Goal: Task Accomplishment & Management: Use online tool/utility

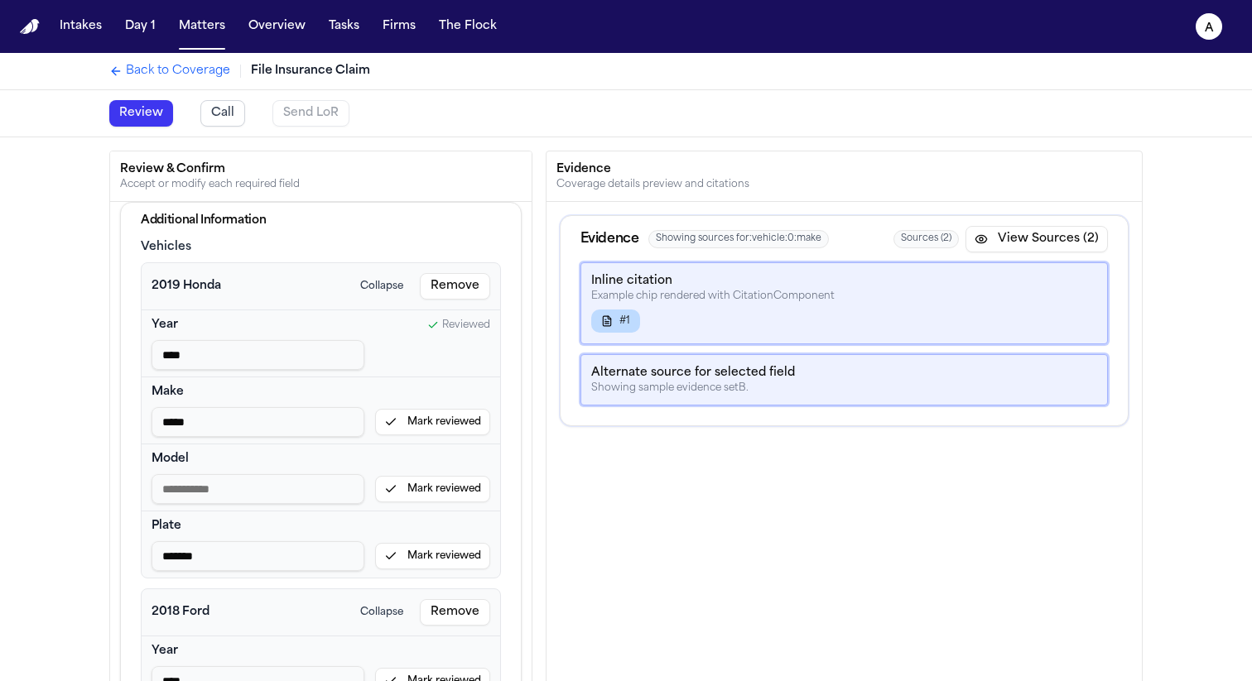
click at [436, 419] on button "Mark reviewed" at bounding box center [432, 422] width 115 height 26
click at [443, 482] on button "Mark reviewed" at bounding box center [432, 489] width 115 height 26
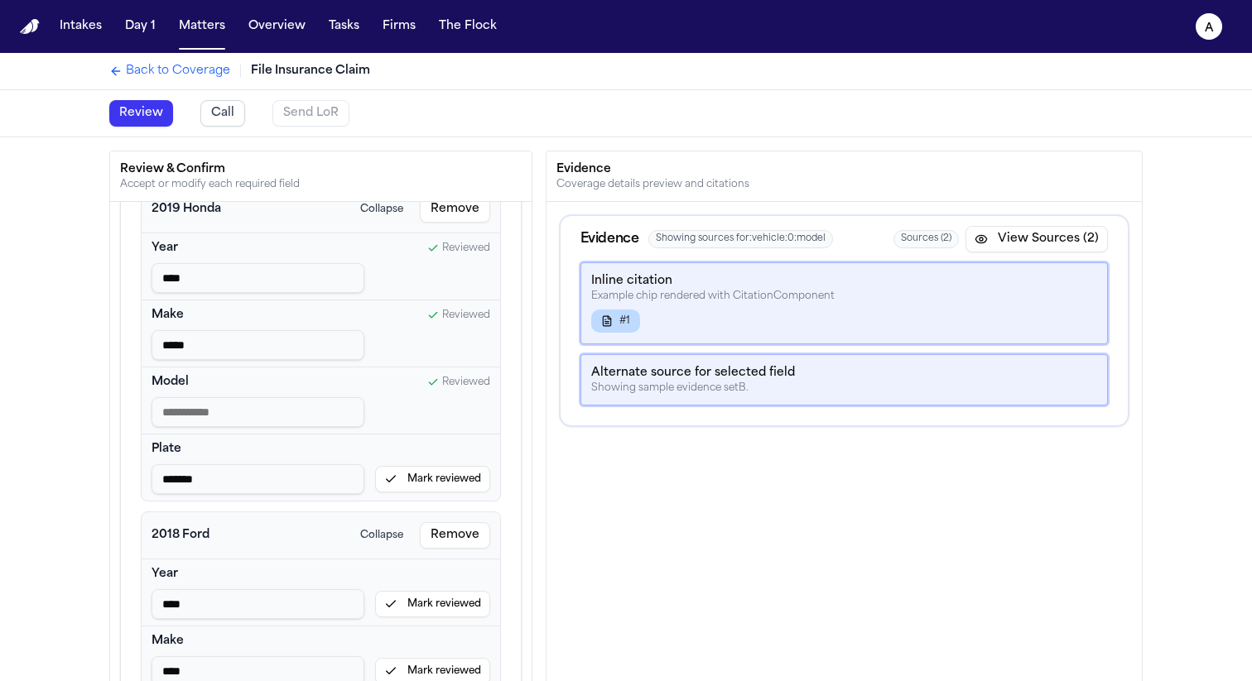
scroll to position [96, 0]
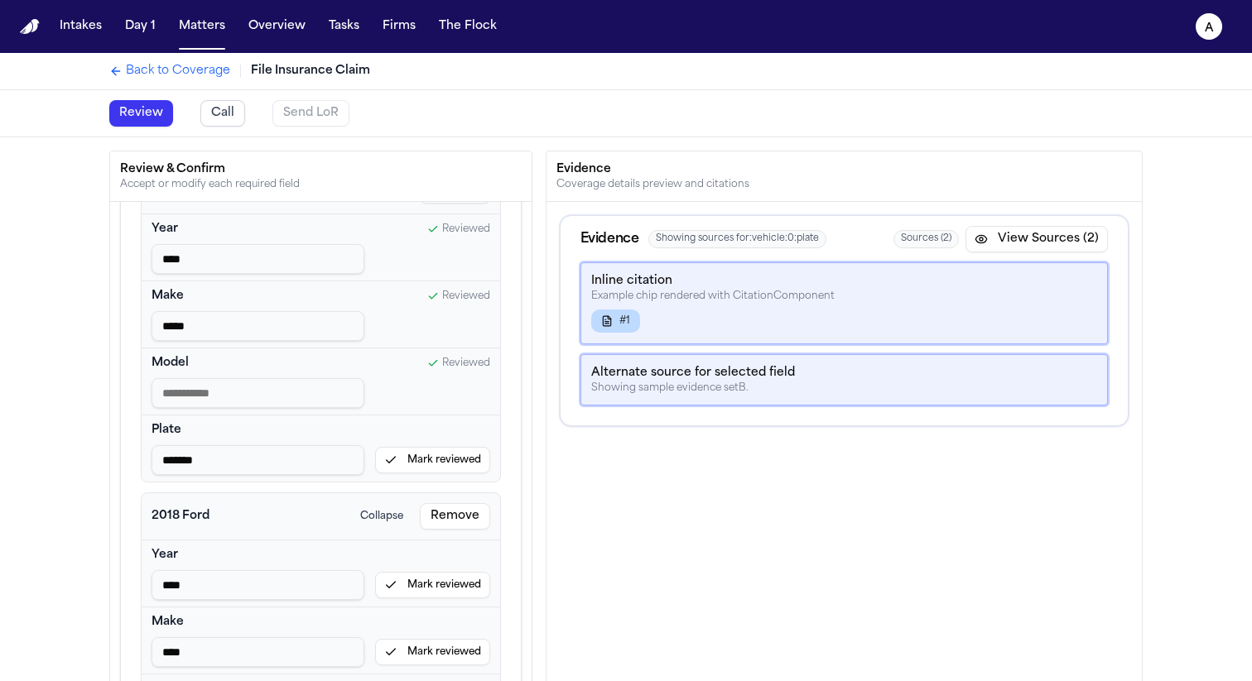
click at [429, 455] on button "Mark reviewed" at bounding box center [432, 460] width 115 height 26
click at [421, 586] on button "Mark reviewed" at bounding box center [432, 585] width 115 height 26
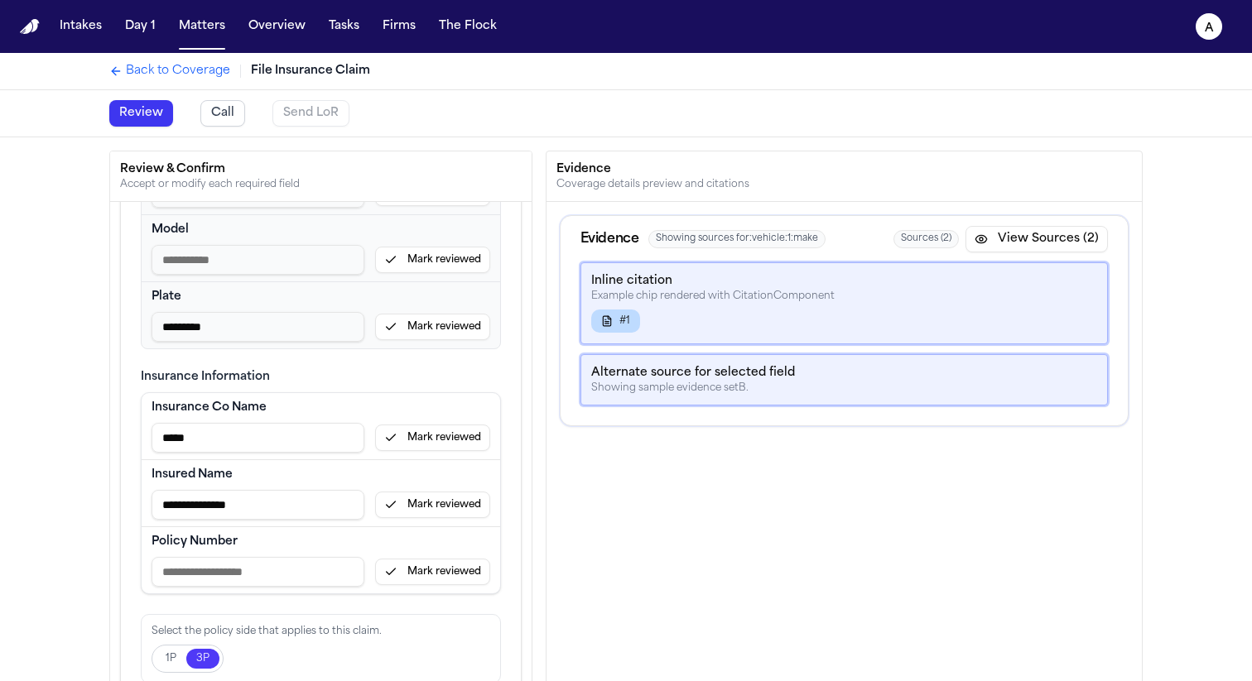
scroll to position [569, 0]
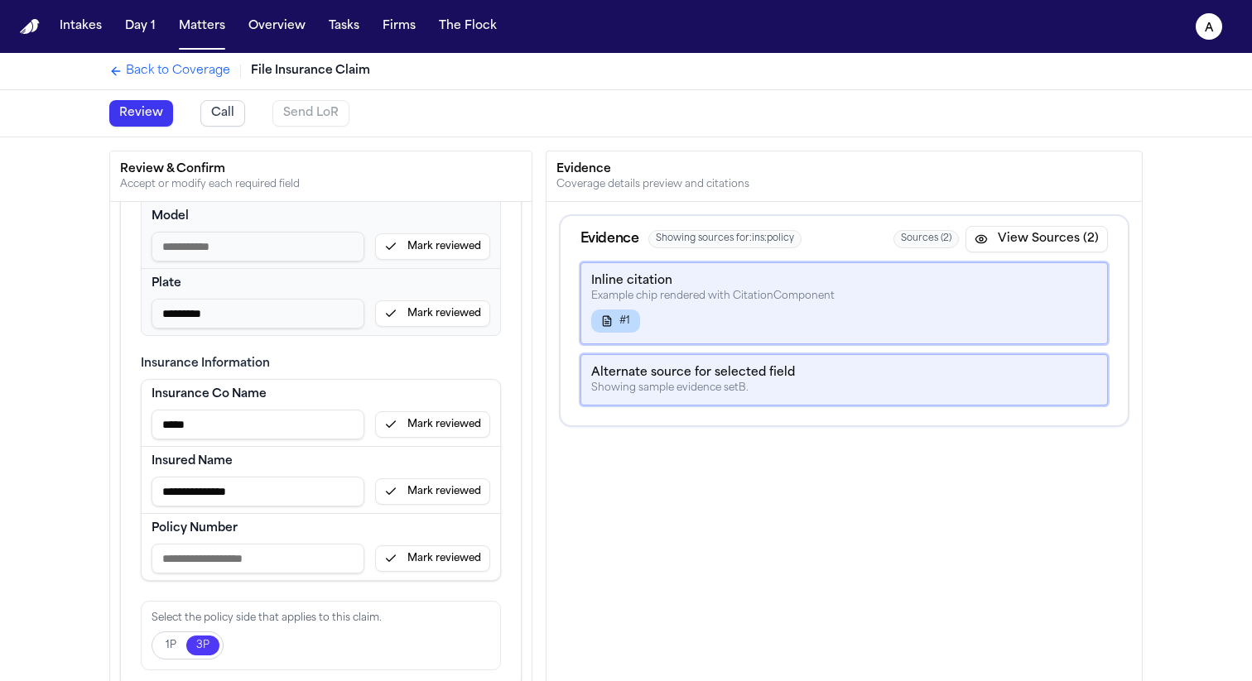
click at [425, 565] on button "Mark reviewed" at bounding box center [432, 559] width 115 height 26
click at [428, 496] on button "Mark reviewed" at bounding box center [432, 491] width 115 height 26
click at [427, 420] on button "Mark reviewed" at bounding box center [432, 424] width 115 height 26
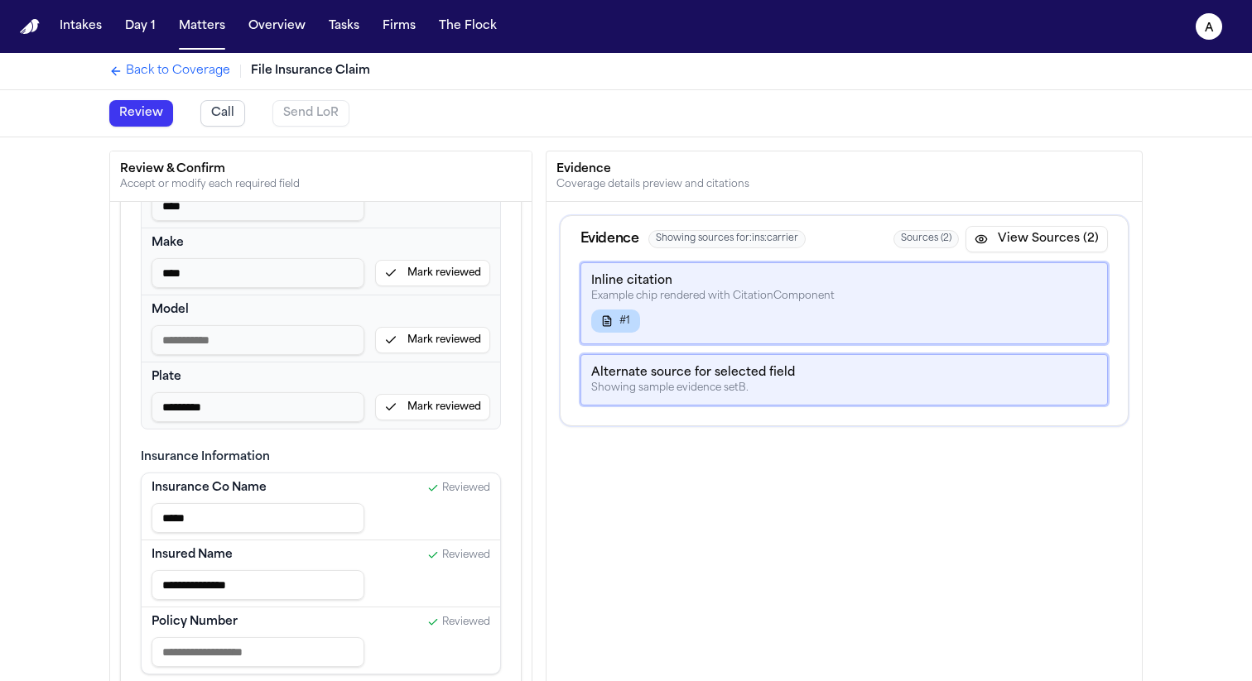
scroll to position [480, 0]
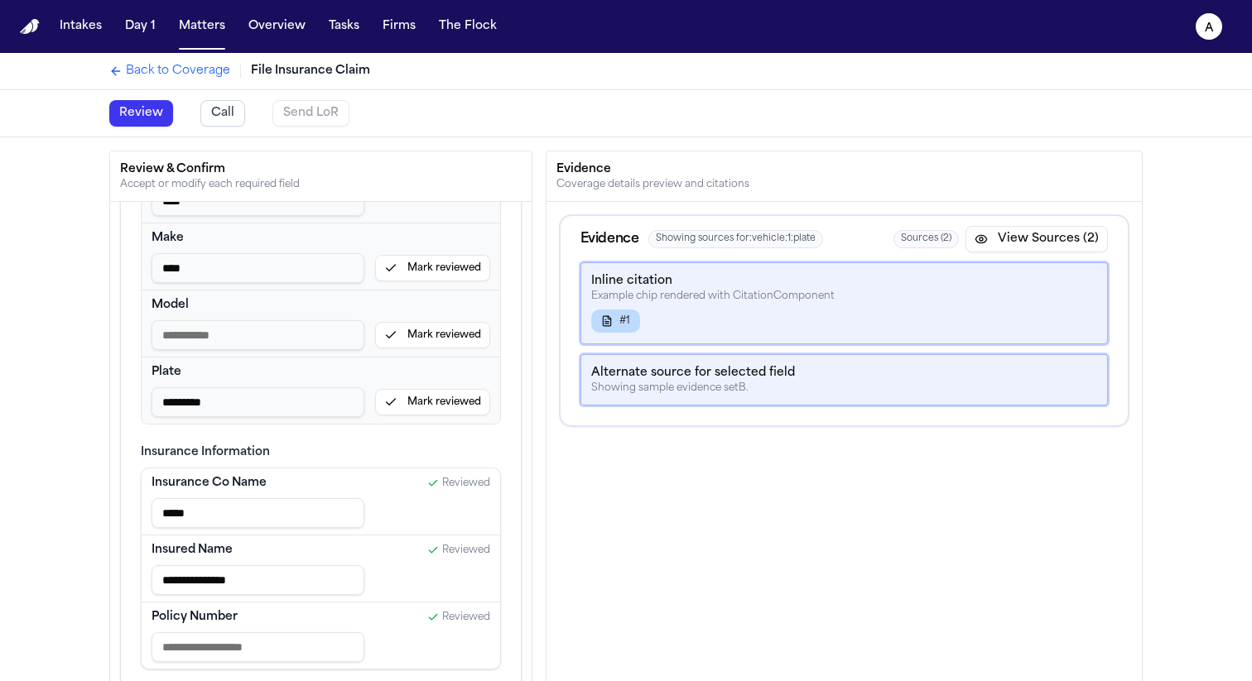
click at [430, 408] on button "Mark reviewed" at bounding box center [432, 402] width 115 height 26
click at [431, 346] on button "Mark reviewed" at bounding box center [432, 335] width 115 height 26
click at [425, 276] on button "Mark reviewed" at bounding box center [432, 268] width 115 height 26
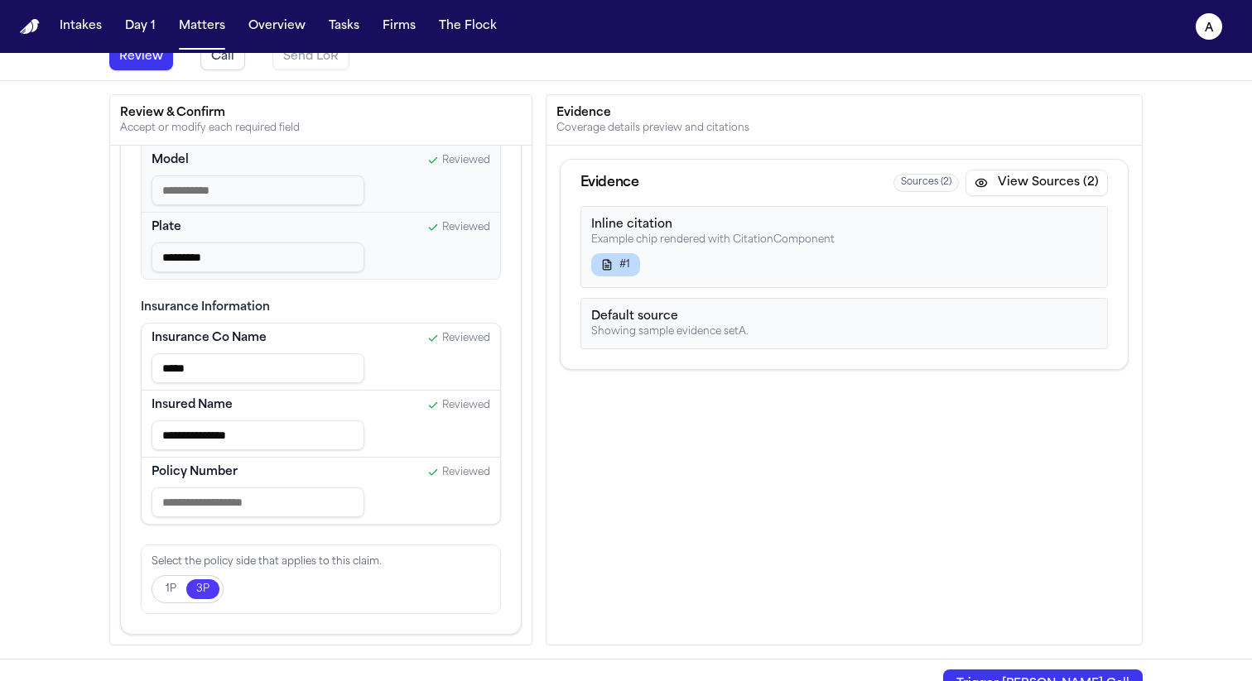
scroll to position [84, 0]
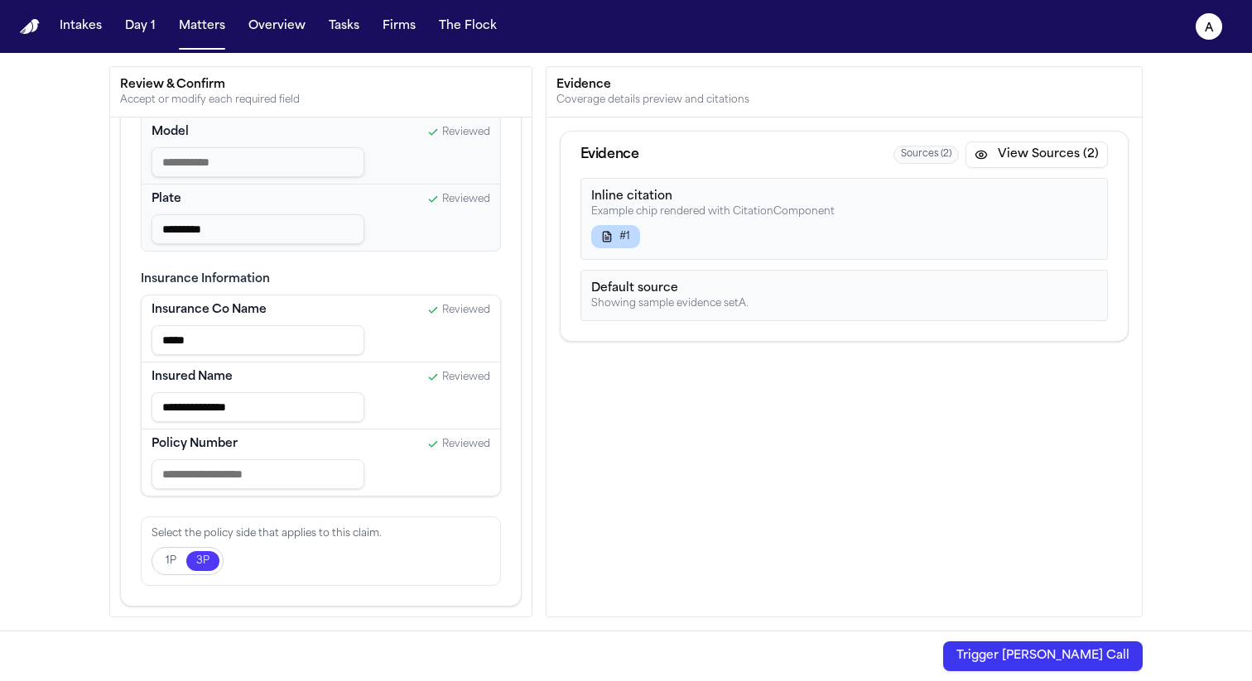
click at [1056, 656] on button "Trigger Bland Call" at bounding box center [1043, 657] width 200 height 30
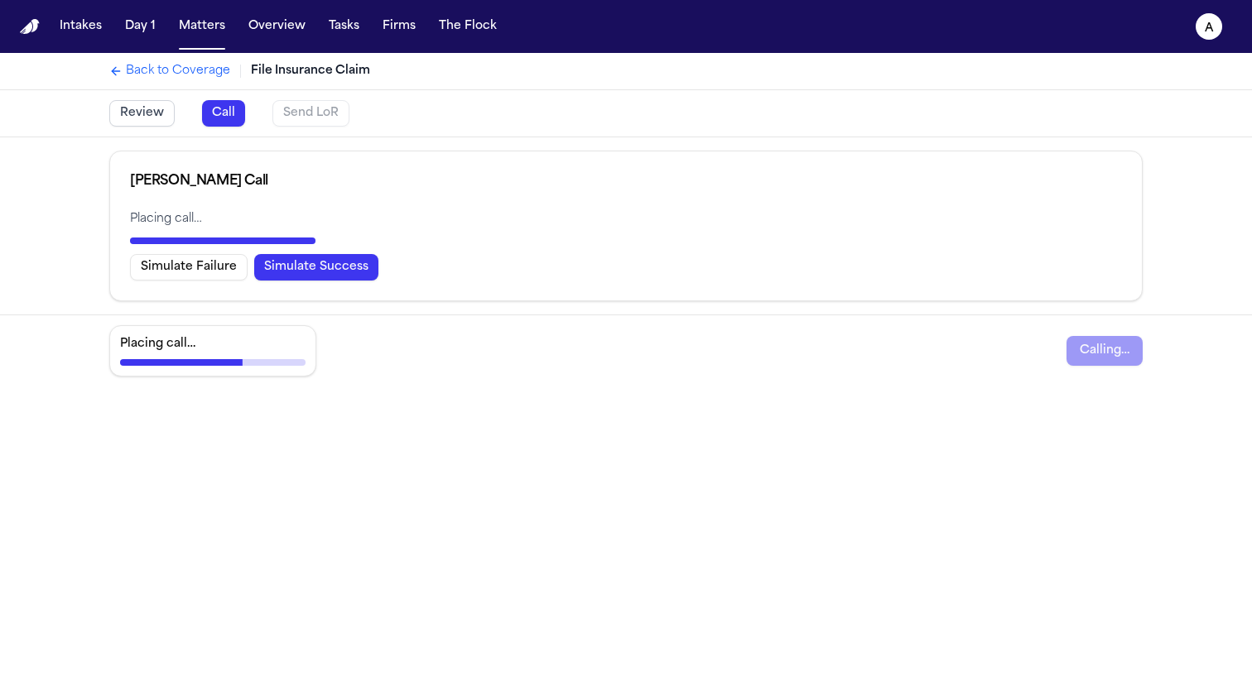
click at [353, 273] on button "Simulate Success" at bounding box center [316, 267] width 124 height 26
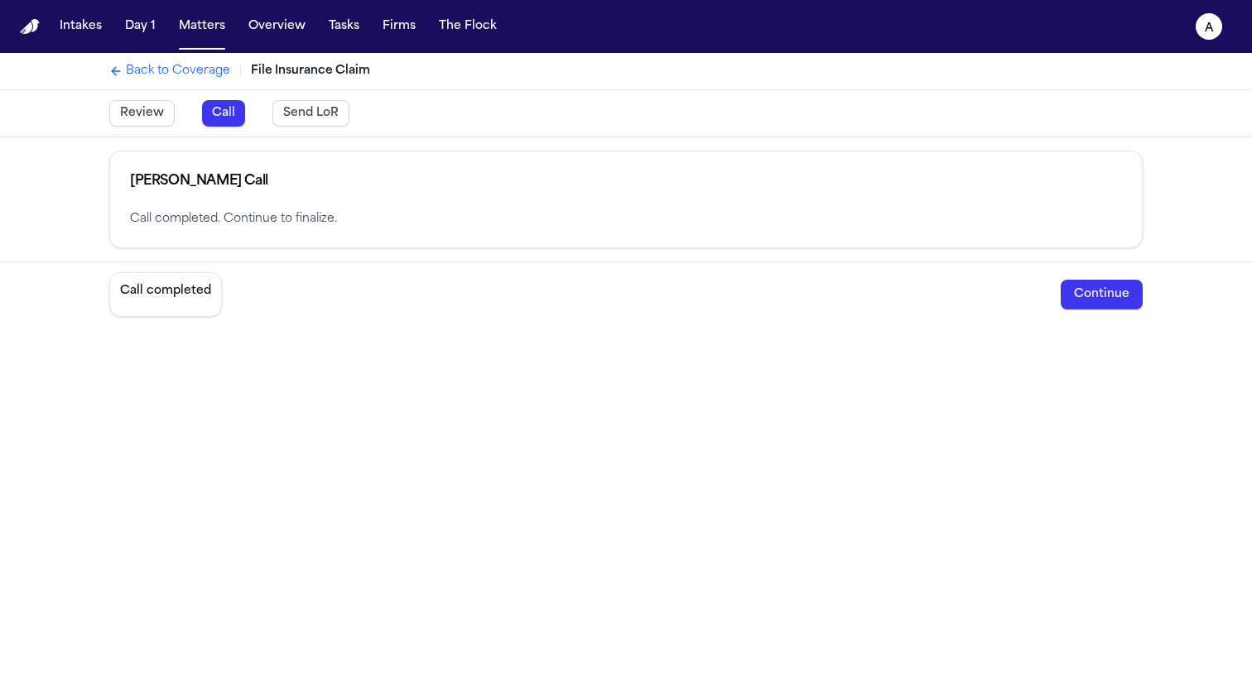
click at [1110, 294] on button "Continue" at bounding box center [1101, 295] width 82 height 30
click at [294, 124] on button "Send LoR" at bounding box center [310, 113] width 77 height 26
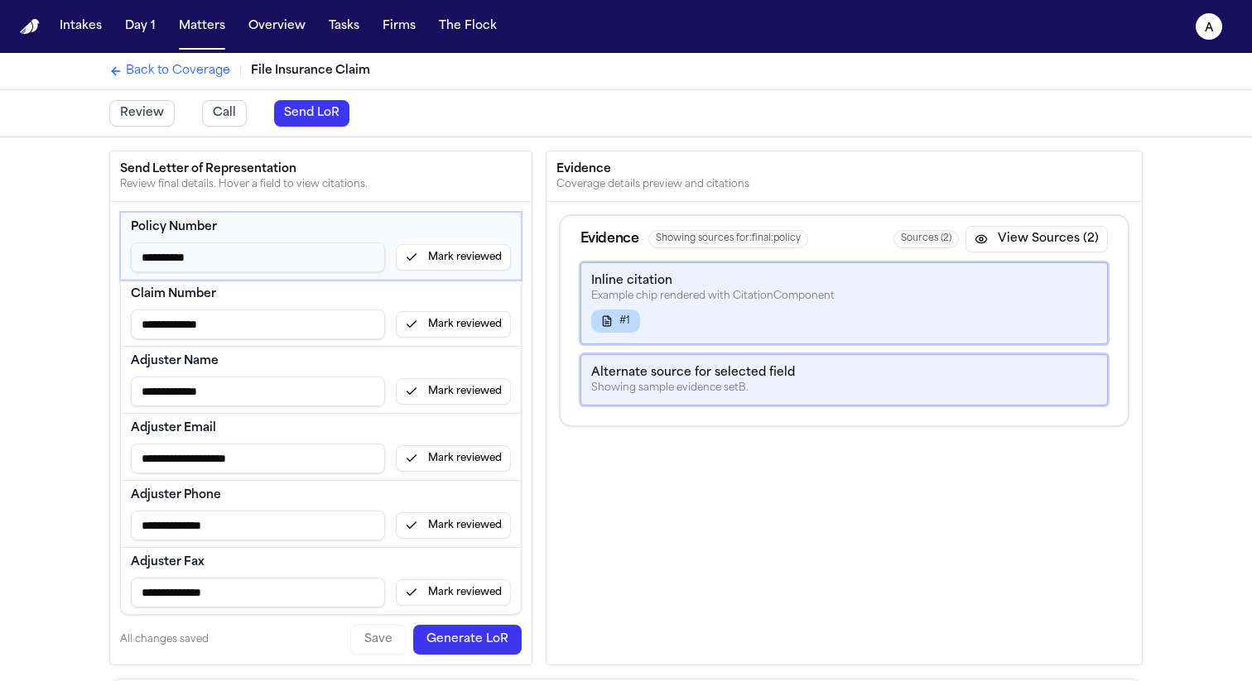
click at [445, 262] on button "Mark reviewed" at bounding box center [453, 257] width 115 height 26
click at [456, 328] on button "Mark reviewed" at bounding box center [453, 324] width 115 height 26
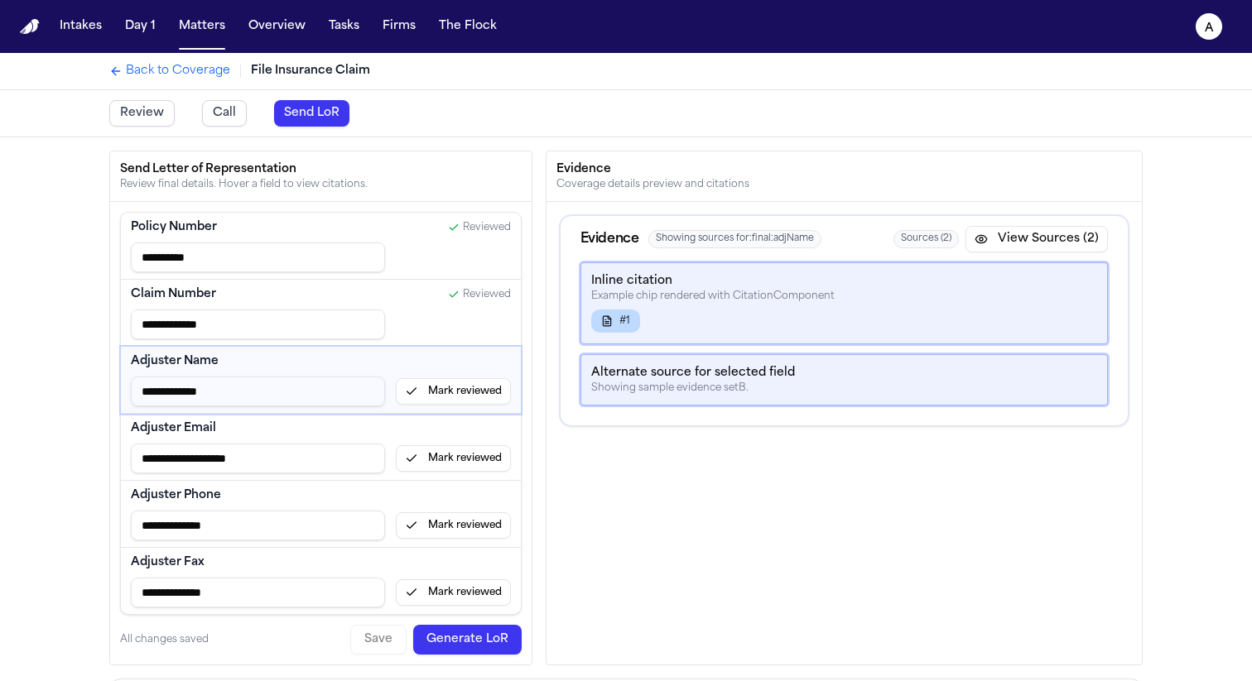
click at [464, 387] on button "Mark reviewed" at bounding box center [453, 391] width 115 height 26
click at [460, 451] on button "Mark reviewed" at bounding box center [453, 458] width 115 height 26
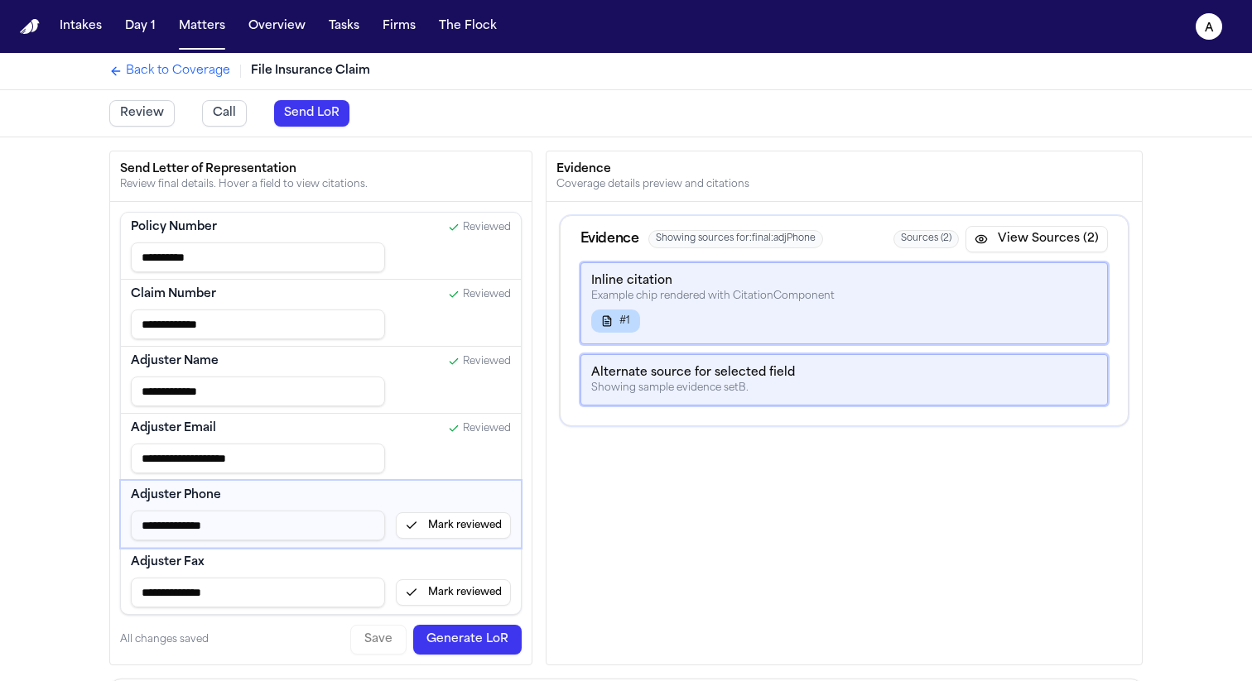
click at [453, 543] on div "**********" at bounding box center [321, 514] width 400 height 67
click at [443, 529] on button "Mark reviewed" at bounding box center [453, 525] width 115 height 26
click at [443, 583] on button "Mark reviewed" at bounding box center [453, 592] width 115 height 26
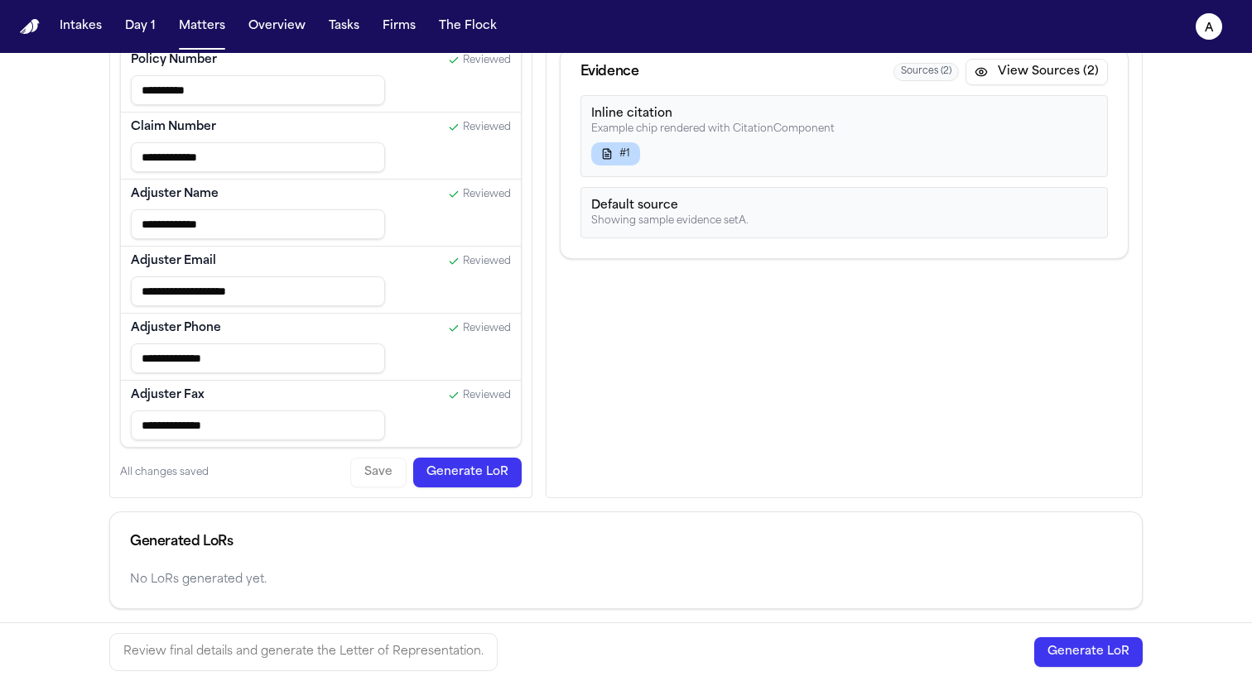
click at [478, 467] on button "Generate LoR" at bounding box center [467, 473] width 108 height 30
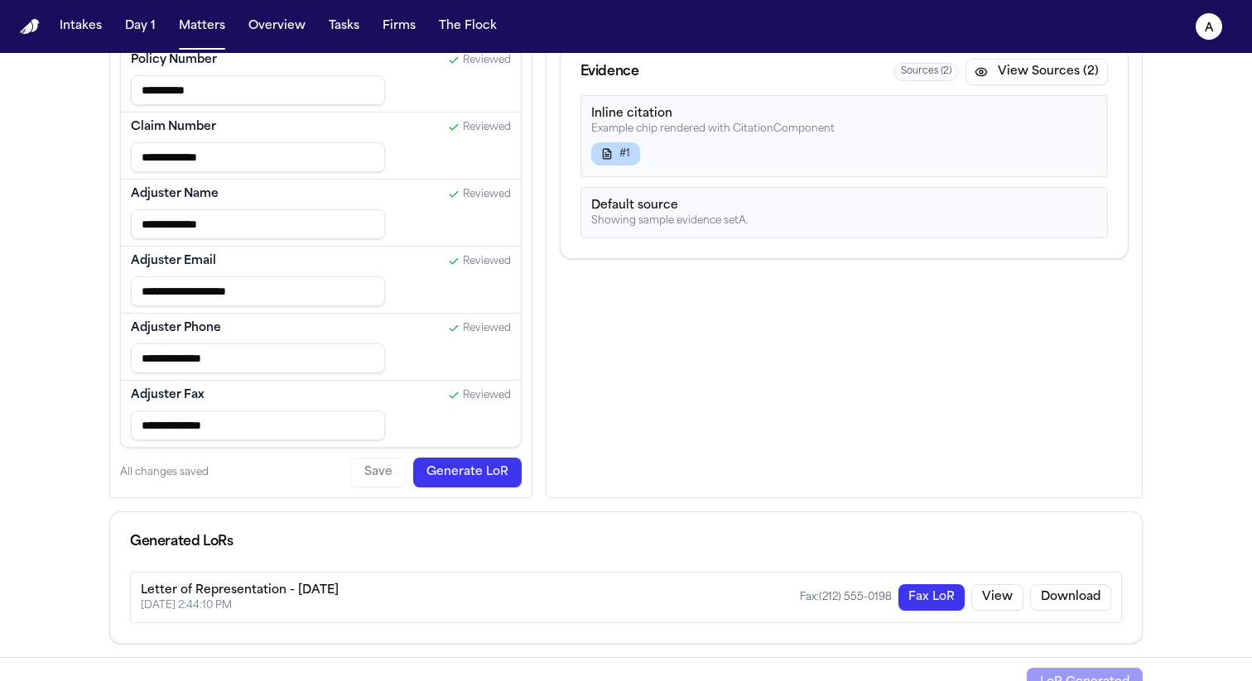
scroll to position [194, 0]
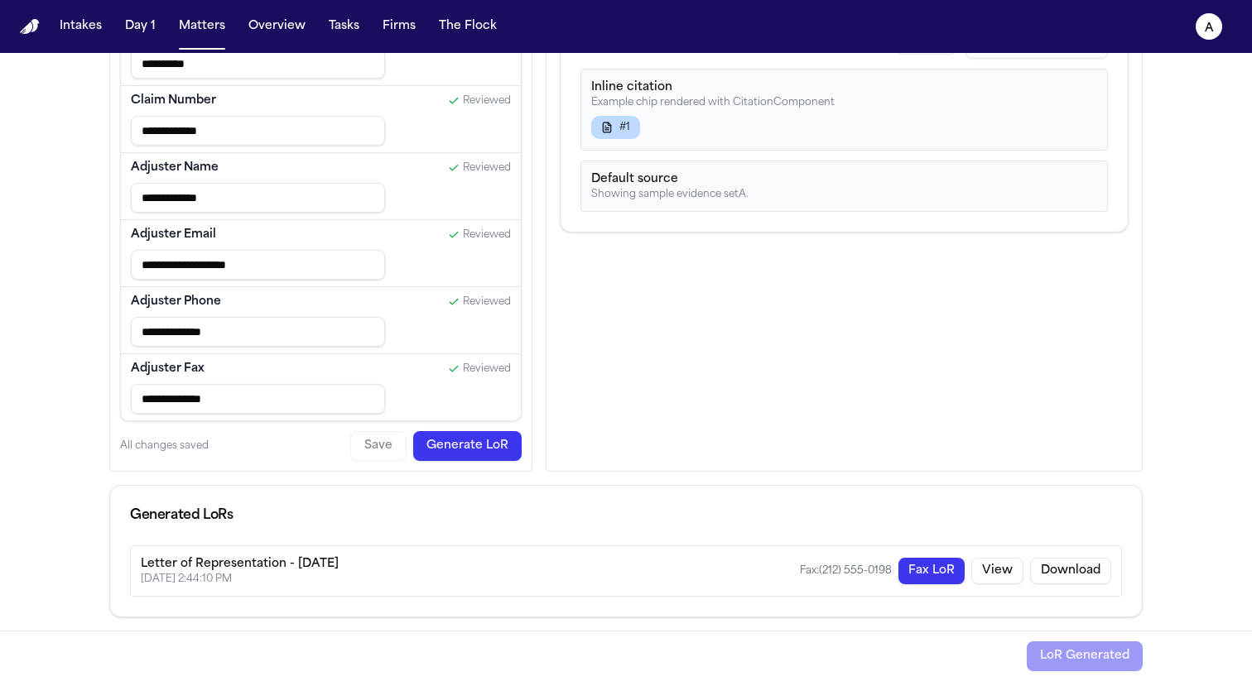
click at [908, 570] on button "Fax LoR" at bounding box center [931, 571] width 66 height 26
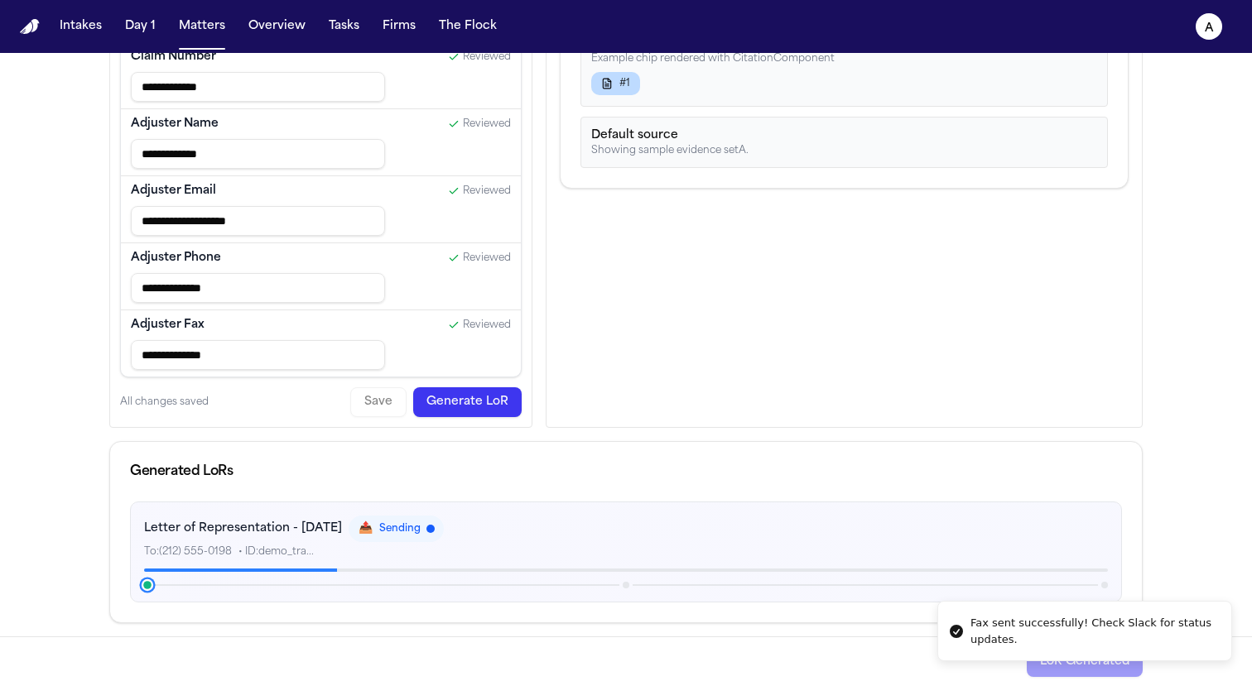
scroll to position [243, 0]
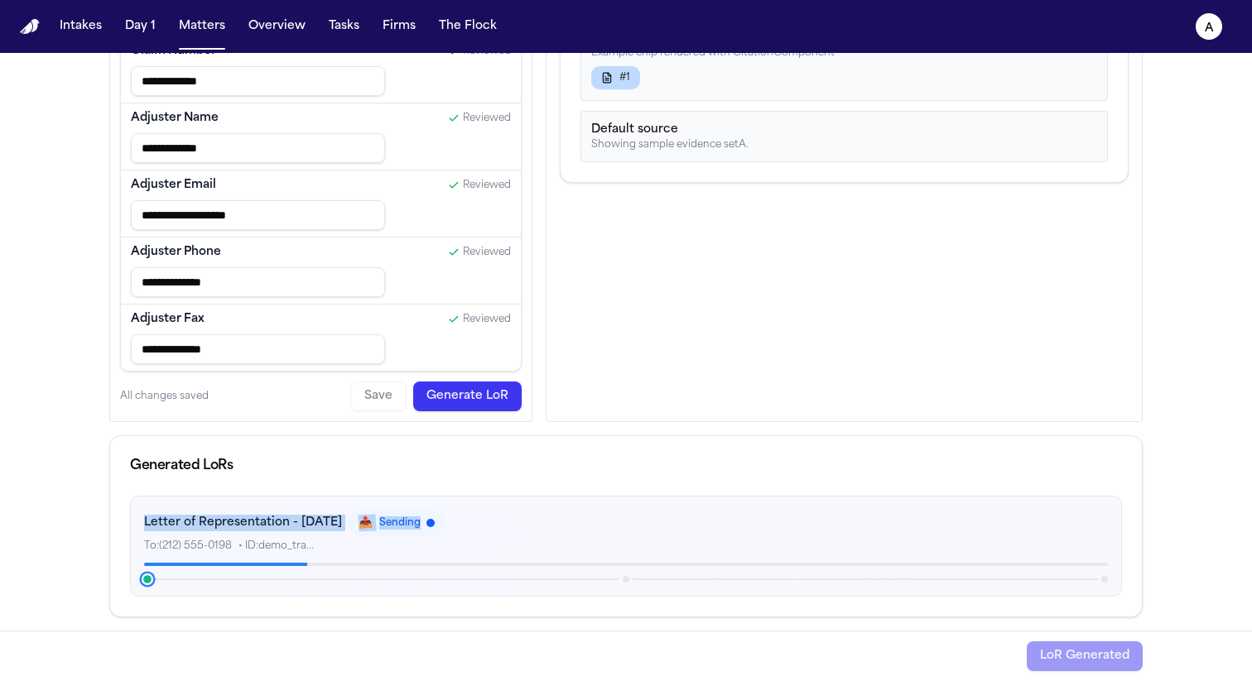
drag, startPoint x: 468, startPoint y: 521, endPoint x: 167, endPoint y: 511, distance: 300.7
click at [167, 512] on div "Letter of Representation - 8/18/2025 📤 Sending" at bounding box center [626, 523] width 964 height 26
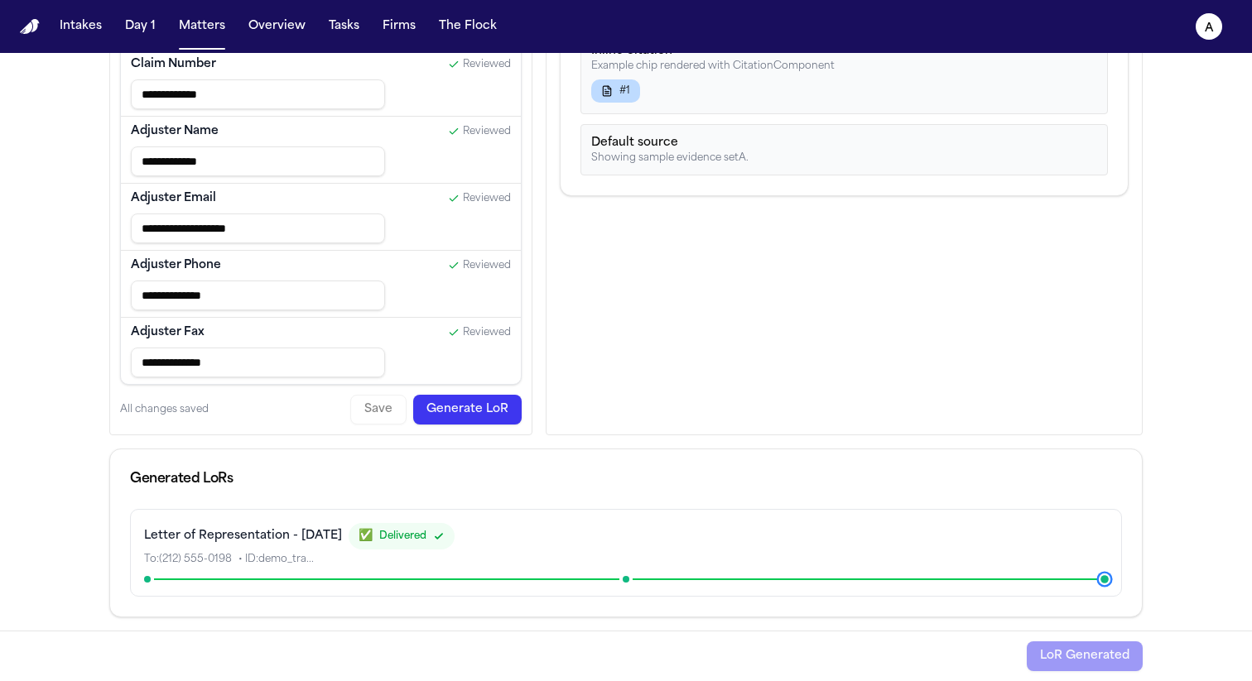
click at [139, 583] on div "Letter of Representation - 8/18/2025 ✅ Delivered To: (212) 555-0198 • ID: demo_…" at bounding box center [626, 553] width 992 height 88
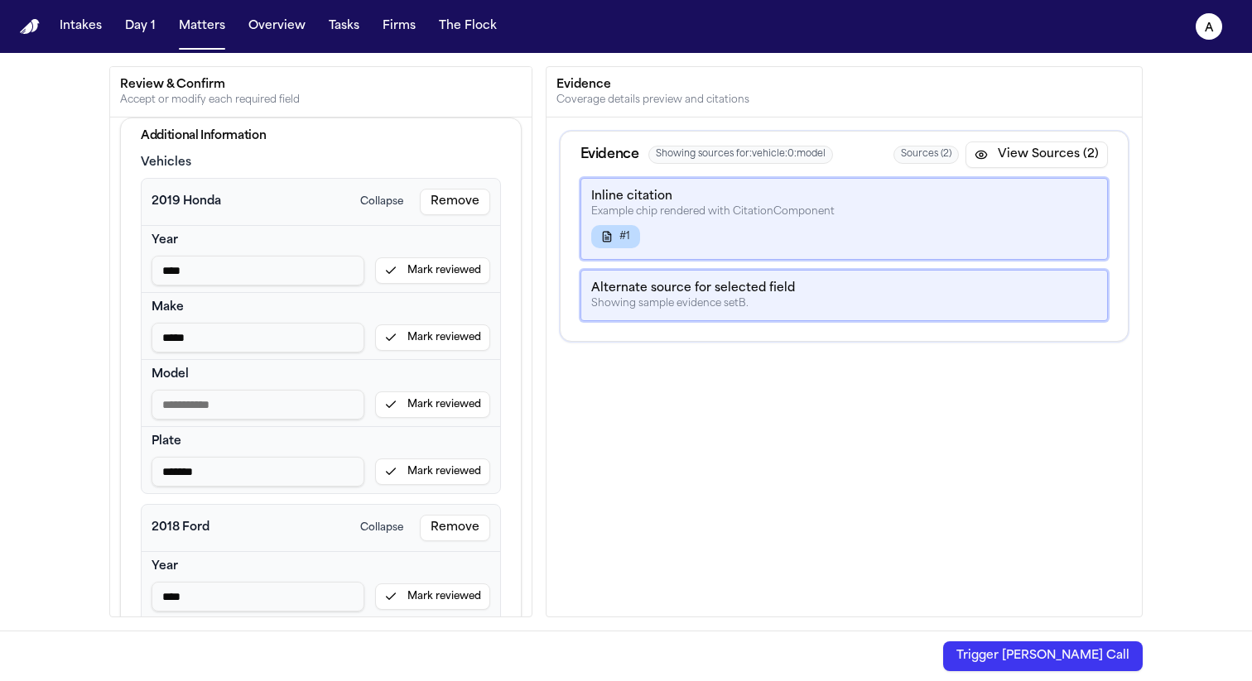
scroll to position [569, 0]
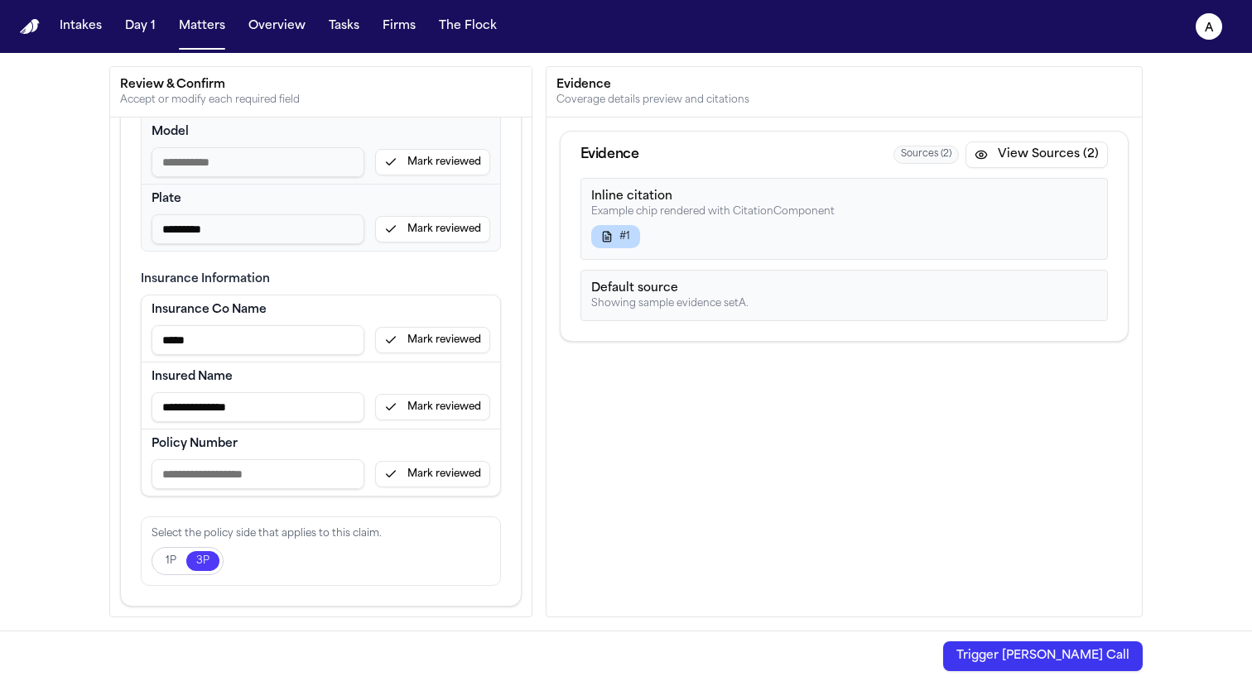
click at [1055, 652] on button "Trigger Bland Call" at bounding box center [1043, 657] width 200 height 30
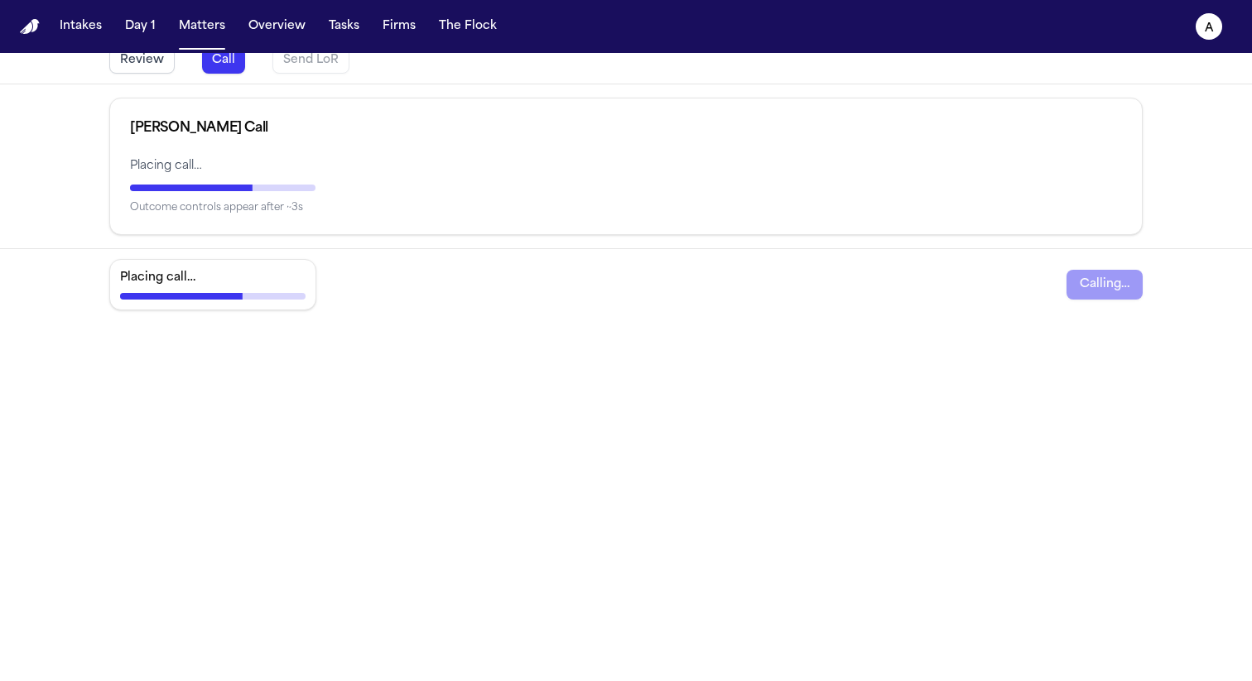
click at [306, 60] on div "Send LoR" at bounding box center [310, 60] width 77 height 26
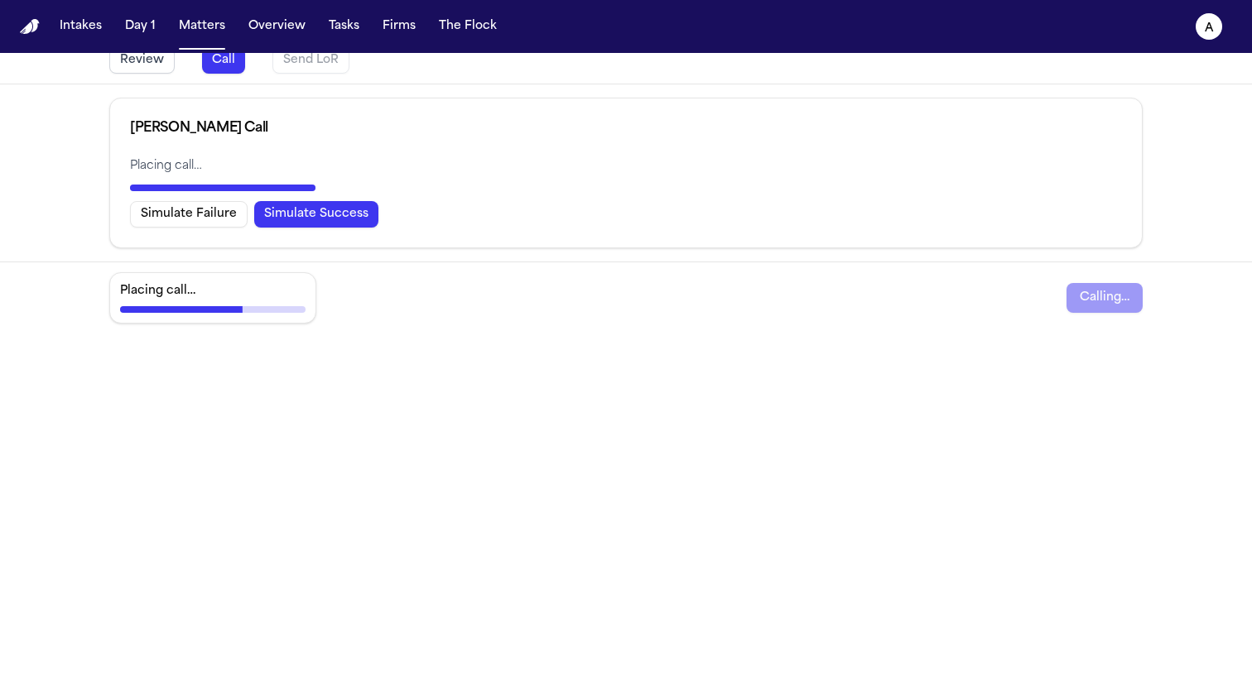
click at [289, 219] on button "Simulate Success" at bounding box center [316, 214] width 124 height 26
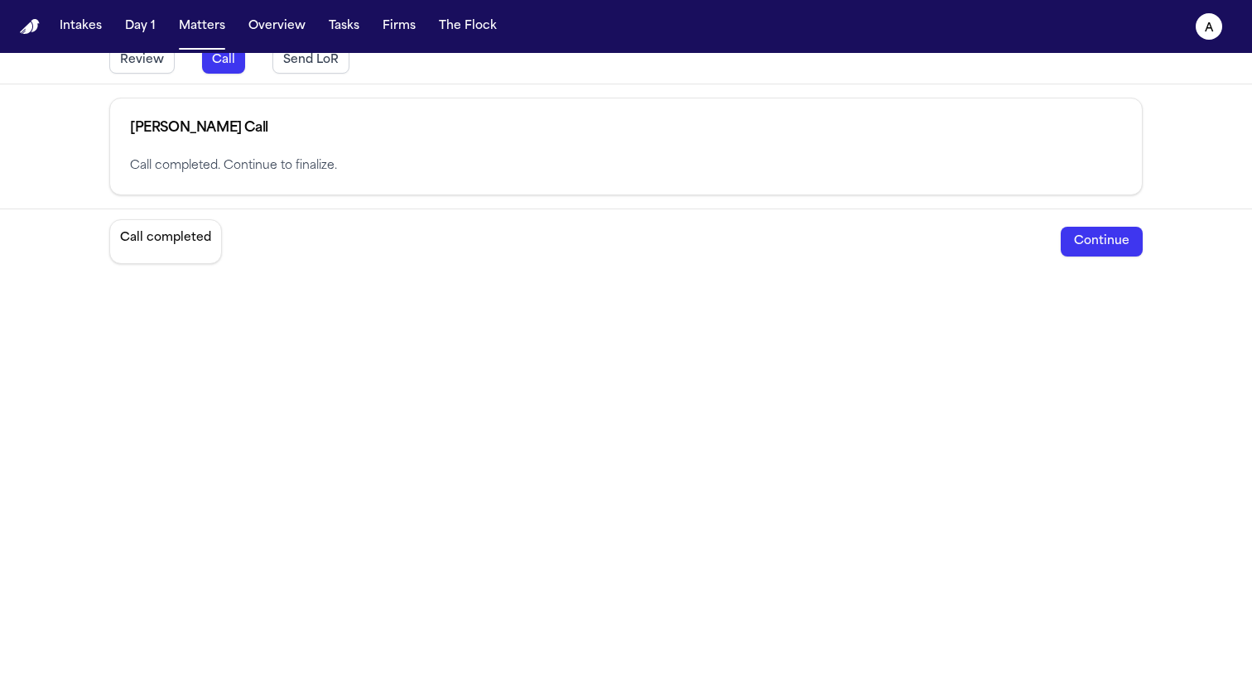
click at [1098, 247] on button "Continue" at bounding box center [1101, 242] width 82 height 30
click at [310, 70] on button "Send LoR" at bounding box center [310, 60] width 77 height 26
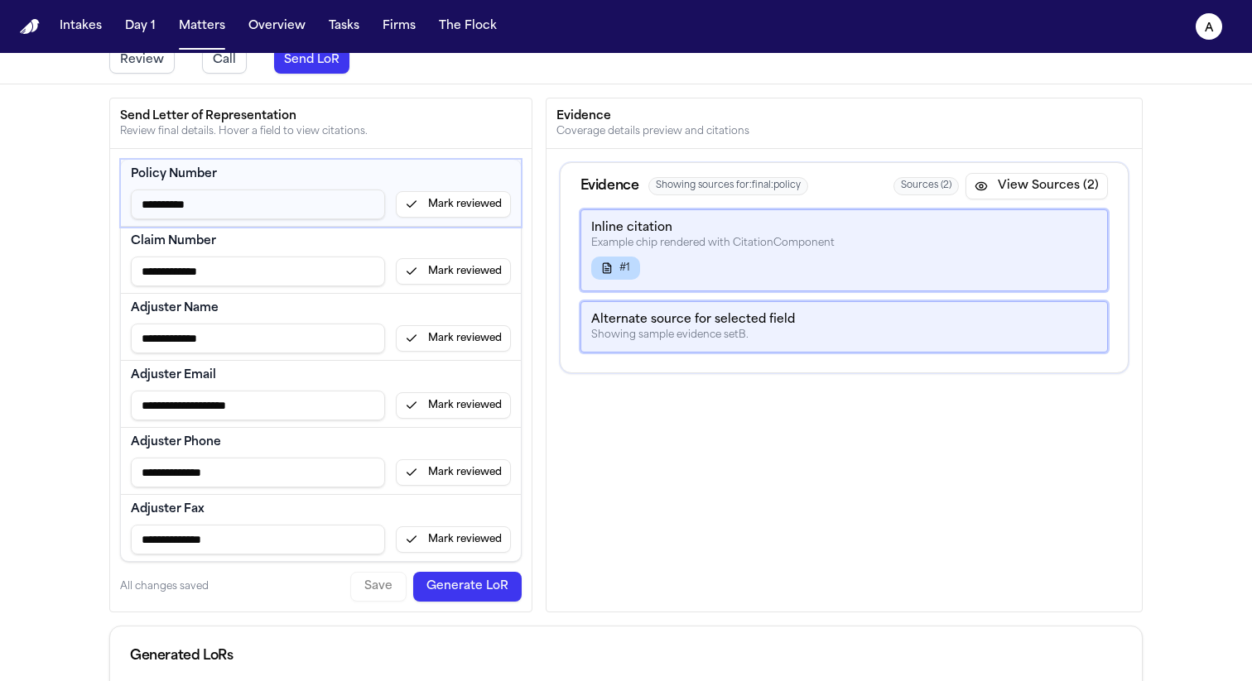
click at [448, 218] on div "**********" at bounding box center [321, 205] width 380 height 30
click at [448, 213] on button "Mark reviewed" at bounding box center [453, 204] width 115 height 26
click at [455, 274] on button "Mark reviewed" at bounding box center [453, 271] width 115 height 26
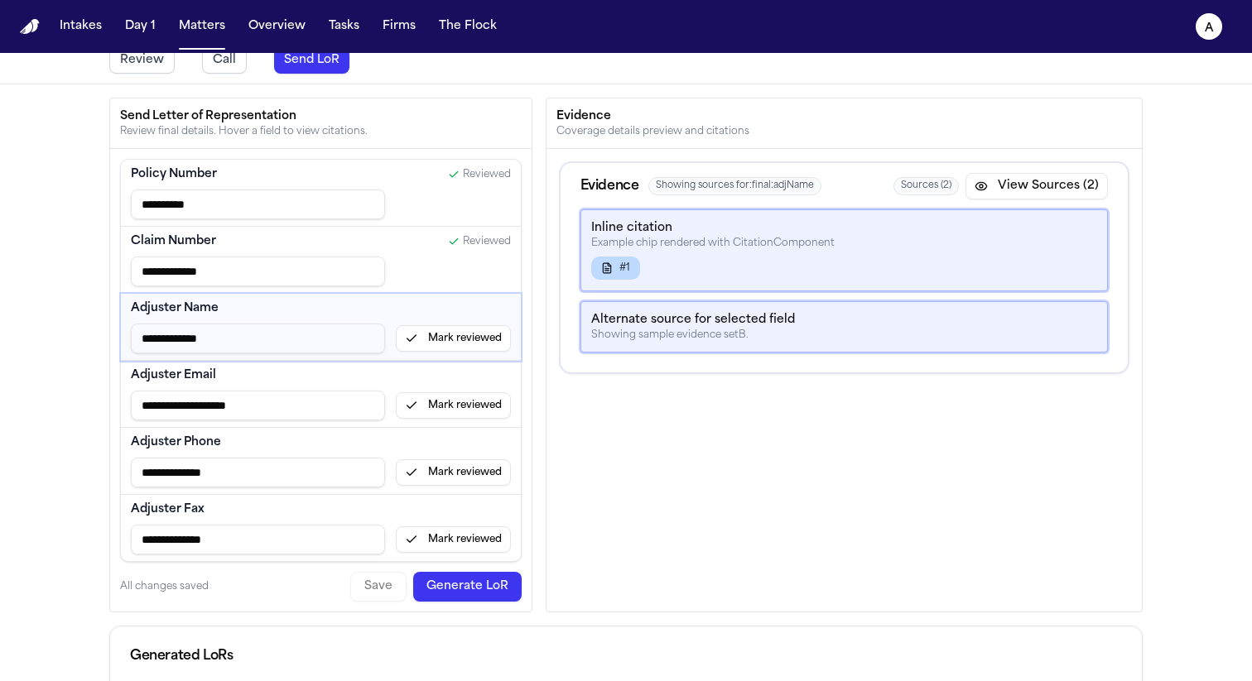
click at [459, 329] on button "Mark reviewed" at bounding box center [453, 338] width 115 height 26
click at [455, 412] on button "Mark reviewed" at bounding box center [453, 405] width 115 height 26
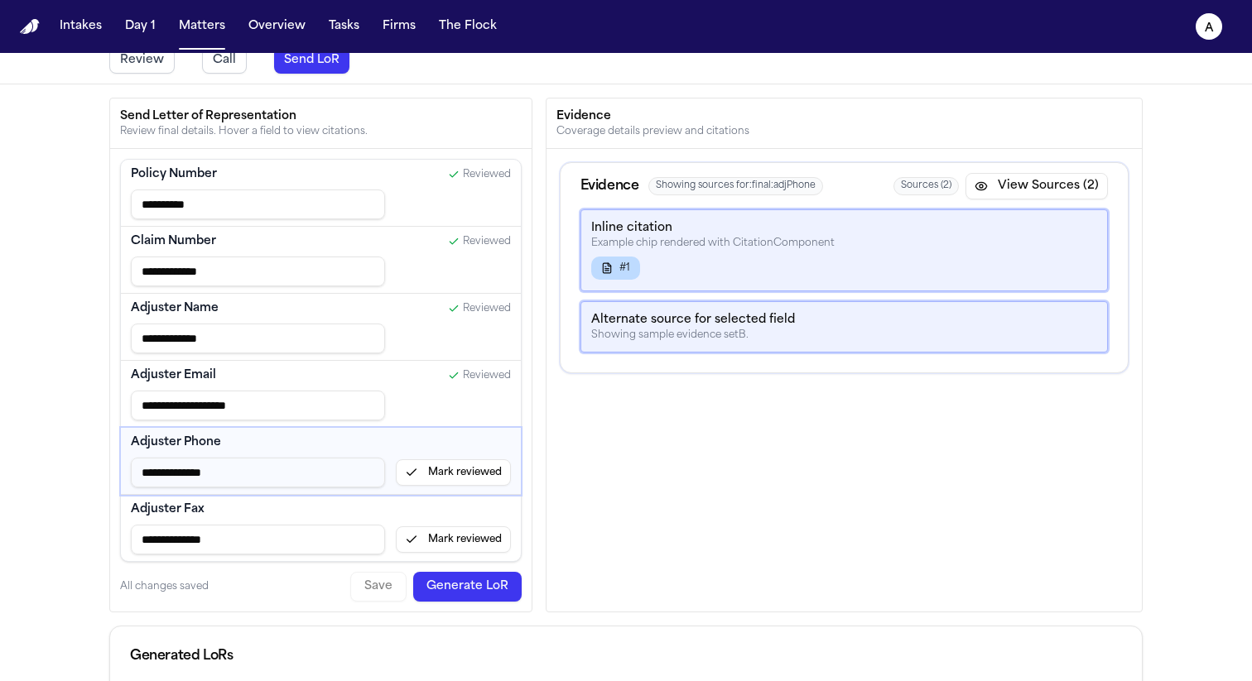
click at [453, 467] on button "Mark reviewed" at bounding box center [453, 472] width 115 height 26
click at [450, 536] on button "Mark reviewed" at bounding box center [453, 539] width 115 height 26
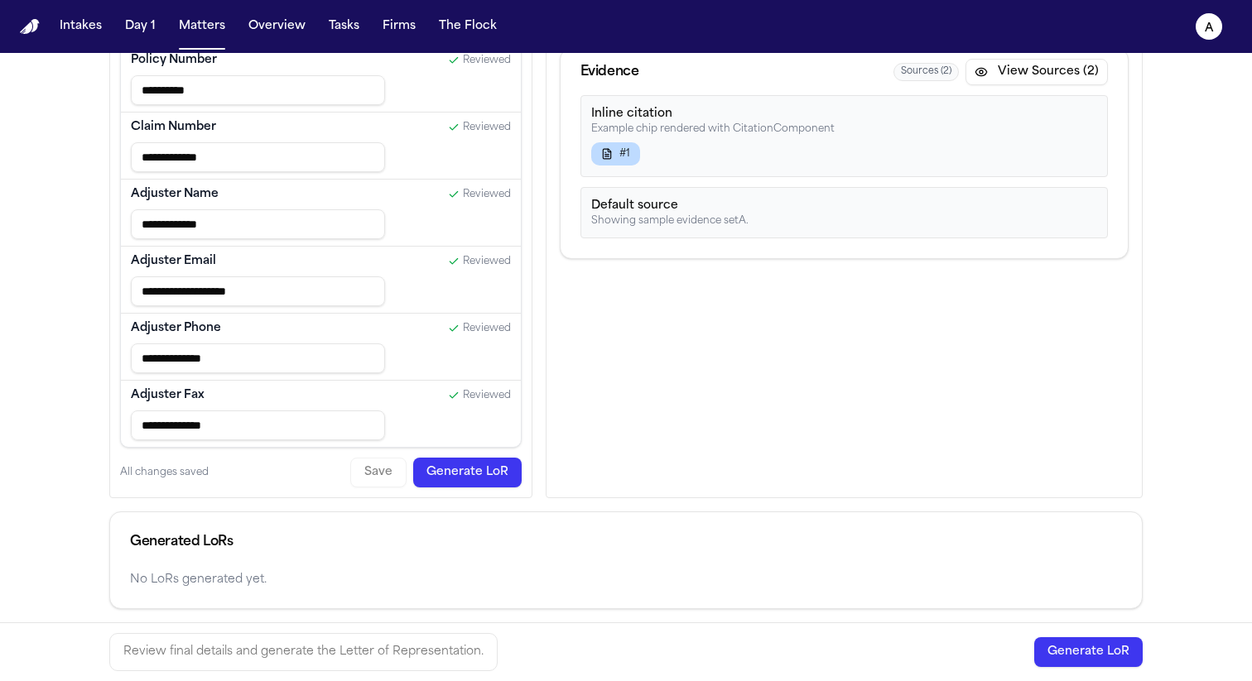
click at [499, 478] on button "Generate LoR" at bounding box center [467, 473] width 108 height 30
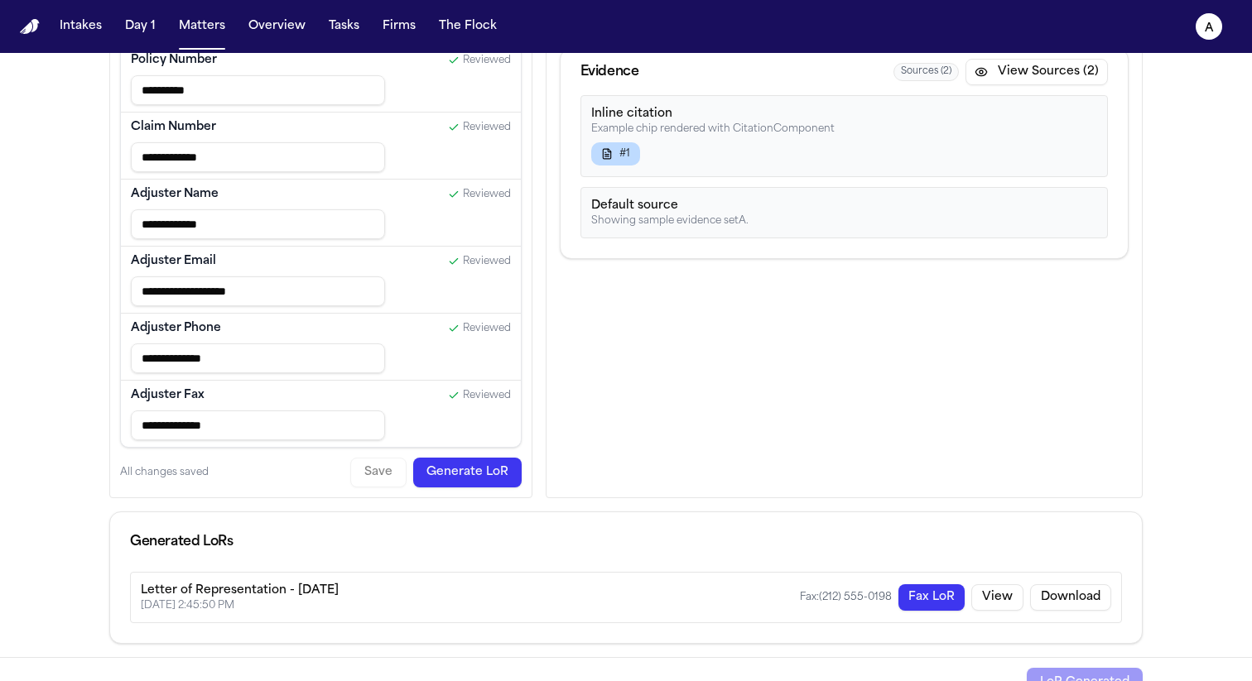
scroll to position [194, 0]
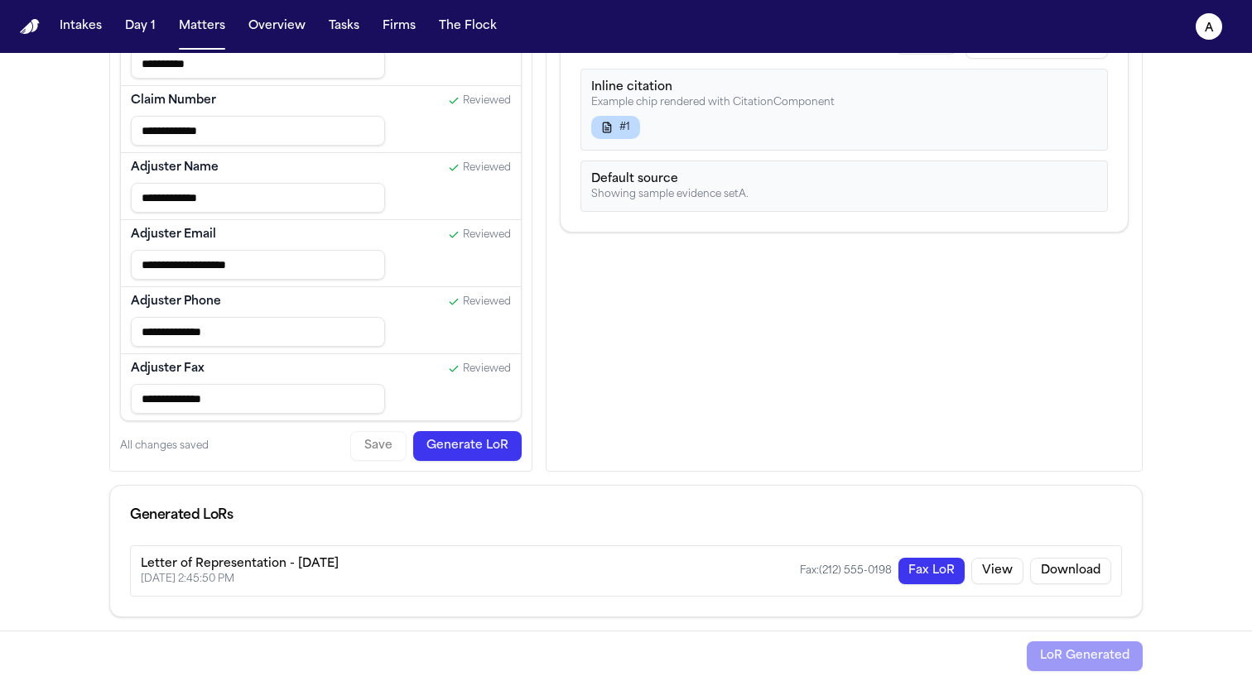
click at [914, 569] on button "Fax LoR" at bounding box center [931, 571] width 66 height 26
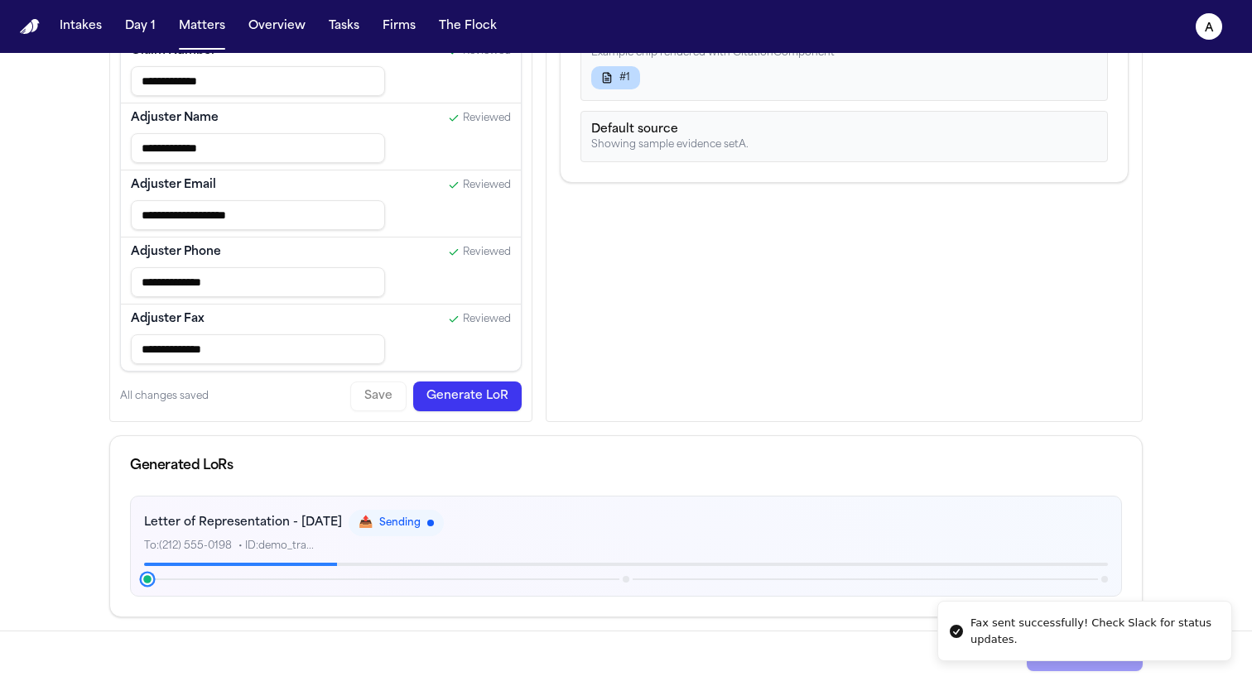
scroll to position [230, 0]
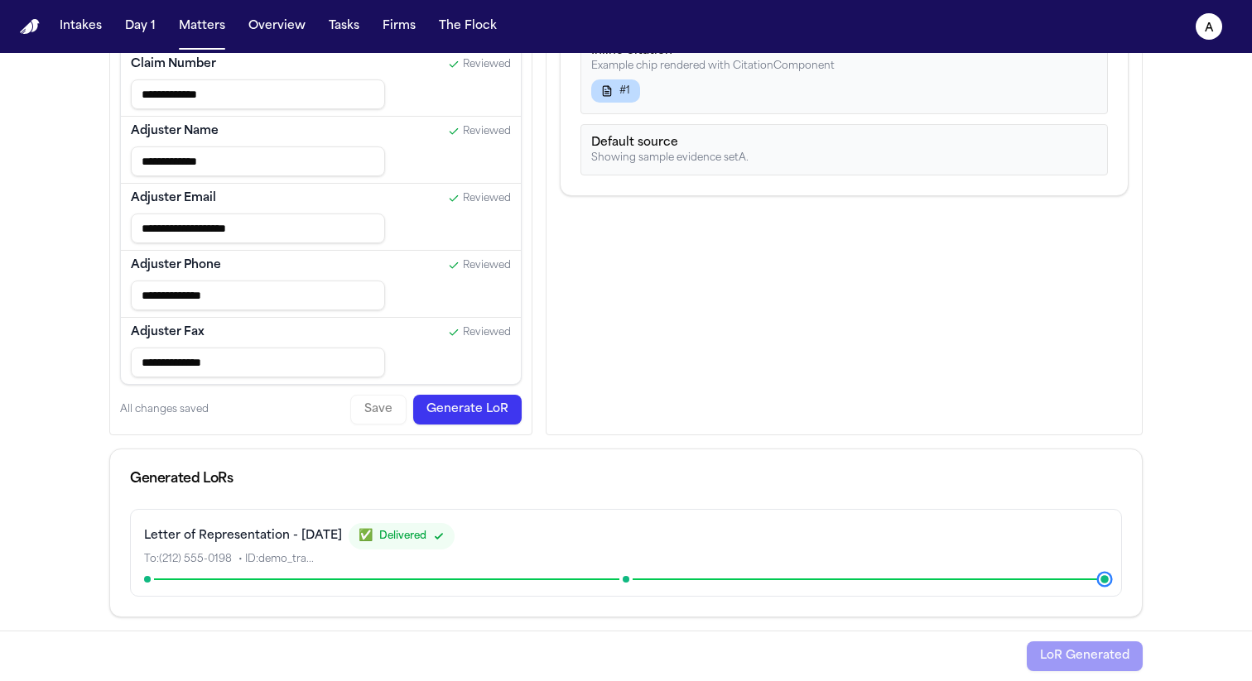
click at [465, 411] on button "Generate LoR" at bounding box center [467, 410] width 108 height 30
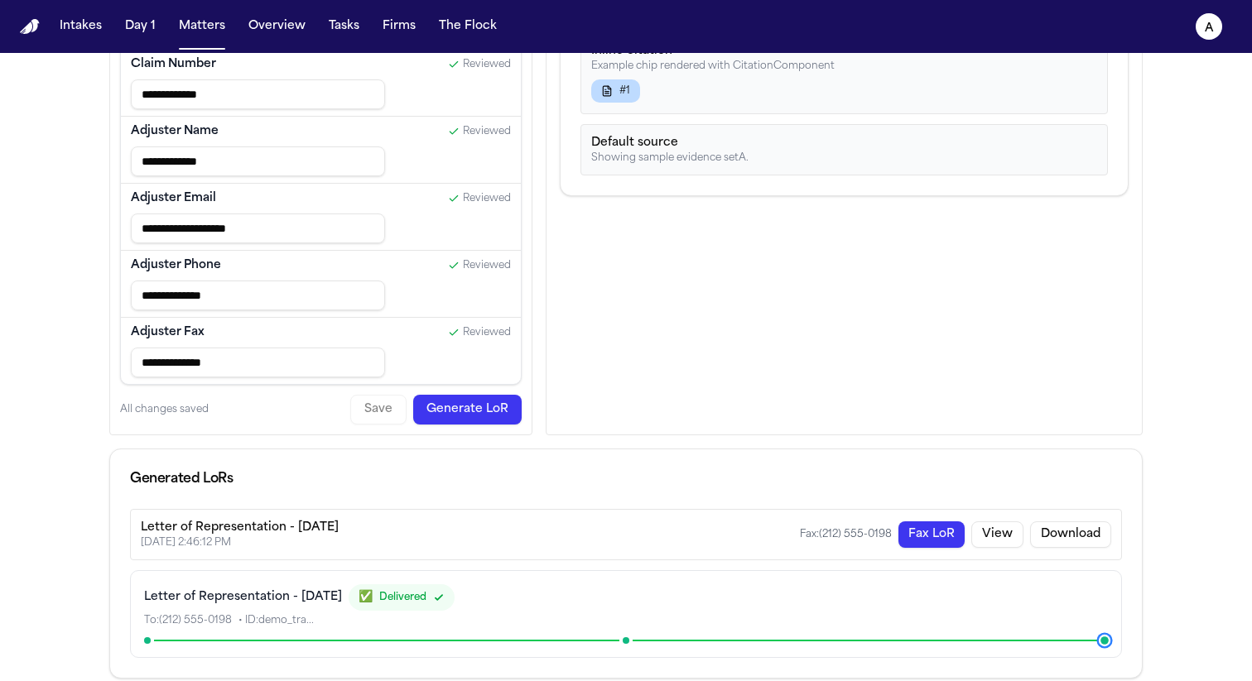
click at [922, 530] on button "Fax LoR" at bounding box center [931, 535] width 66 height 26
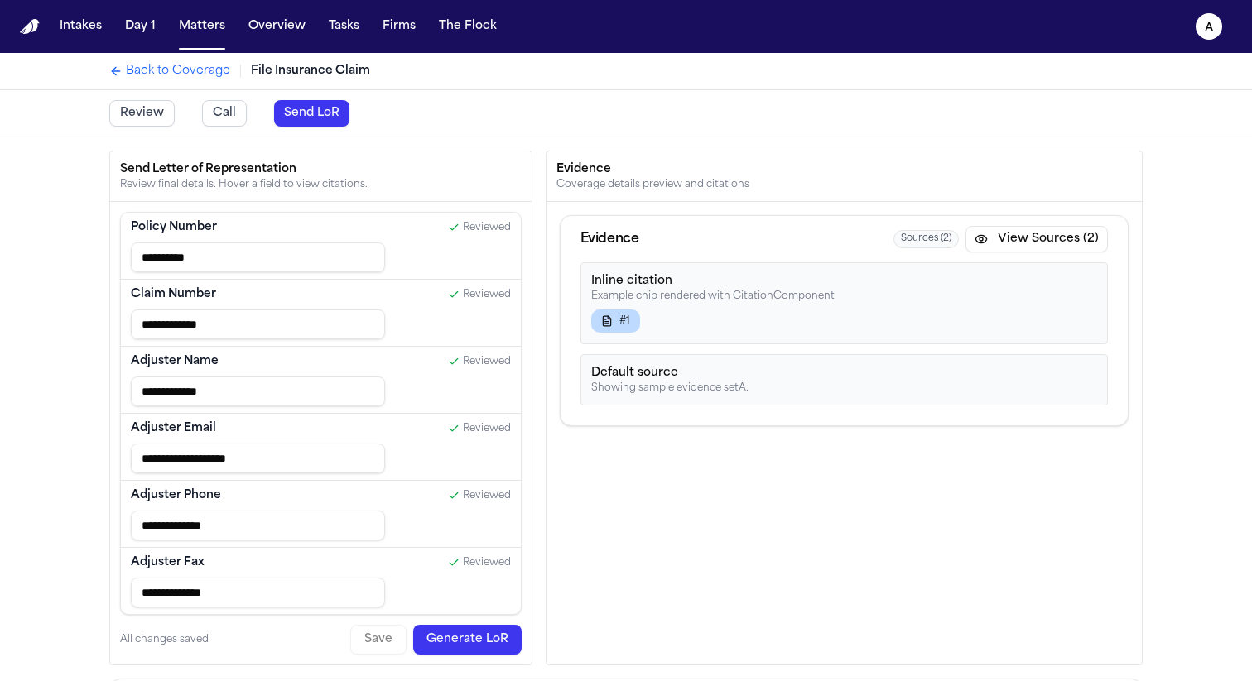
scroll to position [328, 0]
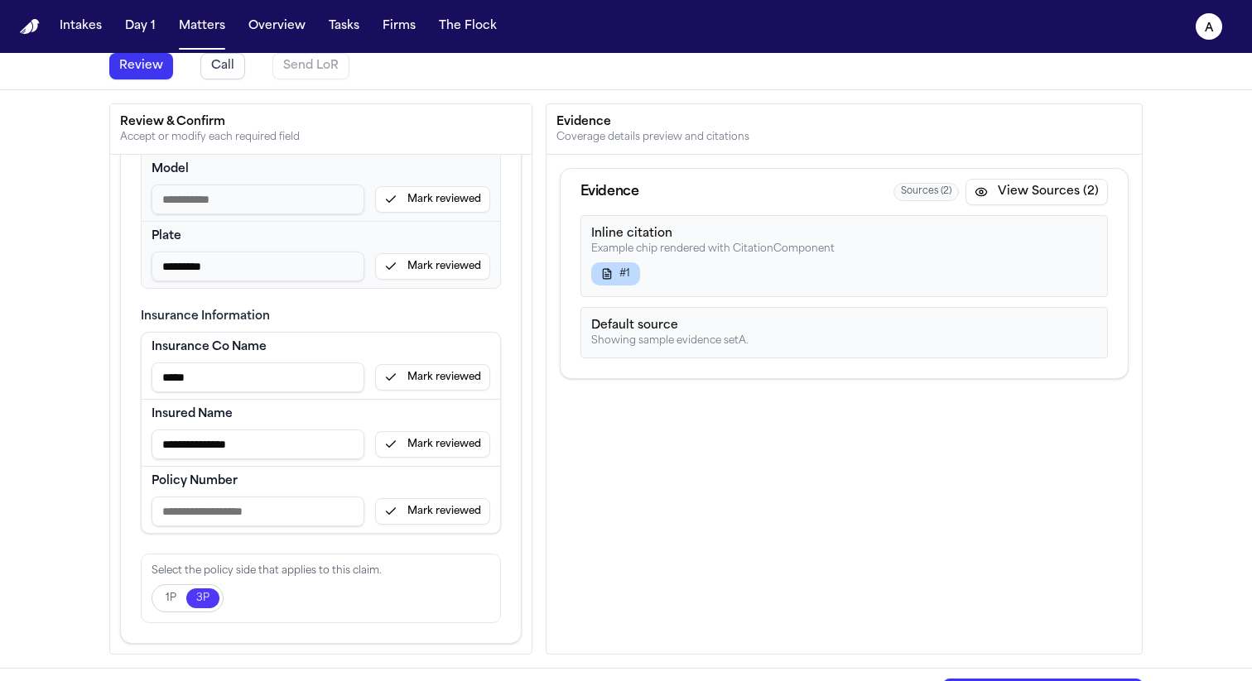
scroll to position [84, 0]
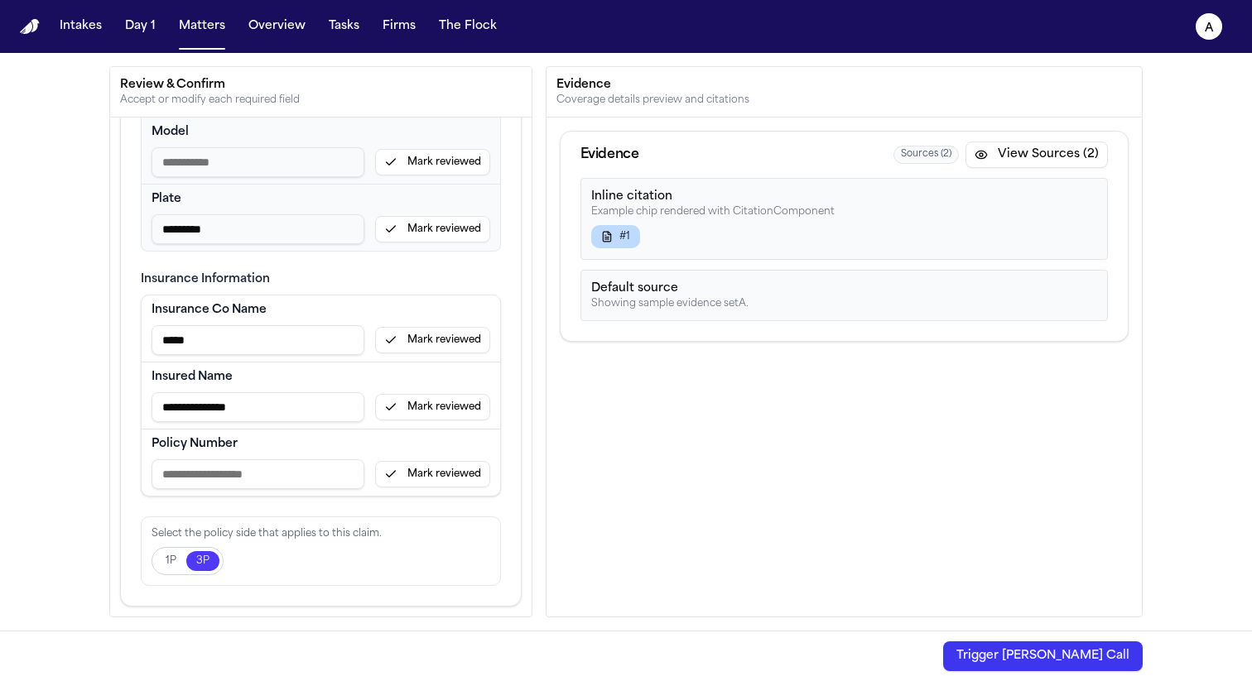
click at [1075, 651] on button "Trigger Bland Call" at bounding box center [1043, 657] width 200 height 30
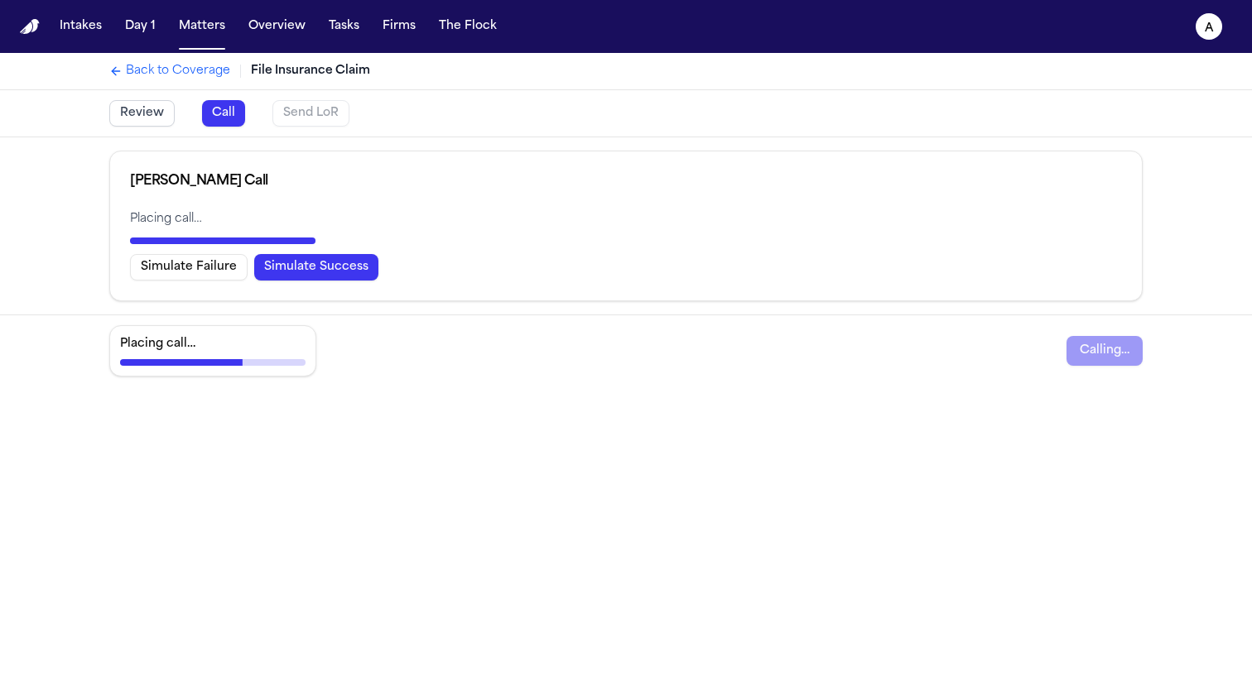
click at [276, 274] on button "Simulate Success" at bounding box center [316, 267] width 124 height 26
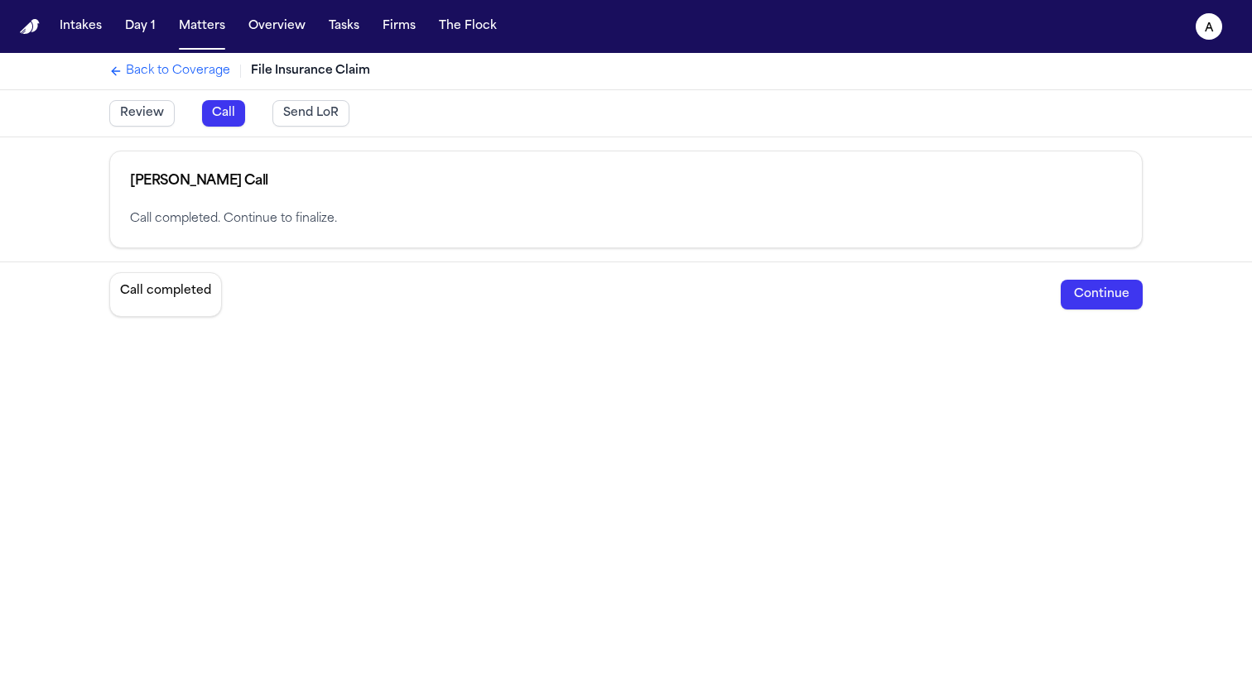
click at [311, 114] on button "Send LoR" at bounding box center [310, 113] width 77 height 26
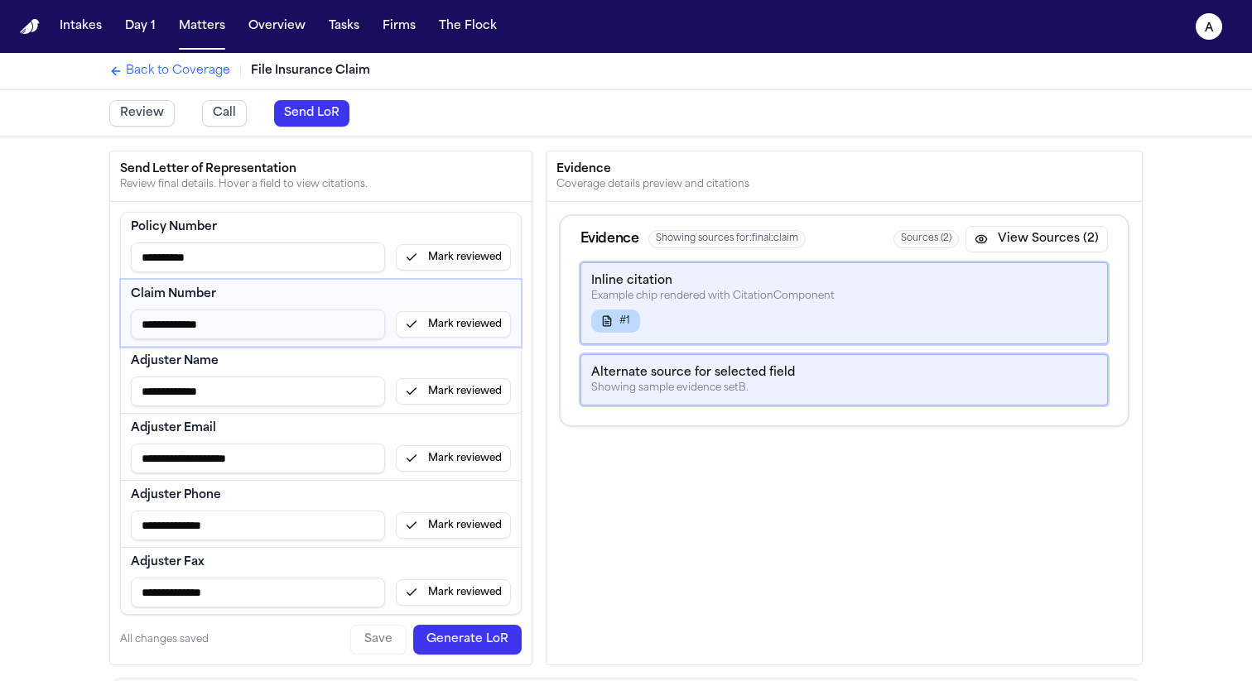
scroll to position [167, 0]
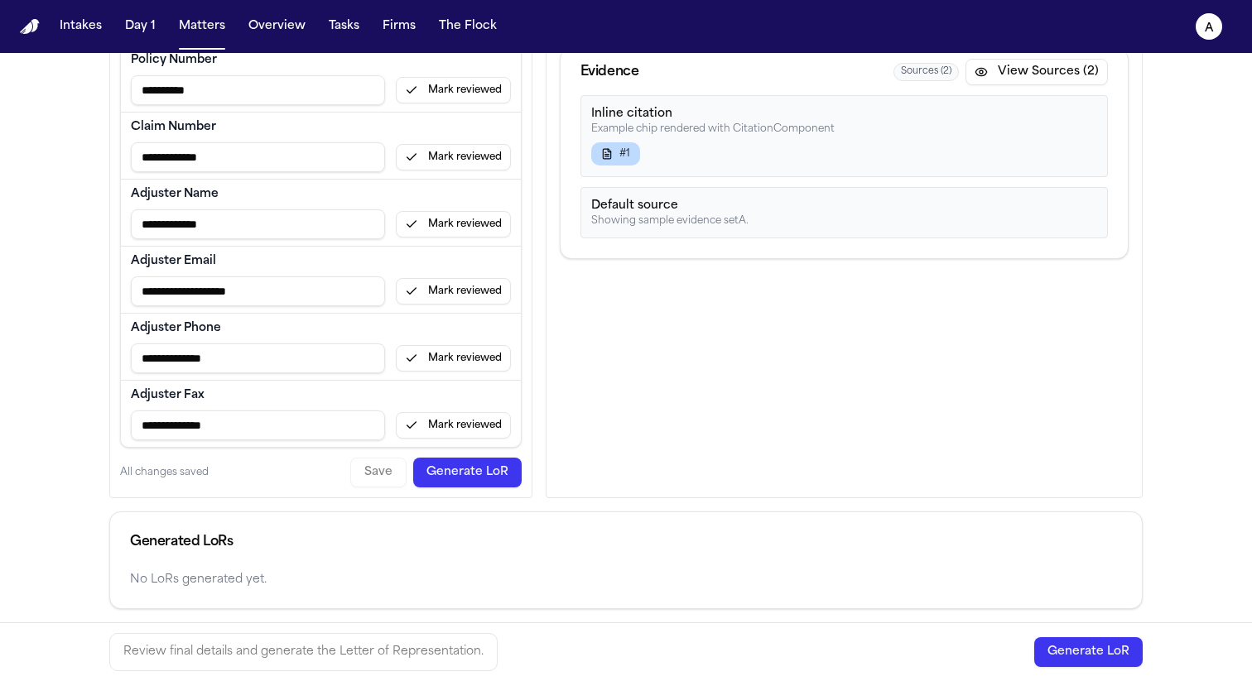
click at [457, 463] on button "Generate LoR" at bounding box center [467, 473] width 108 height 30
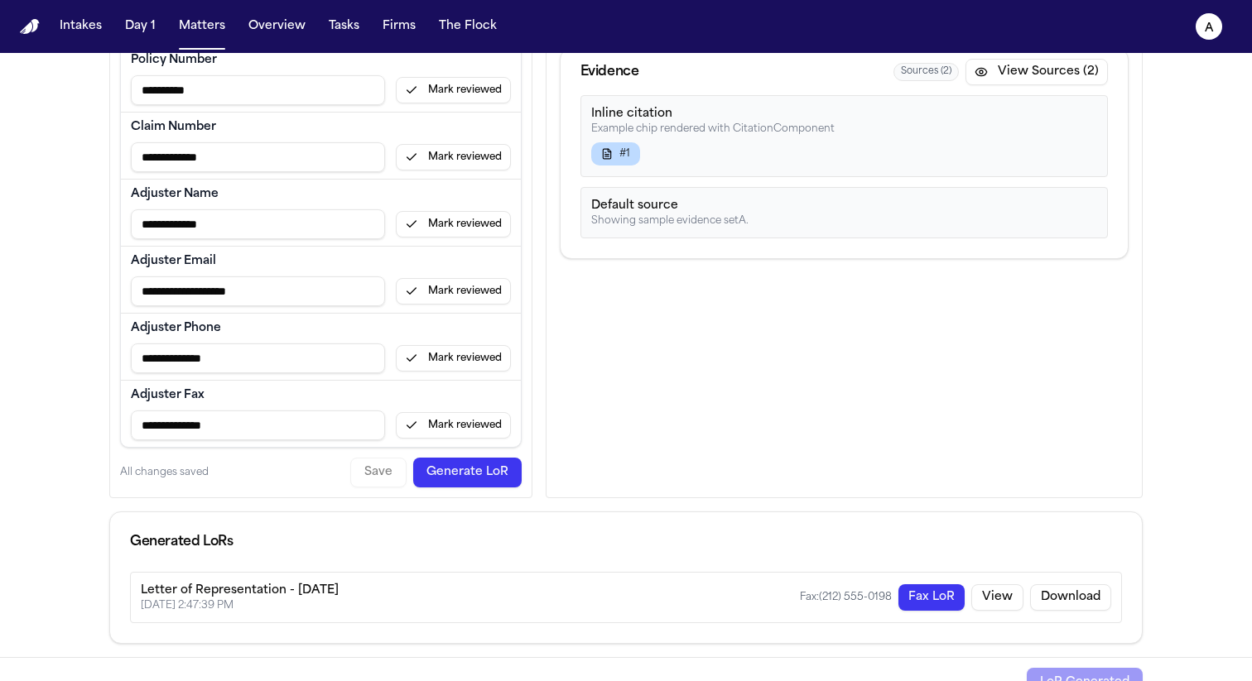
scroll to position [194, 0]
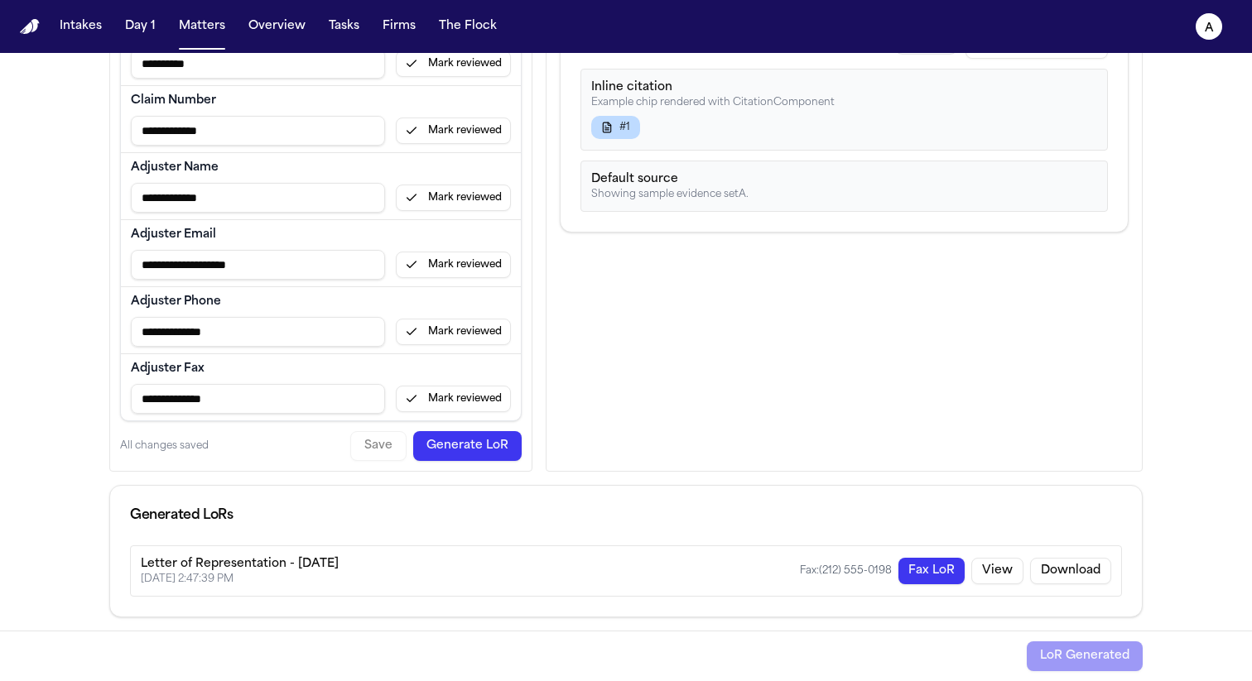
click at [940, 583] on button "Fax LoR" at bounding box center [931, 571] width 66 height 26
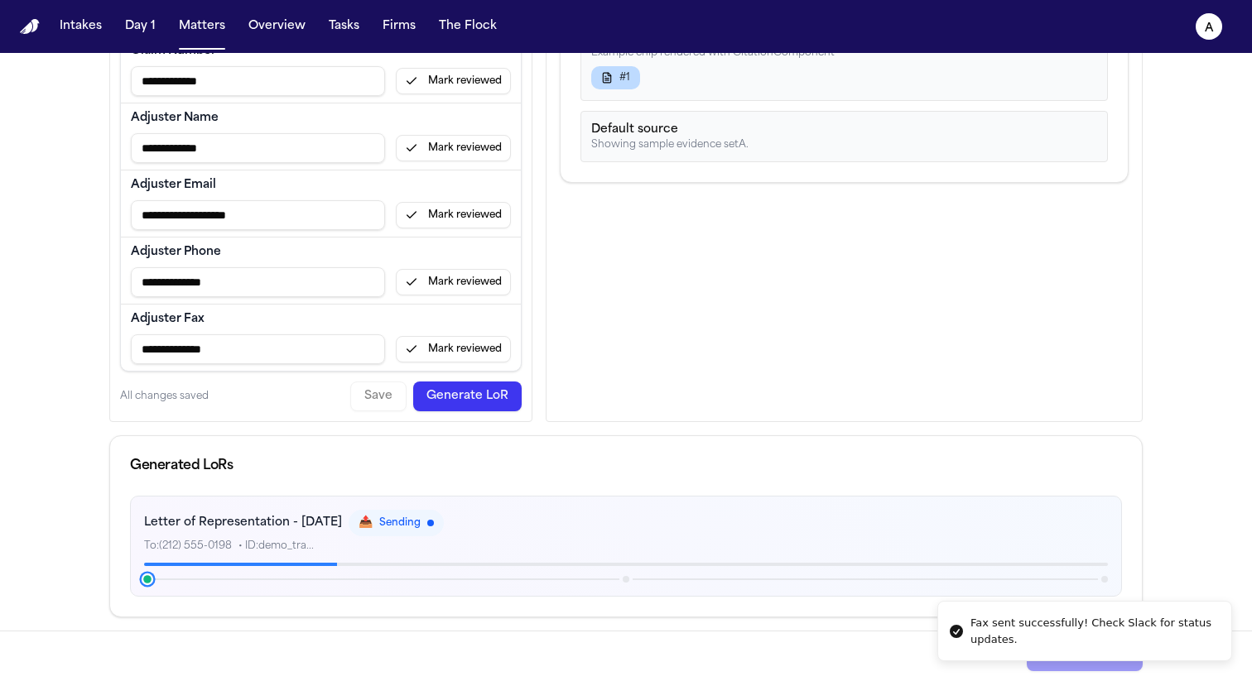
scroll to position [230, 0]
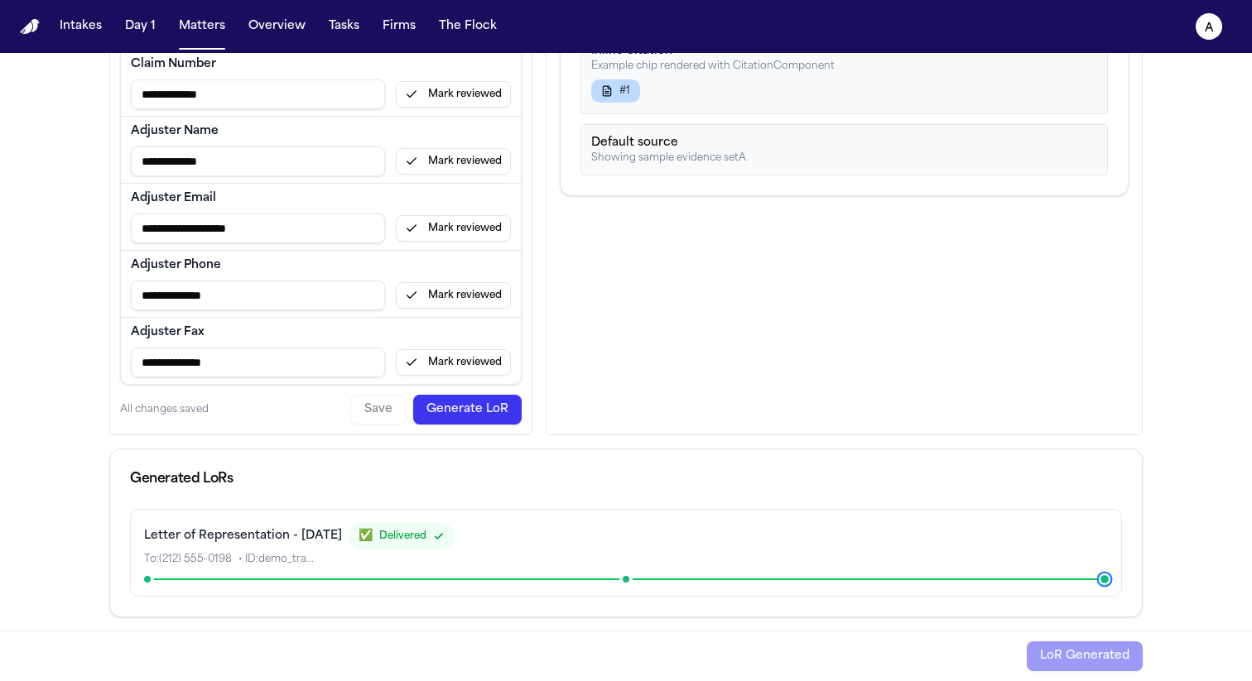
click at [478, 421] on button "Generate LoR" at bounding box center [467, 410] width 108 height 30
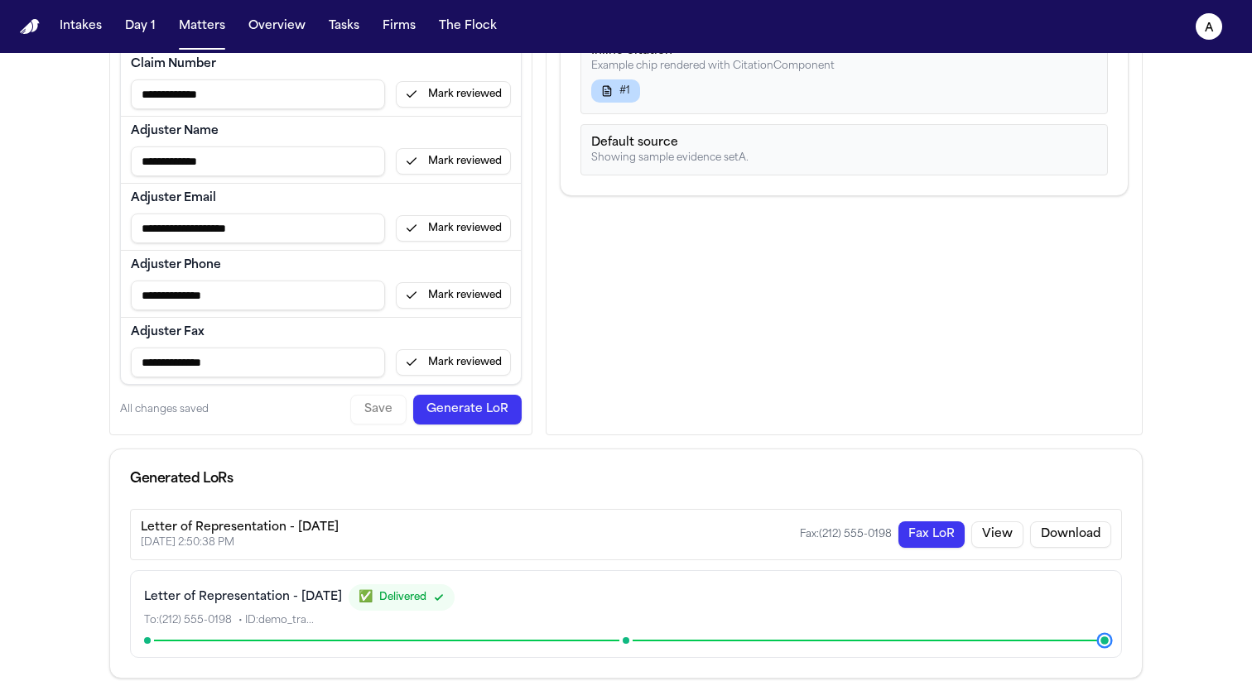
scroll to position [291, 0]
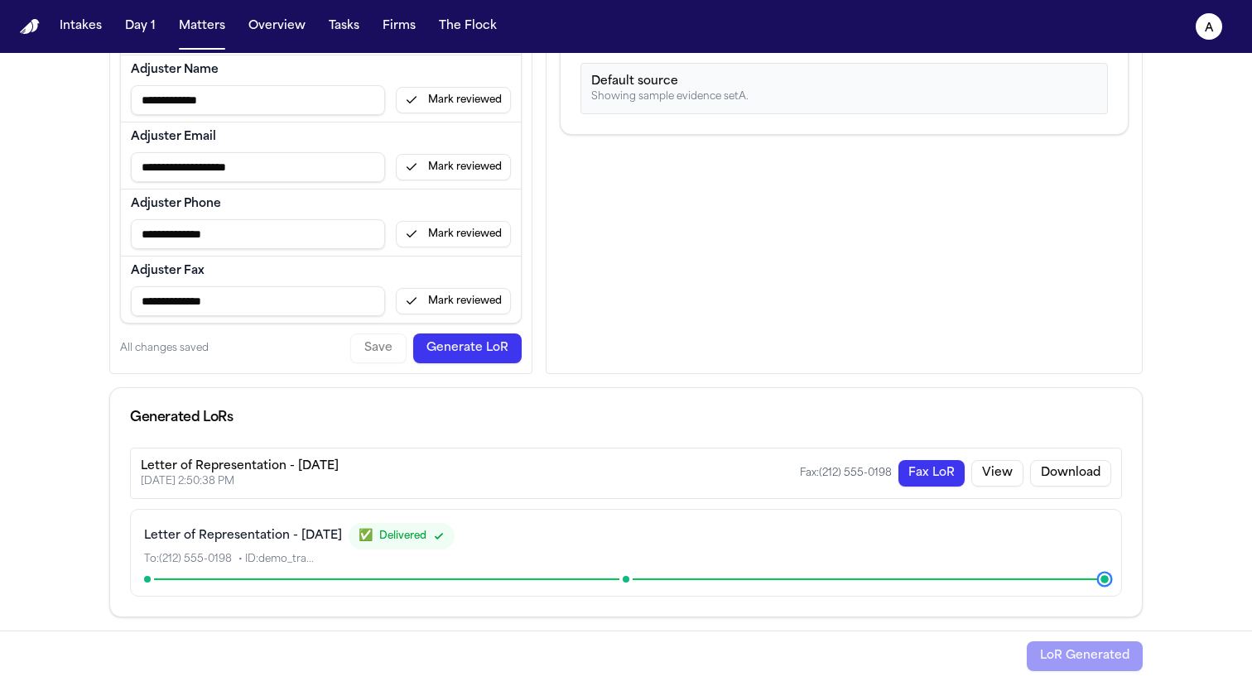
click at [912, 472] on button "Fax LoR" at bounding box center [931, 473] width 66 height 26
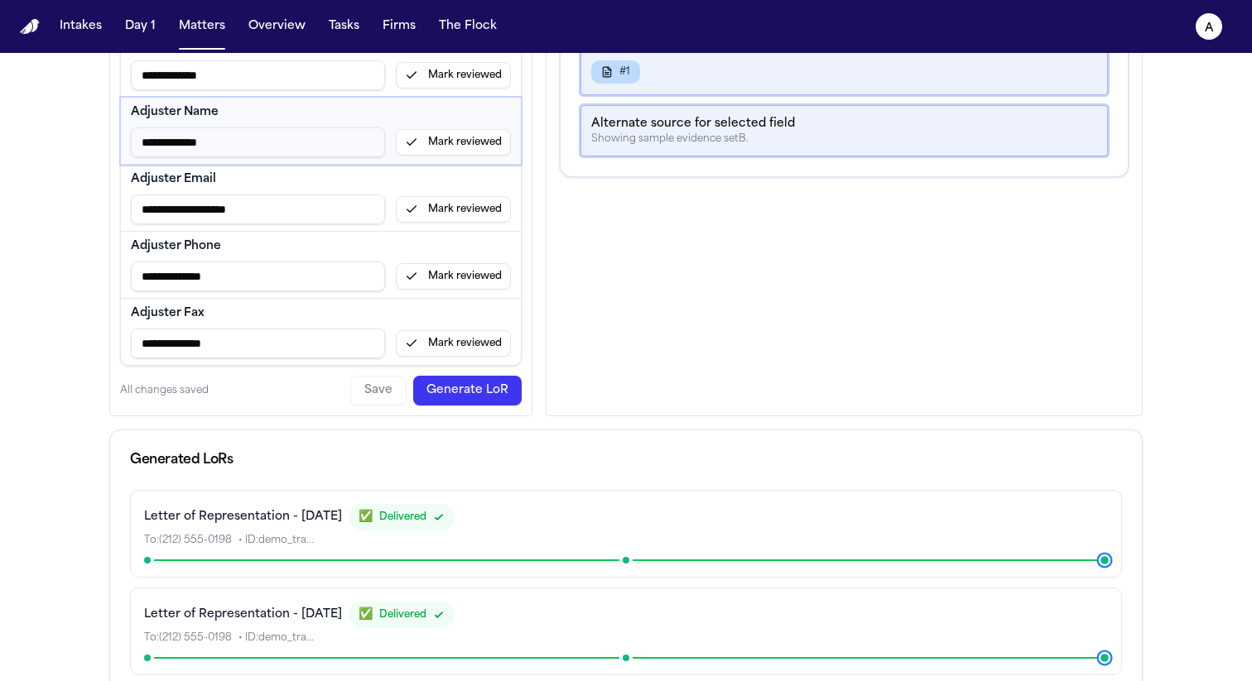
scroll to position [328, 0]
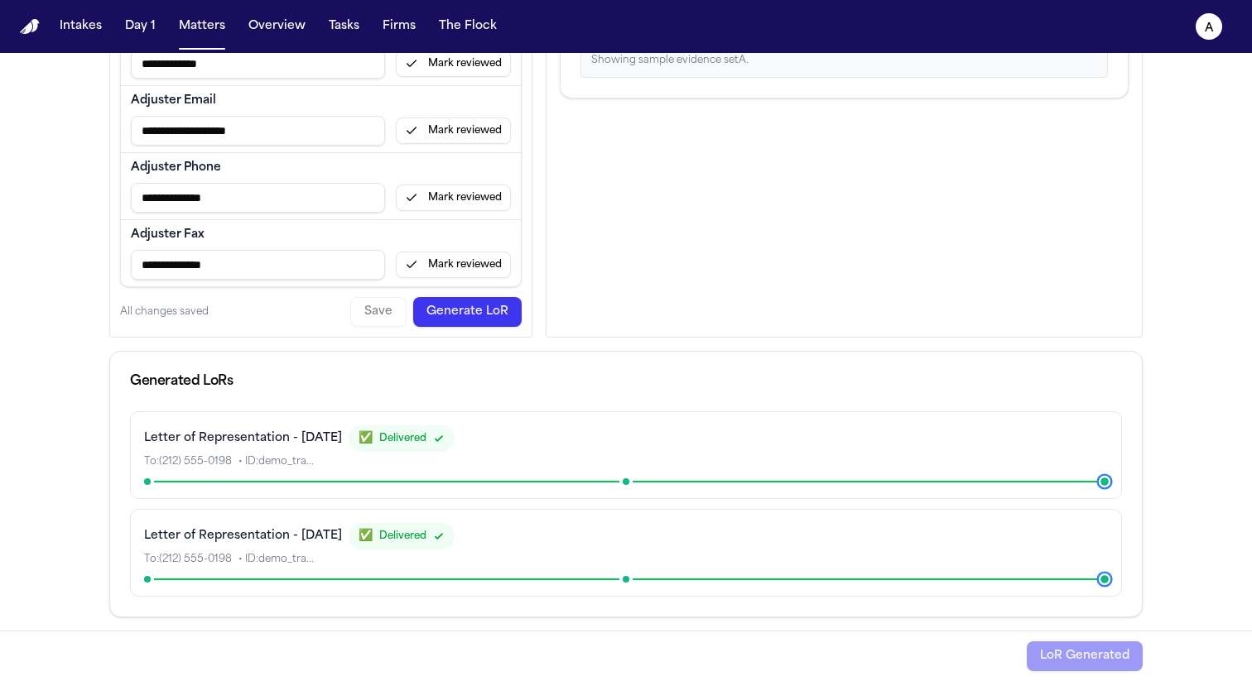
click at [473, 329] on div "**********" at bounding box center [320, 105] width 421 height 463
click at [474, 315] on button "Generate LoR" at bounding box center [467, 312] width 108 height 30
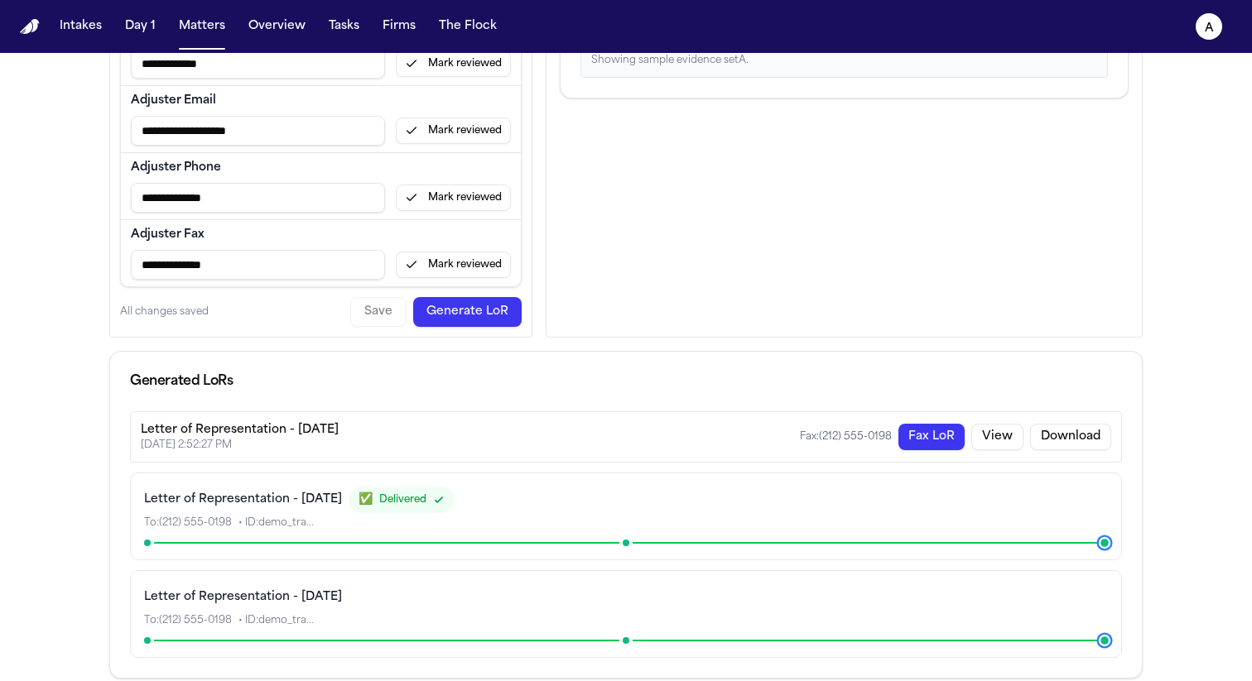
scroll to position [389, 0]
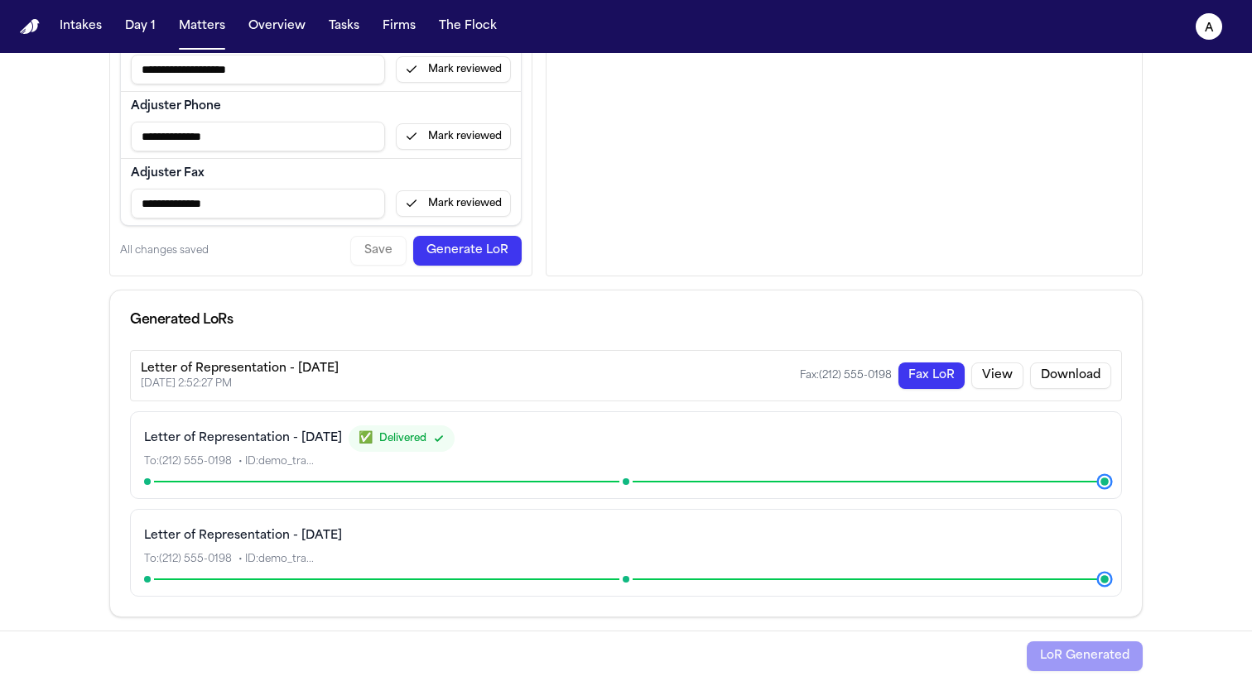
click at [907, 379] on button "Fax LoR" at bounding box center [931, 376] width 66 height 26
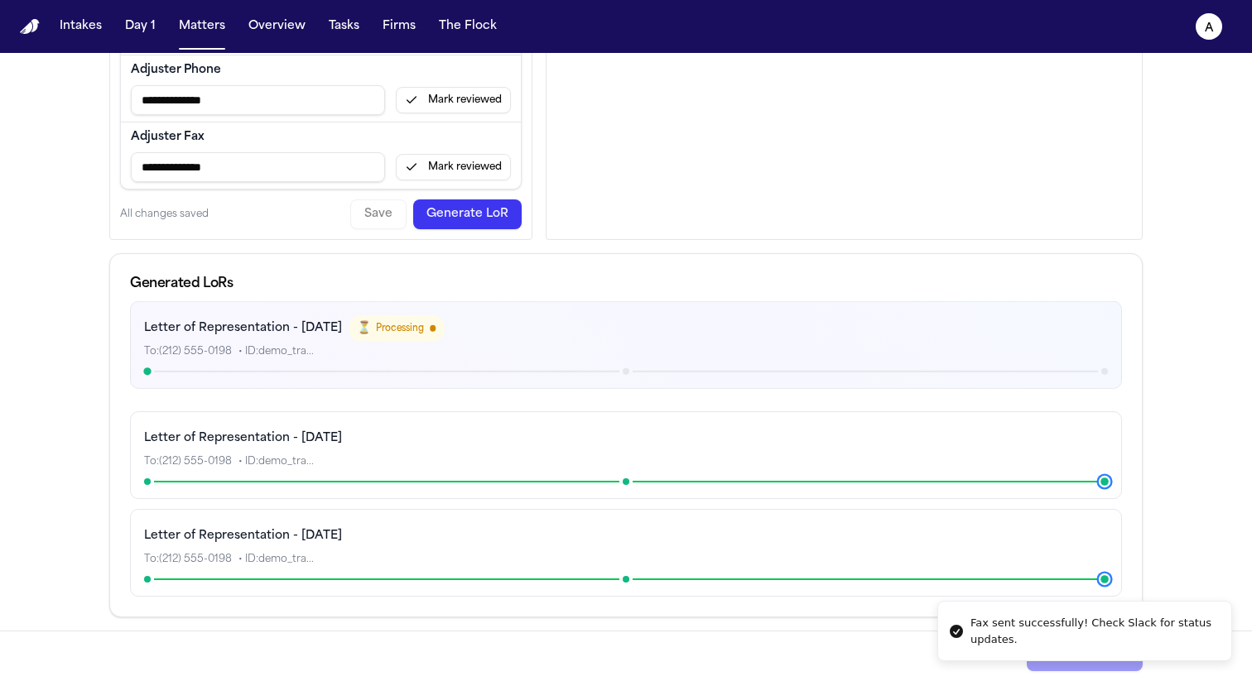
scroll to position [425, 0]
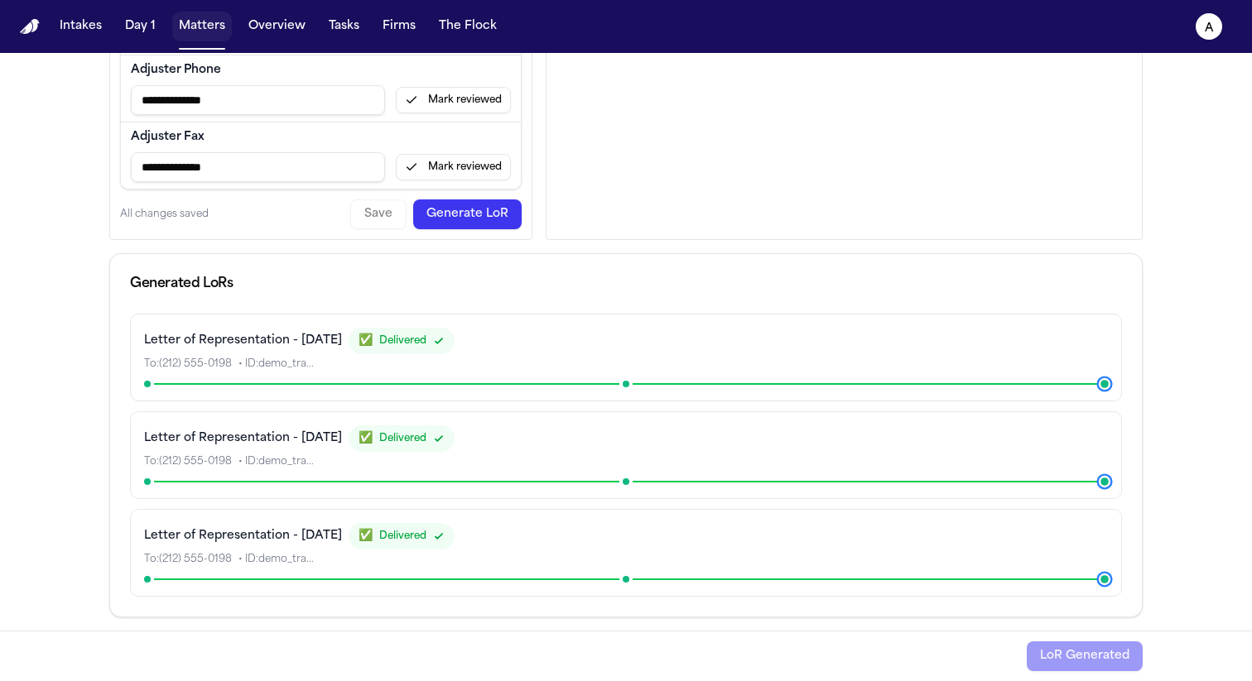
click at [213, 23] on button "Matters" at bounding box center [202, 27] width 60 height 30
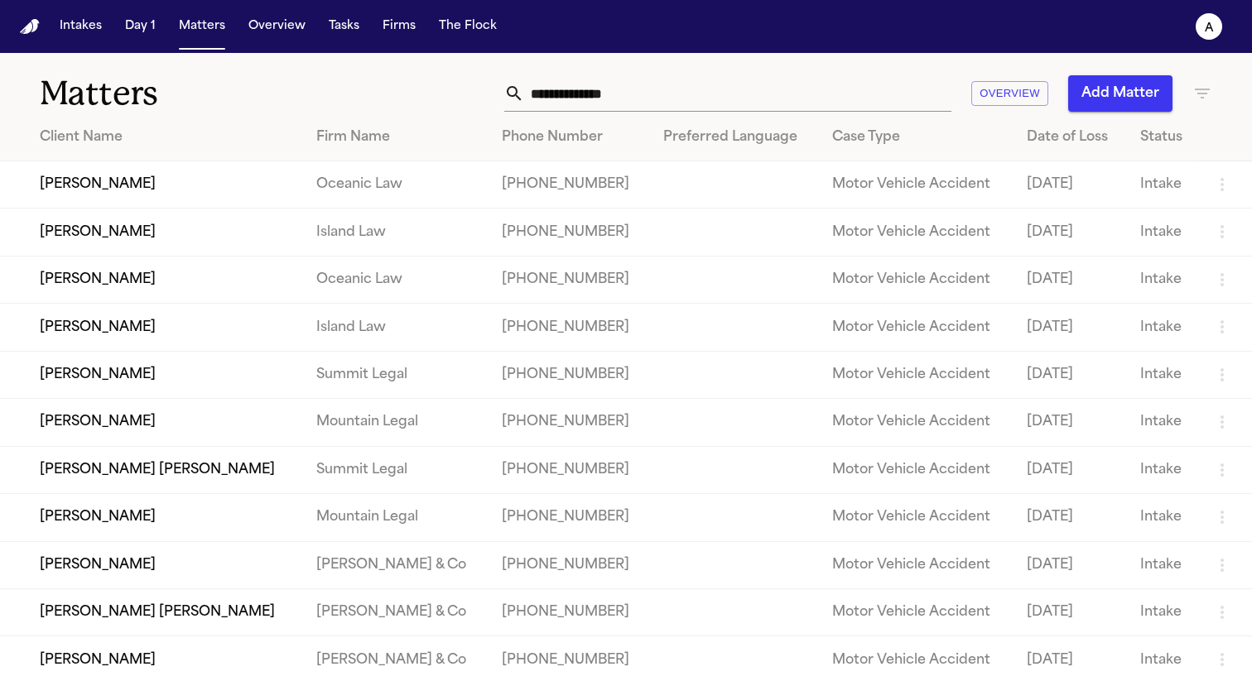
click at [174, 191] on td "[PERSON_NAME]" at bounding box center [151, 184] width 303 height 47
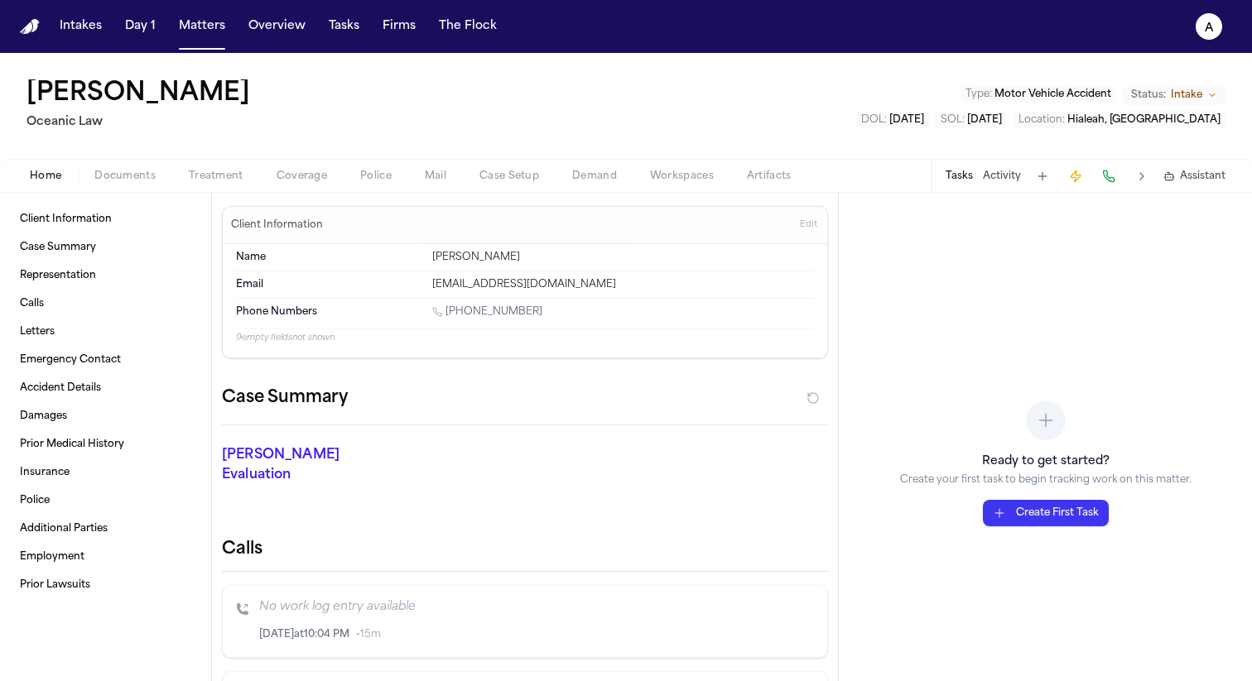
click at [756, 179] on span "Artifacts" at bounding box center [769, 176] width 45 height 13
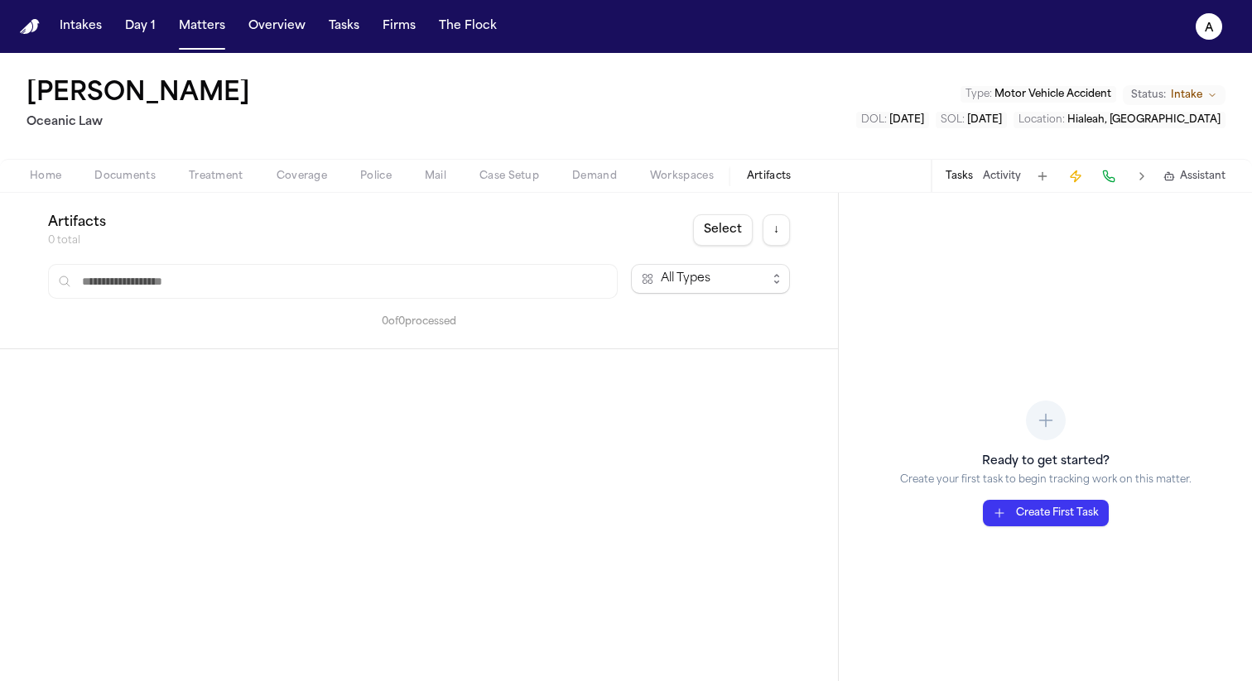
click at [720, 232] on button "Select" at bounding box center [723, 229] width 60 height 31
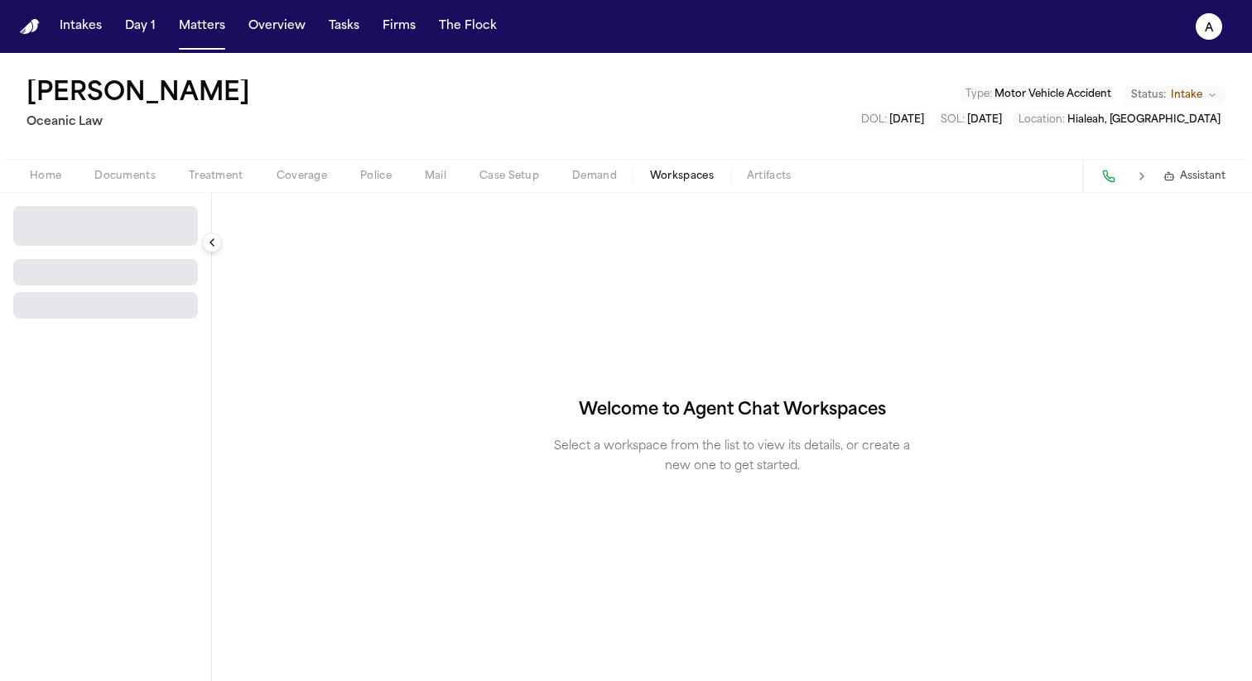
click at [660, 170] on span "Workspaces" at bounding box center [682, 176] width 64 height 13
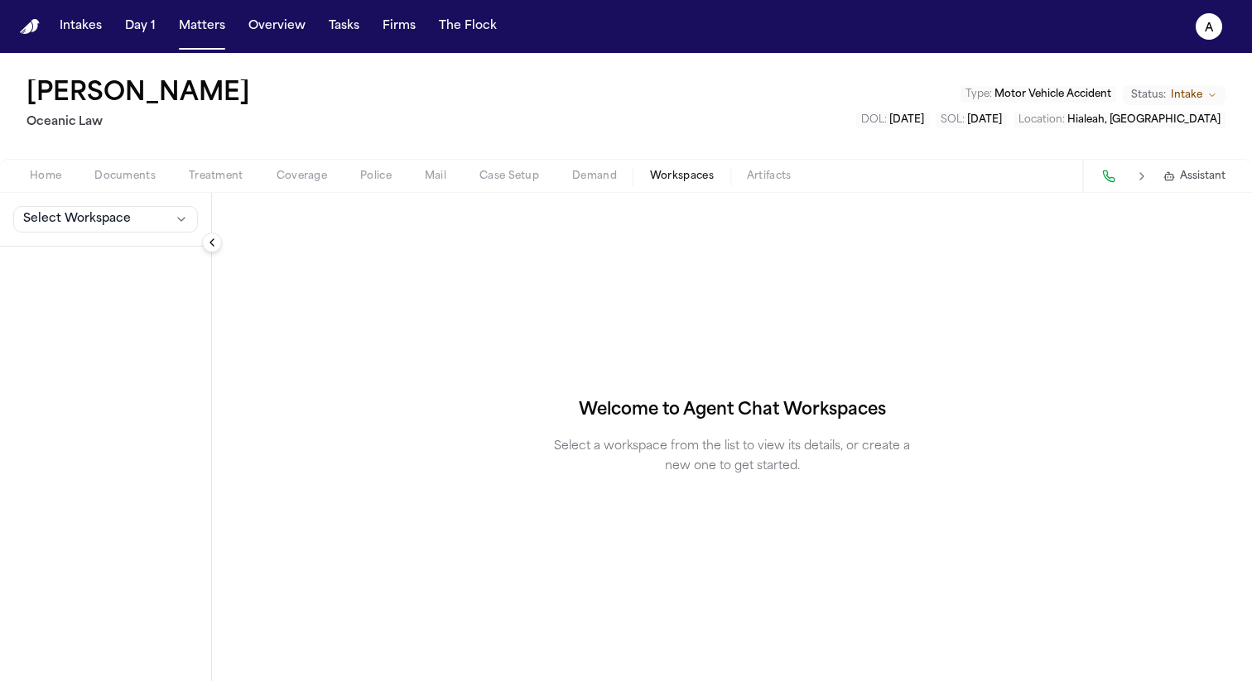
click at [589, 178] on span "Demand" at bounding box center [594, 176] width 45 height 13
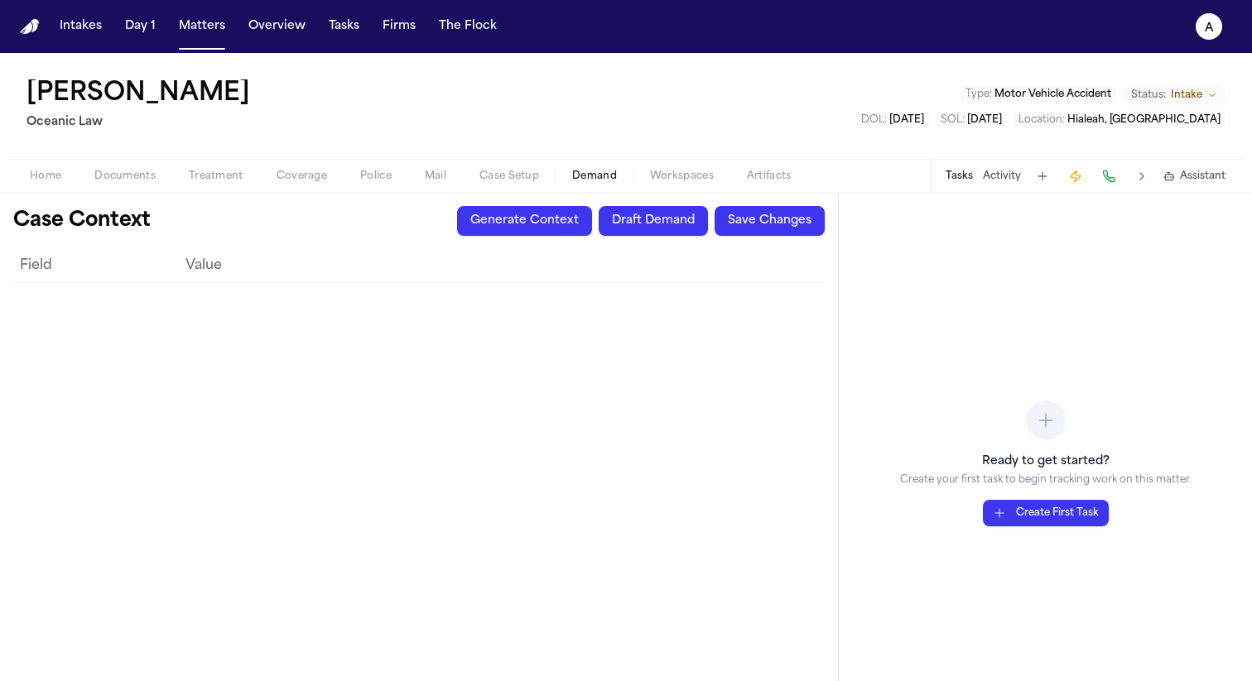
click at [496, 175] on span "Case Setup" at bounding box center [509, 176] width 60 height 13
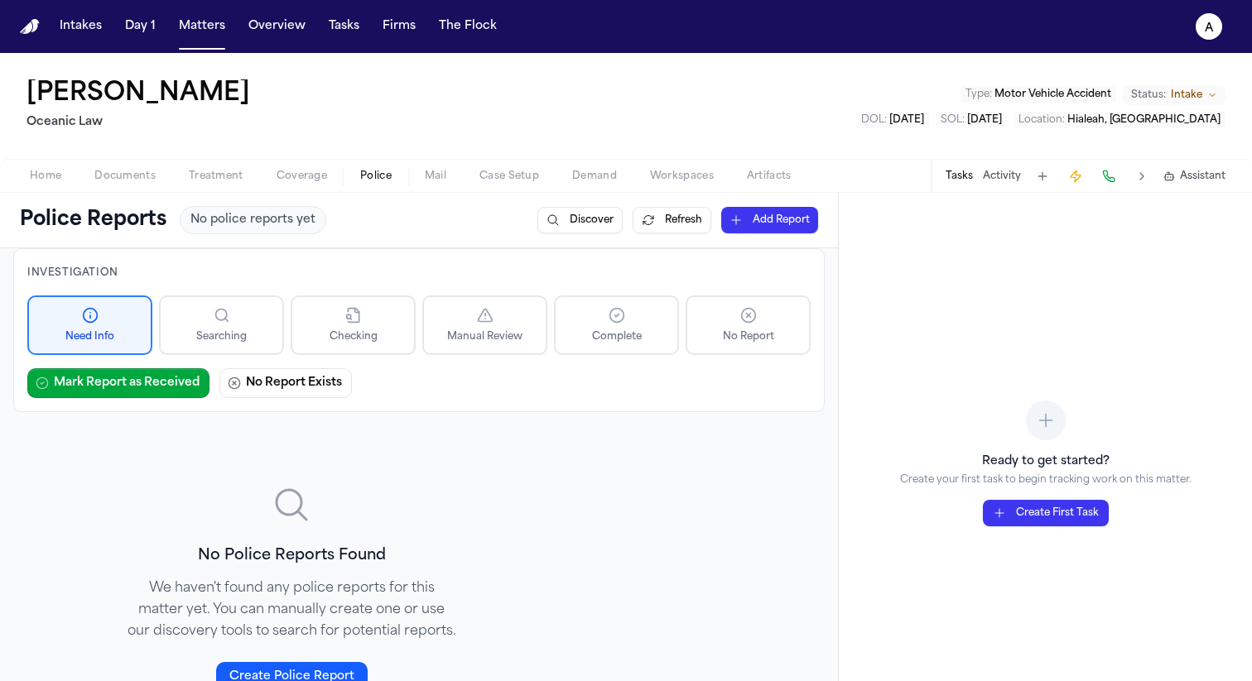
click at [363, 170] on span "Police" at bounding box center [375, 176] width 31 height 13
click at [439, 172] on span "Mail" at bounding box center [436, 176] width 22 height 13
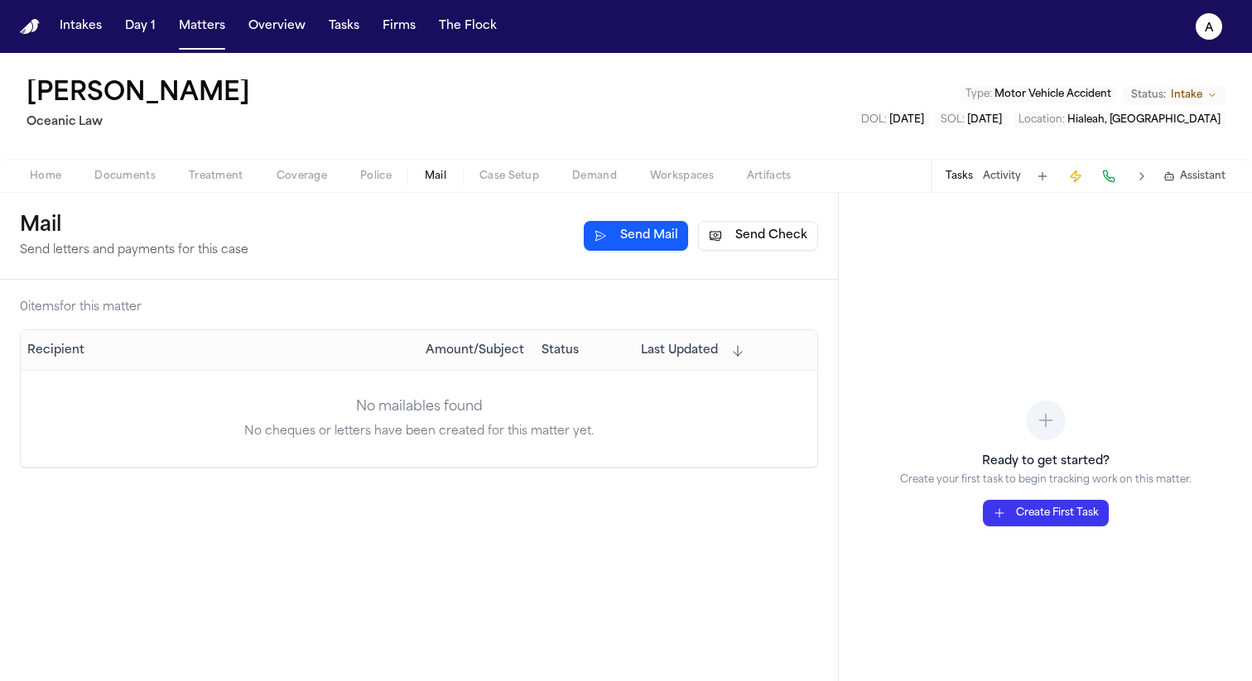
click at [679, 229] on button "Send Mail" at bounding box center [636, 236] width 104 height 30
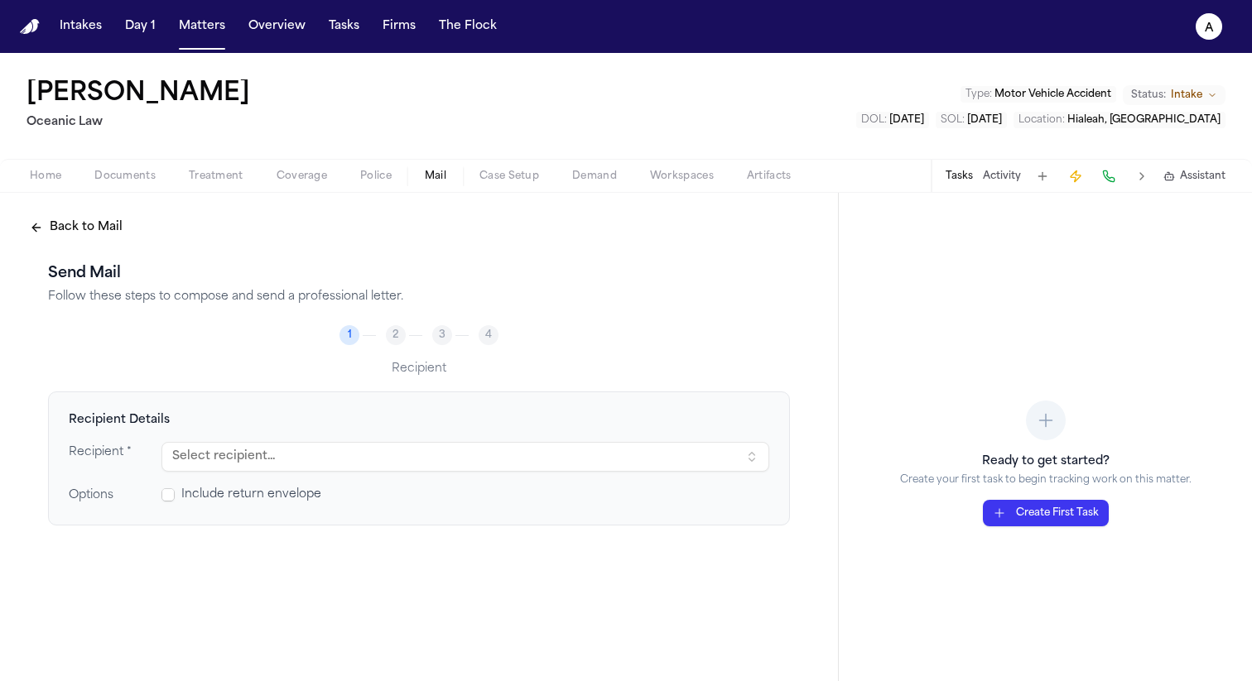
click at [576, 468] on button "Select recipient..." at bounding box center [465, 457] width 608 height 30
click at [582, 343] on ol "1 2 3 4" at bounding box center [419, 335] width 742 height 20
click at [104, 186] on div "Home Documents Treatment Coverage Police Mail Case Setup Demand Workspaces Arti…" at bounding box center [626, 175] width 1252 height 33
click at [108, 174] on span "Documents" at bounding box center [124, 176] width 61 height 13
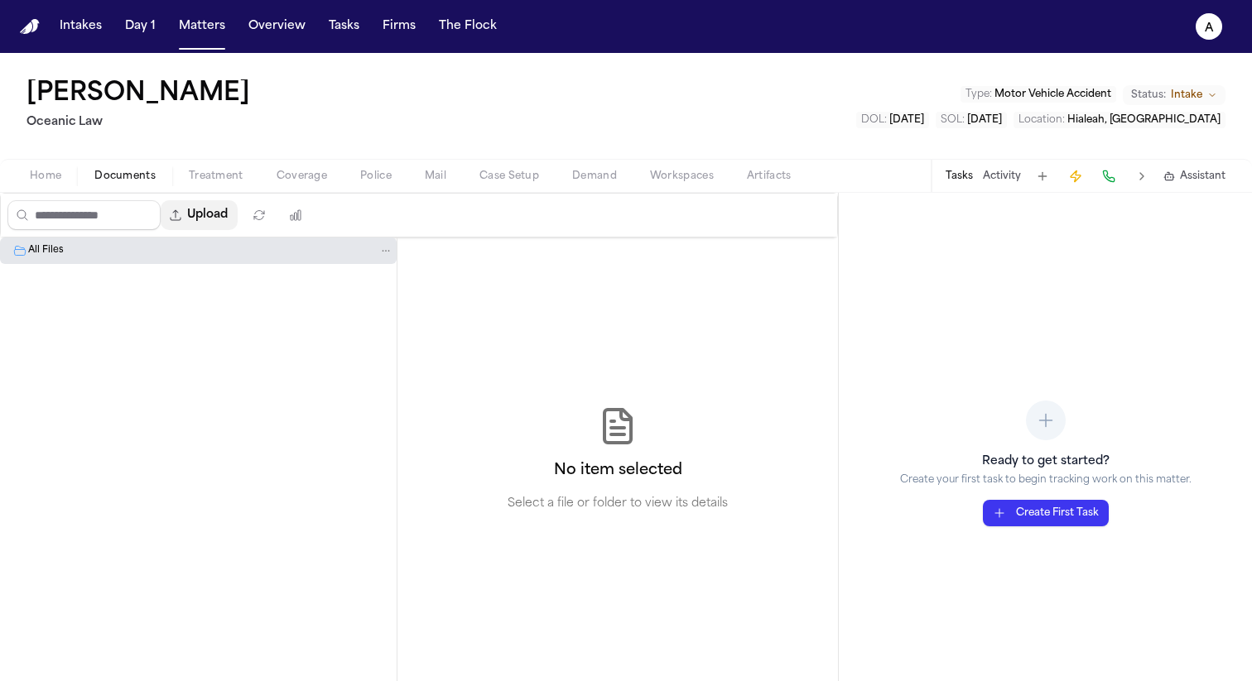
click at [224, 224] on button "Upload" at bounding box center [199, 215] width 77 height 30
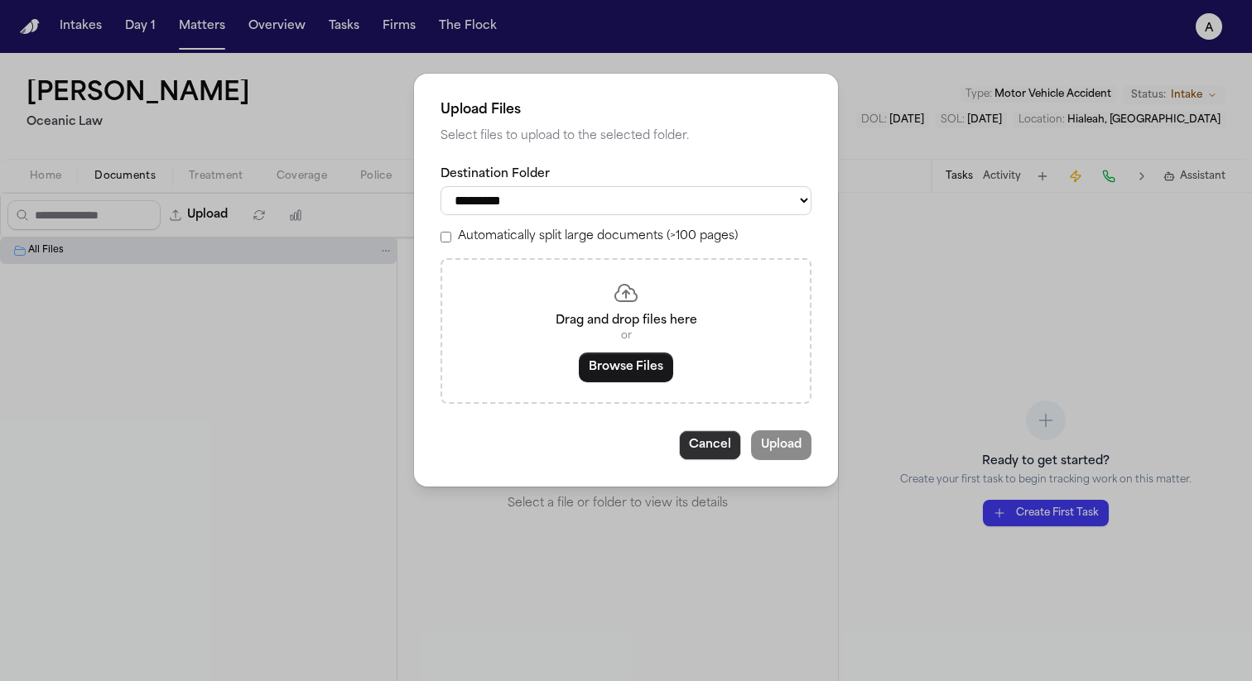
click at [708, 446] on button "Cancel" at bounding box center [710, 445] width 62 height 30
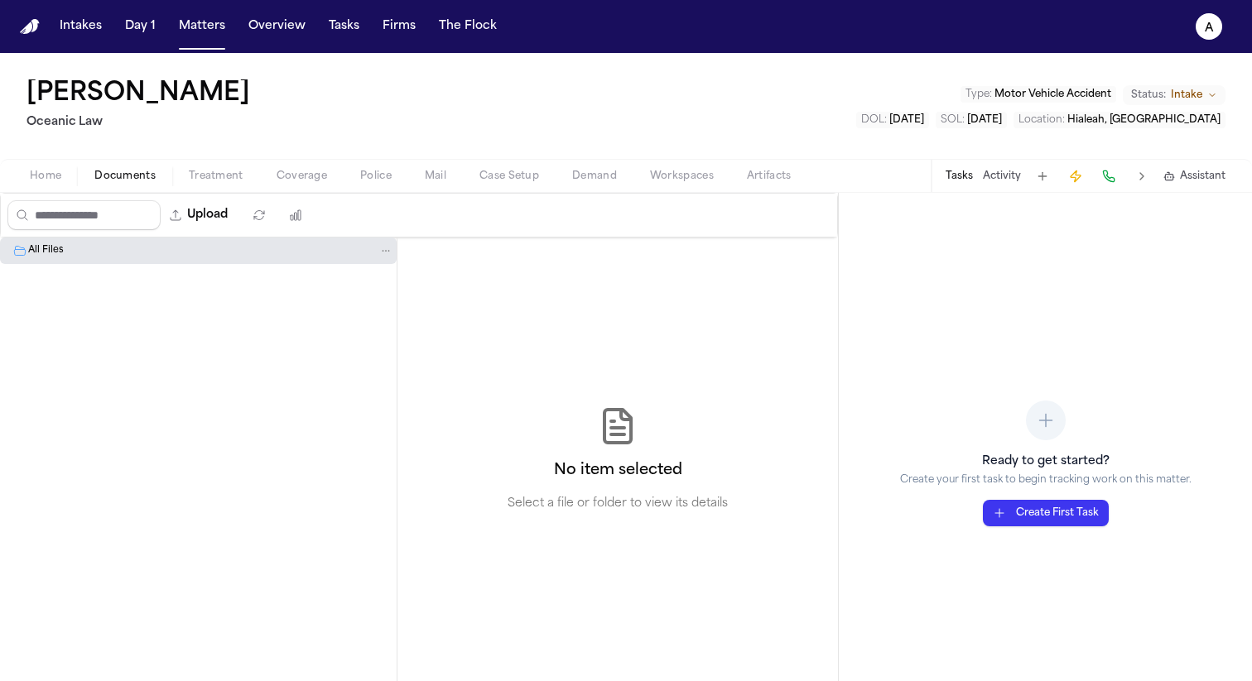
click at [700, 463] on div "No item selected Select a file or folder to view its details" at bounding box center [617, 459] width 220 height 106
click at [458, 178] on button "Mail" at bounding box center [435, 176] width 55 height 20
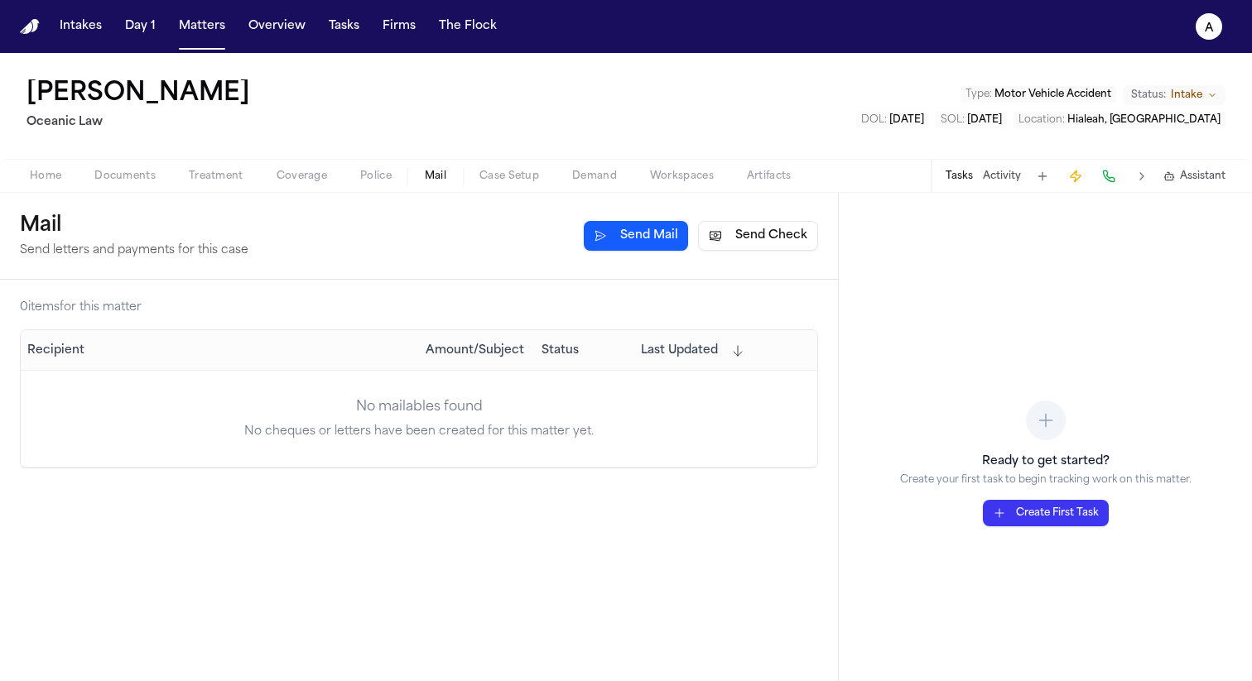
click at [141, 176] on span "Documents" at bounding box center [124, 176] width 61 height 13
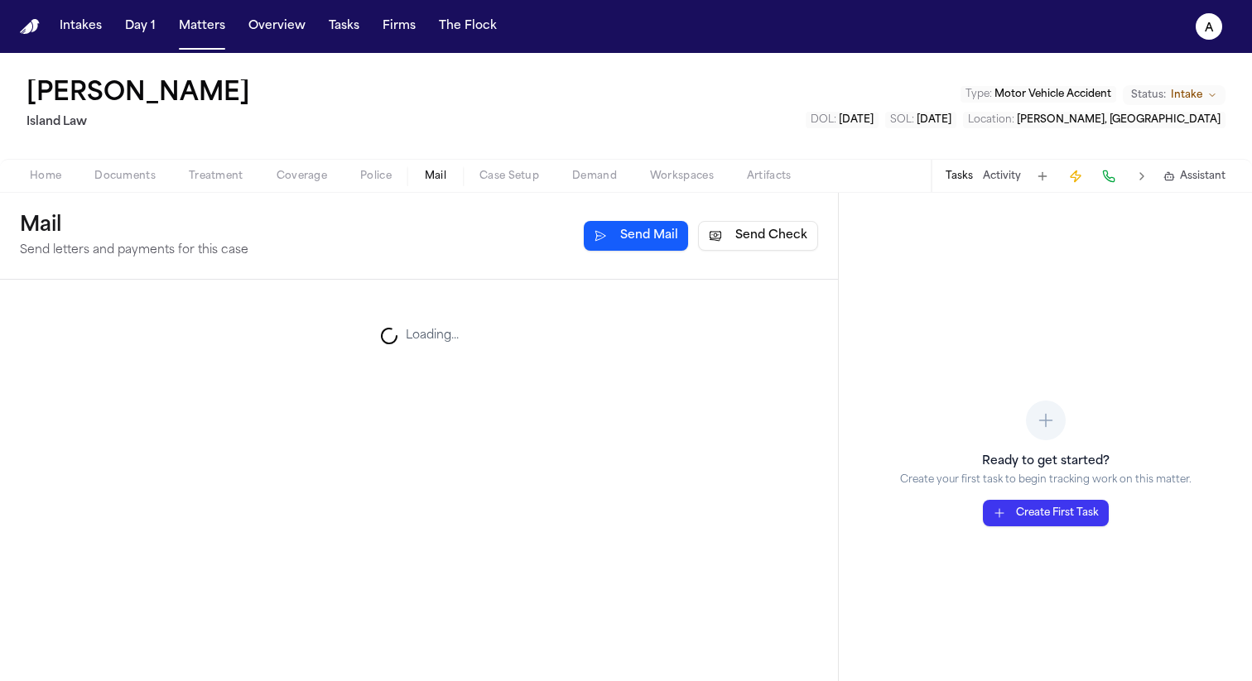
click at [431, 179] on span "Mail" at bounding box center [436, 176] width 22 height 13
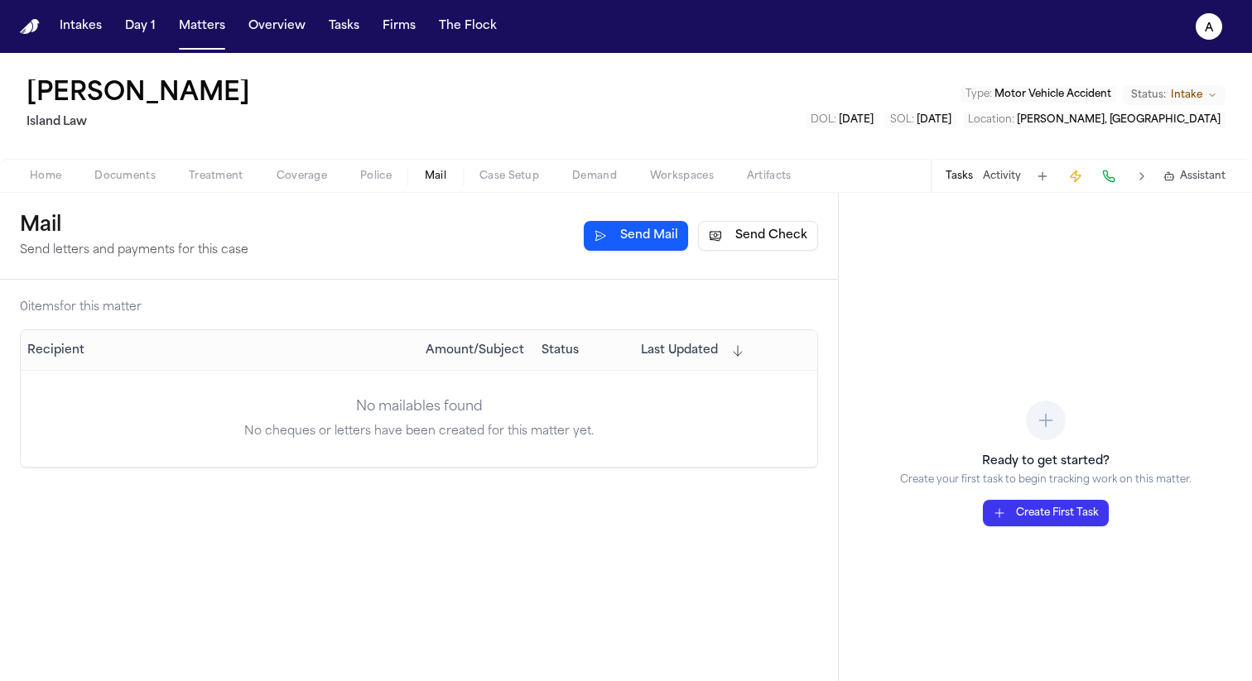
click at [635, 233] on button "Send Mail" at bounding box center [636, 236] width 104 height 30
click at [662, 233] on button "Send Mail" at bounding box center [636, 236] width 104 height 30
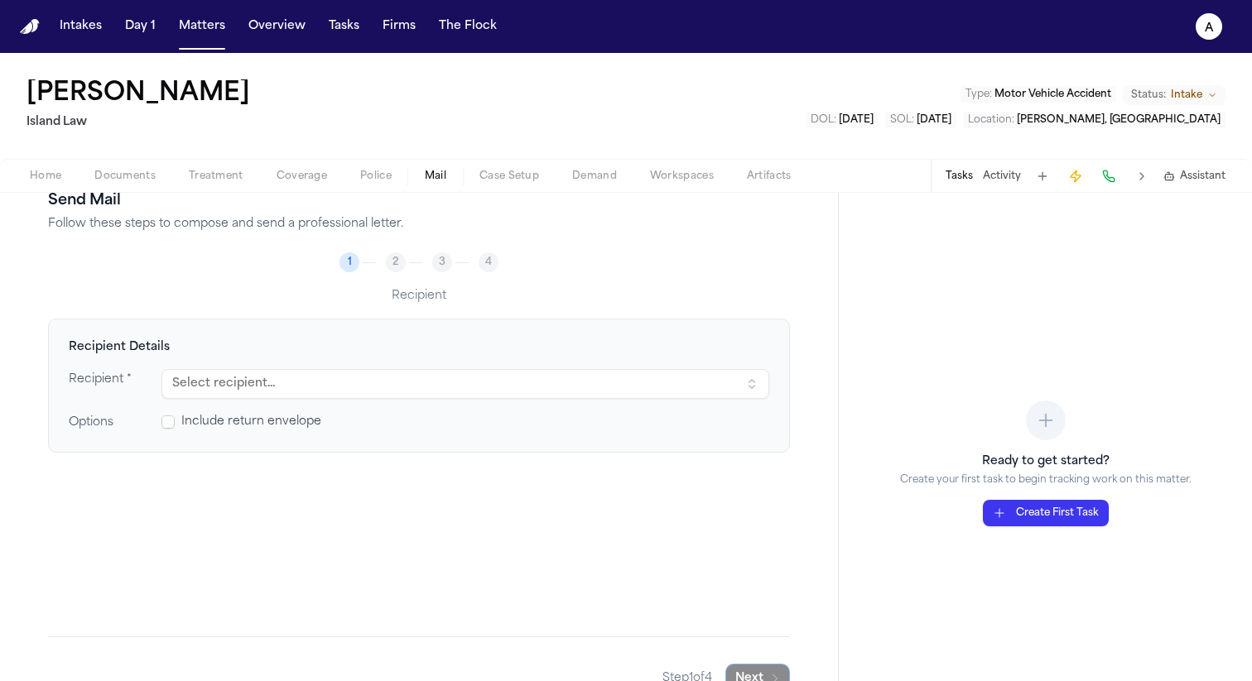
scroll to position [105, 0]
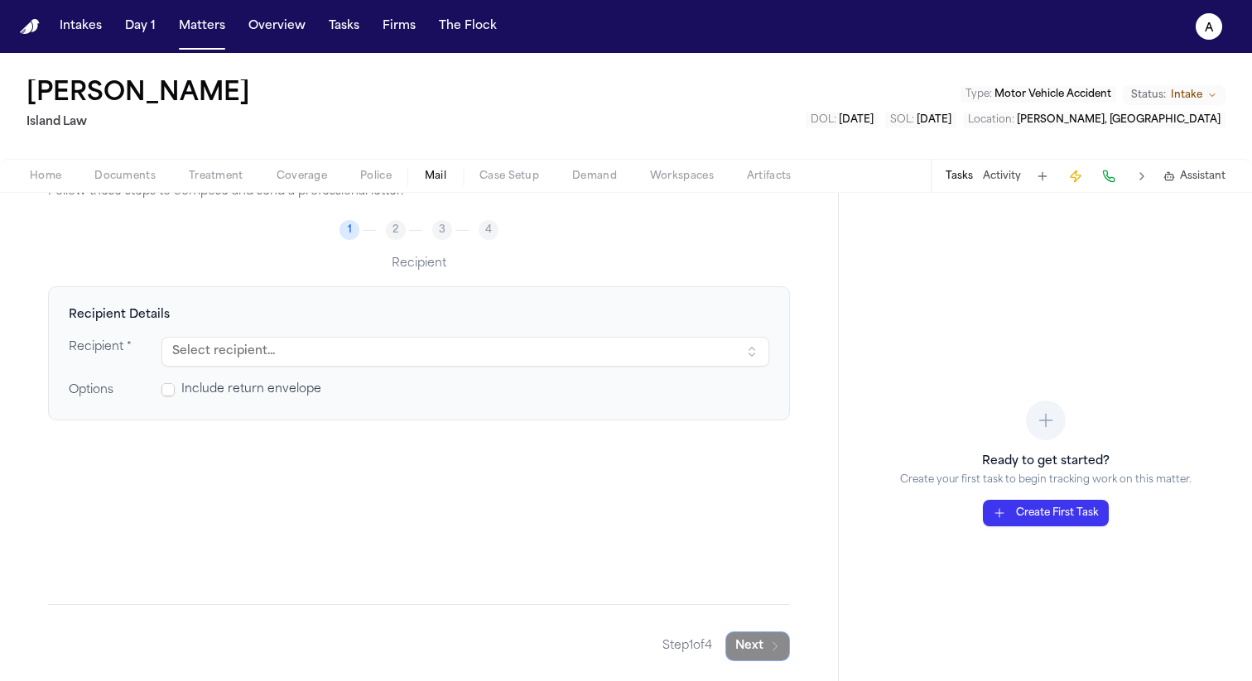
click at [454, 339] on button "Select recipient..." at bounding box center [465, 352] width 608 height 30
click at [448, 317] on h4 "Recipient Details" at bounding box center [419, 315] width 700 height 17
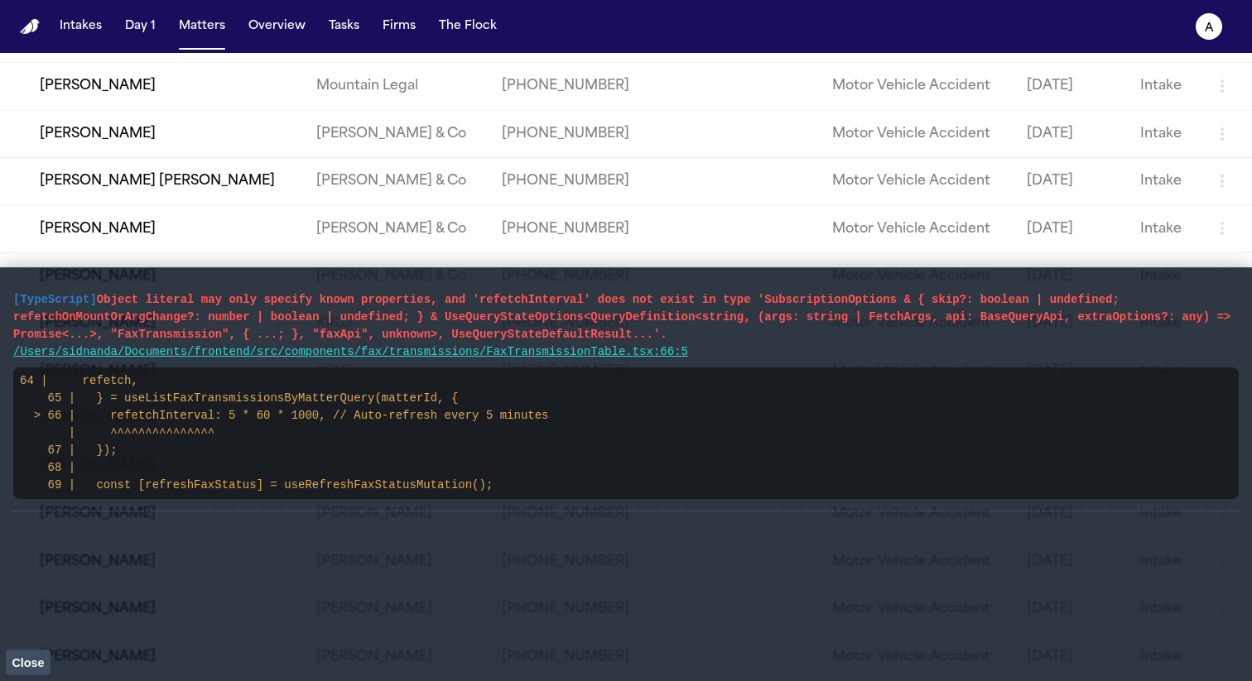
scroll to position [474, 0]
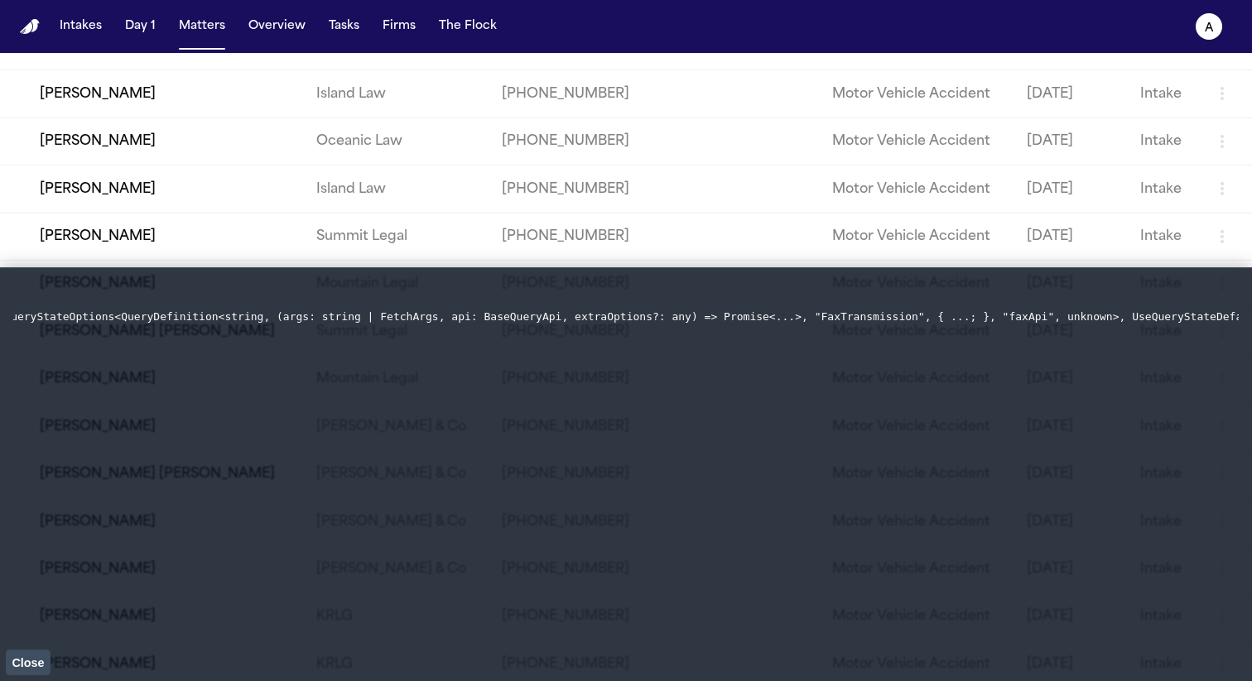
scroll to position [0, 1593]
drag, startPoint x: 37, startPoint y: 318, endPoint x: 1244, endPoint y: 310, distance: 1207.0
click at [1244, 310] on main "[TypeScript] Object literal may only specify known properties, and 'refetchInte…" at bounding box center [626, 474] width 1252 height 414
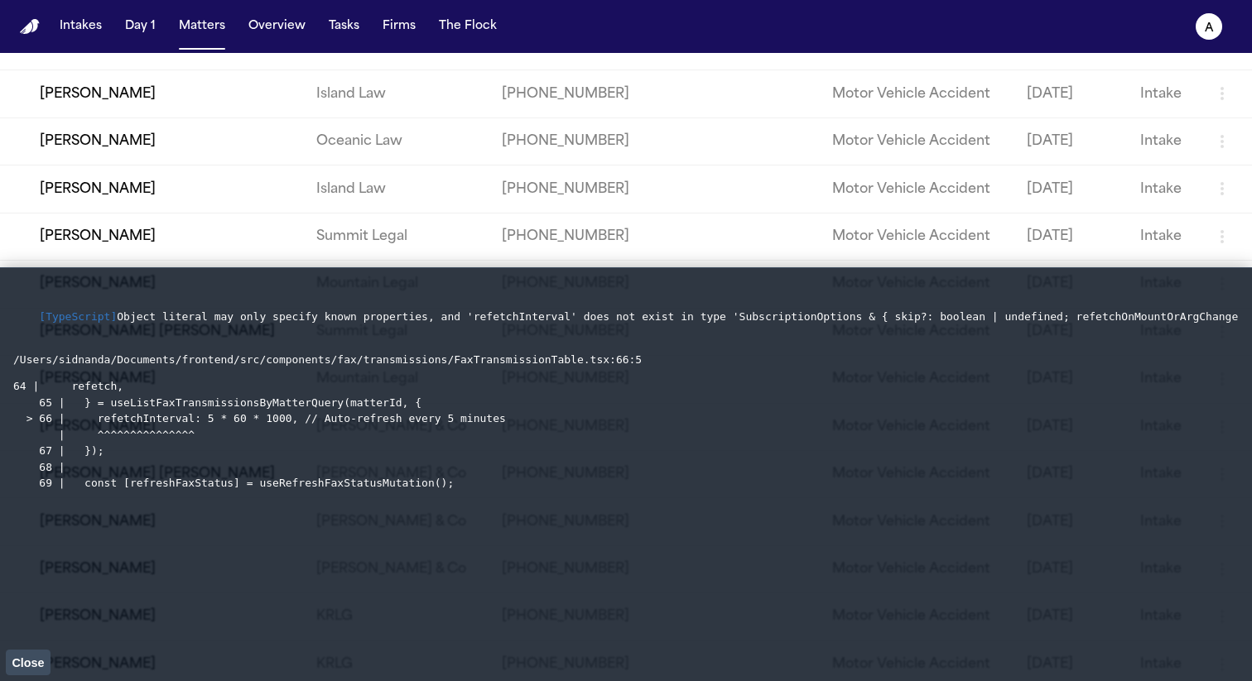
scroll to position [0, 0]
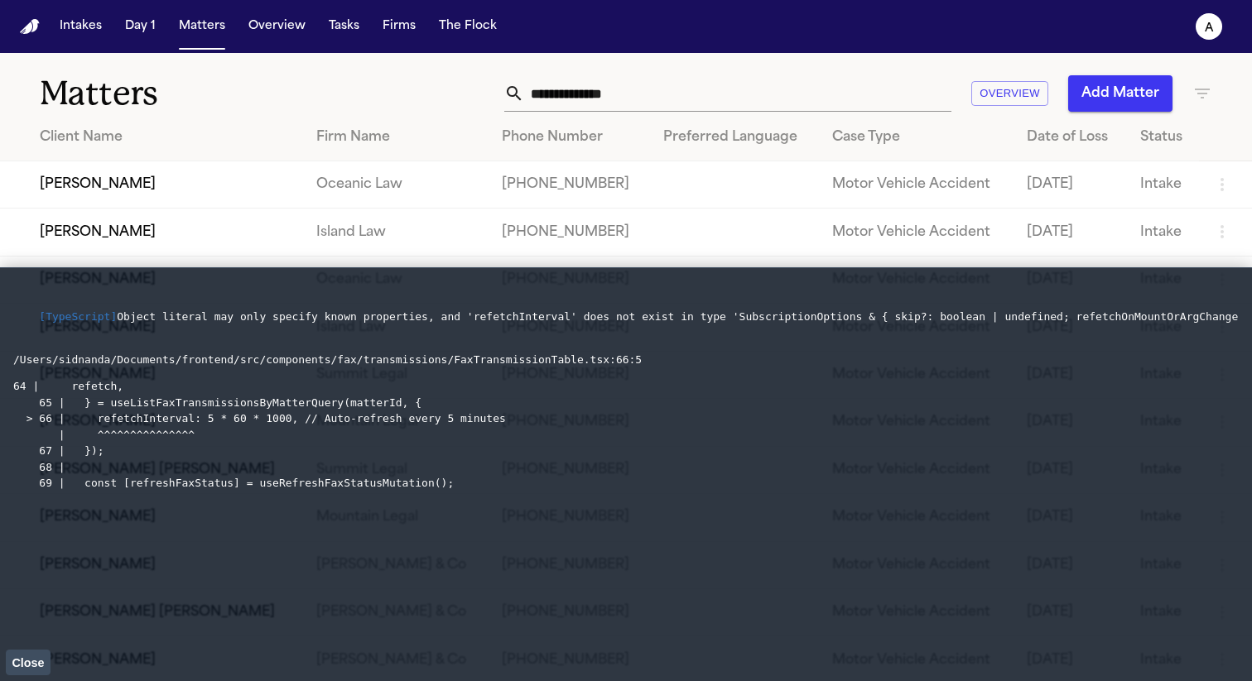
click at [127, 192] on td "Elena Maris Calderón" at bounding box center [151, 184] width 303 height 47
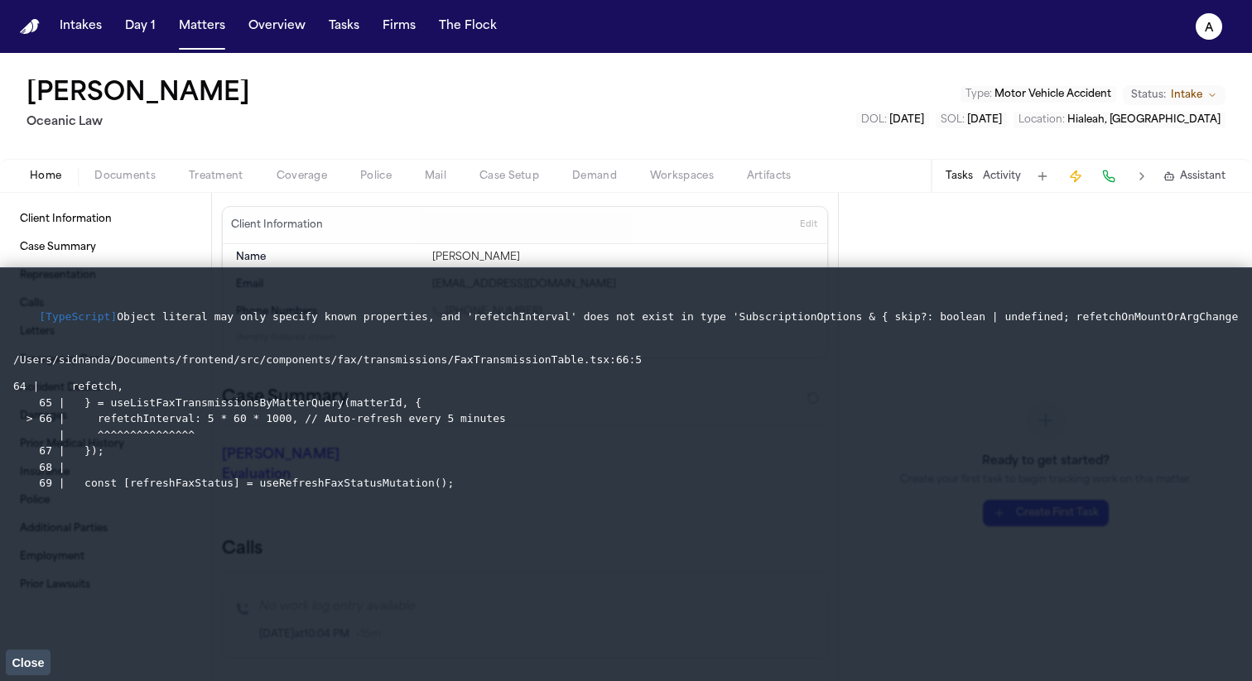
click at [211, 170] on span "Treatment" at bounding box center [216, 176] width 55 height 13
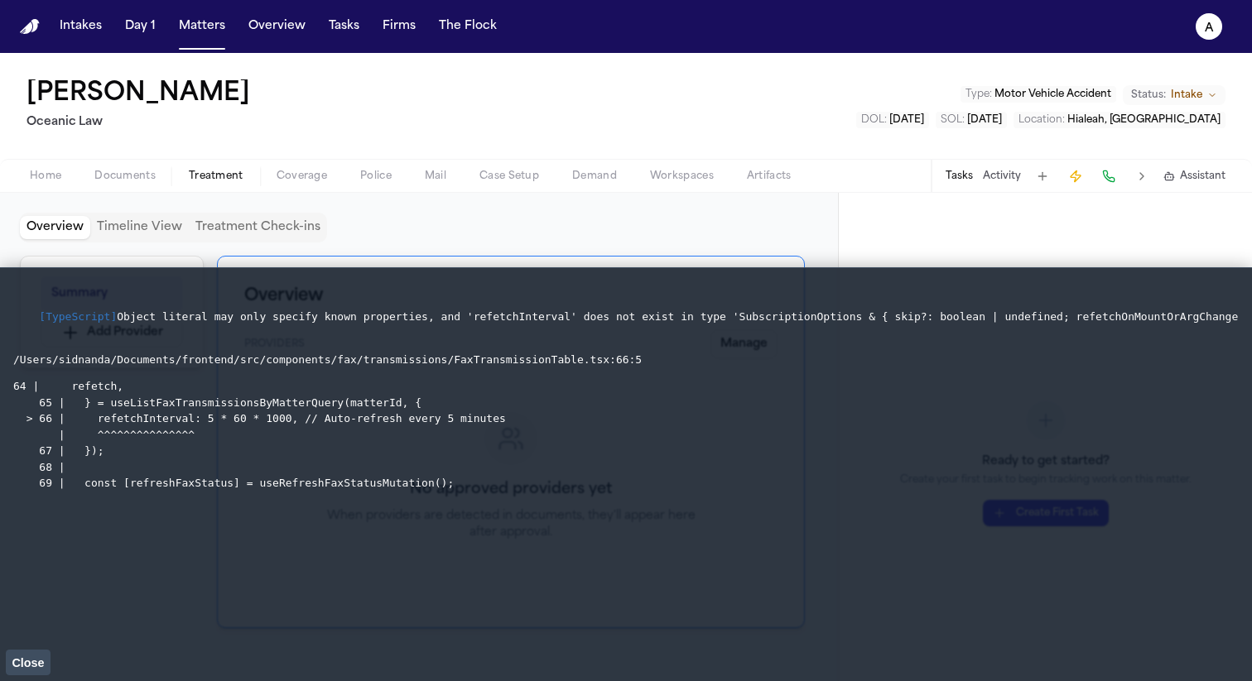
click at [435, 177] on span "Mail" at bounding box center [436, 176] width 22 height 13
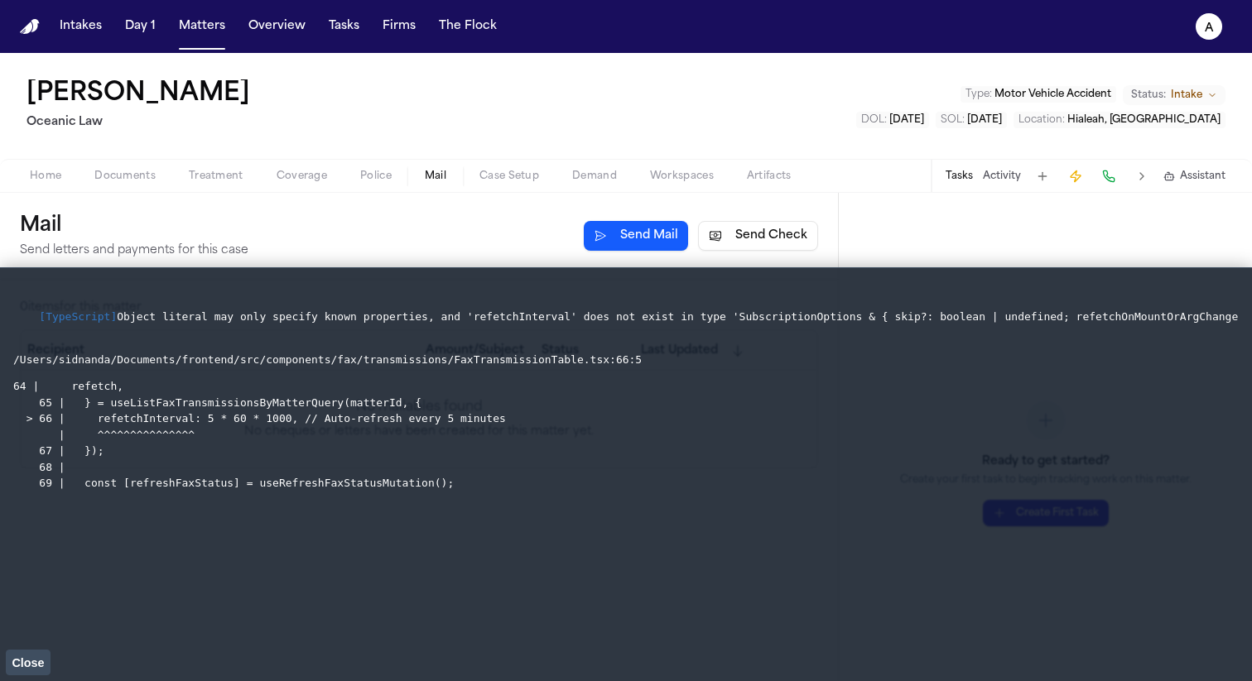
click at [777, 185] on span "button" at bounding box center [769, 186] width 65 height 2
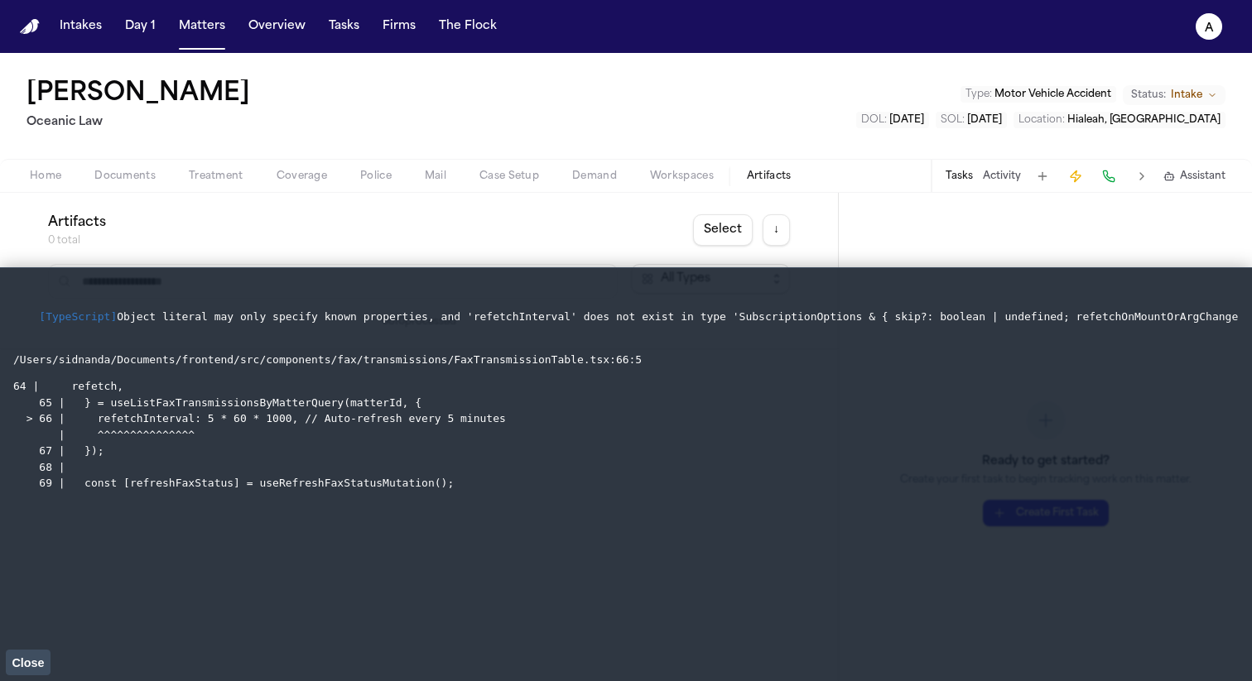
click at [405, 184] on button "Police" at bounding box center [376, 176] width 65 height 20
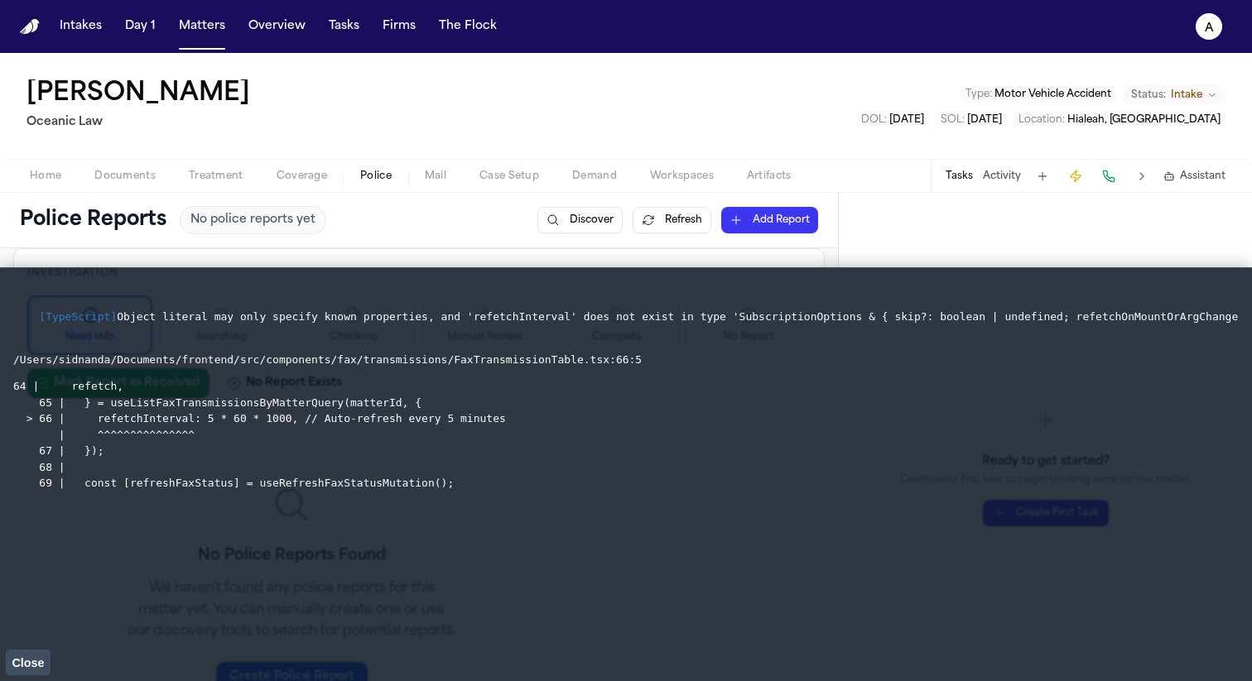
click at [429, 179] on span "Mail" at bounding box center [436, 176] width 22 height 13
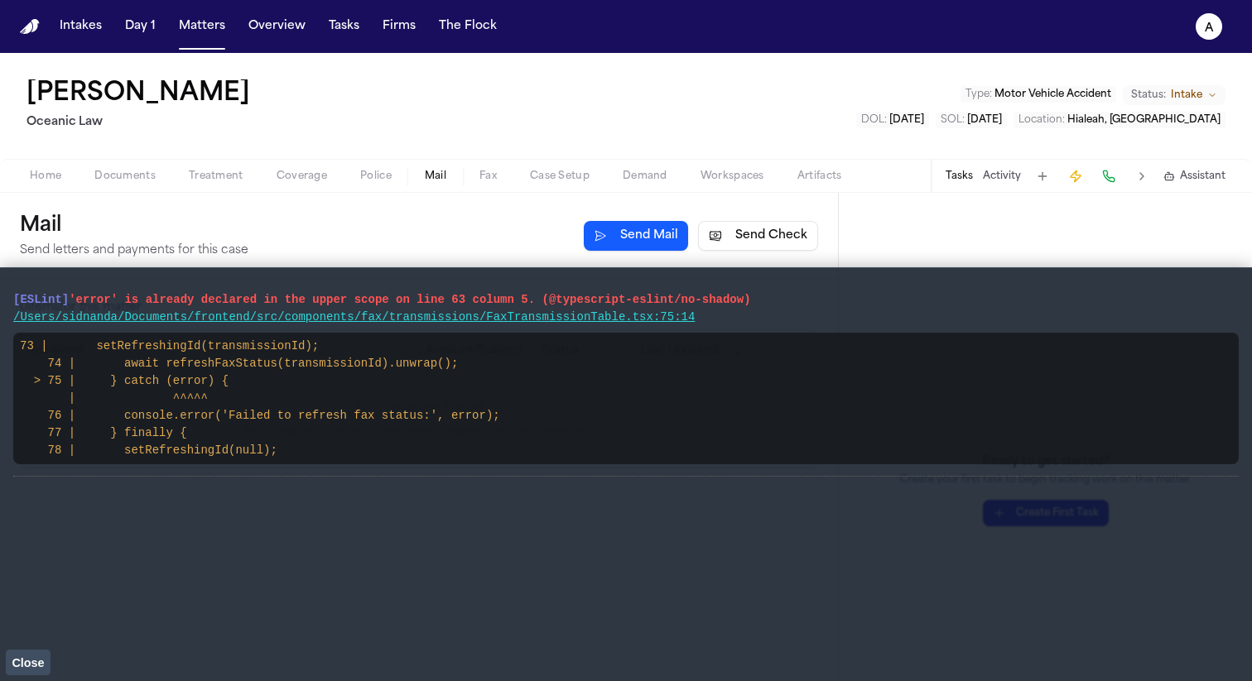
drag, startPoint x: 810, startPoint y: 297, endPoint x: 0, endPoint y: 300, distance: 810.4
click at [0, 300] on main "[ESLint] 'error' is already declared in the upper scope on line 63 column 5. (@…" at bounding box center [626, 474] width 1252 height 414
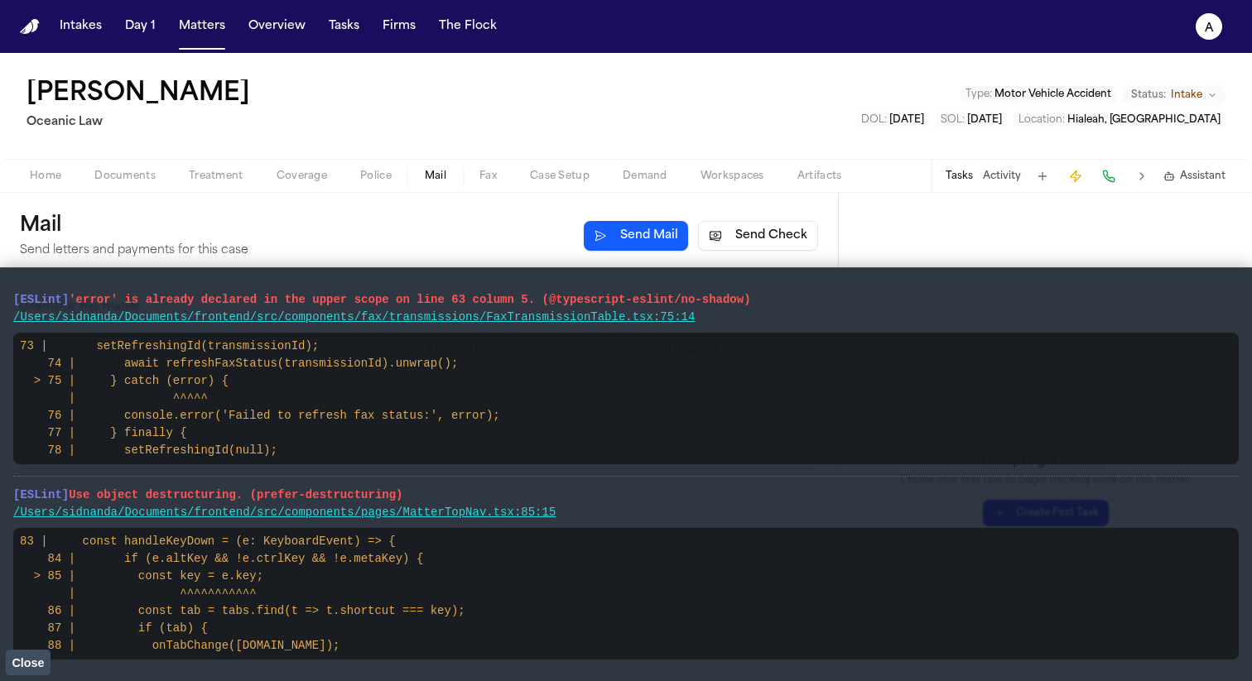
drag, startPoint x: 779, startPoint y: 302, endPoint x: 1, endPoint y: 305, distance: 778.2
click at [1, 305] on main "[ESLint] 'error' is already declared in the upper scope on line 63 column 5. (@…" at bounding box center [626, 474] width 1252 height 414
click at [490, 176] on span "Fax" at bounding box center [487, 176] width 17 height 13
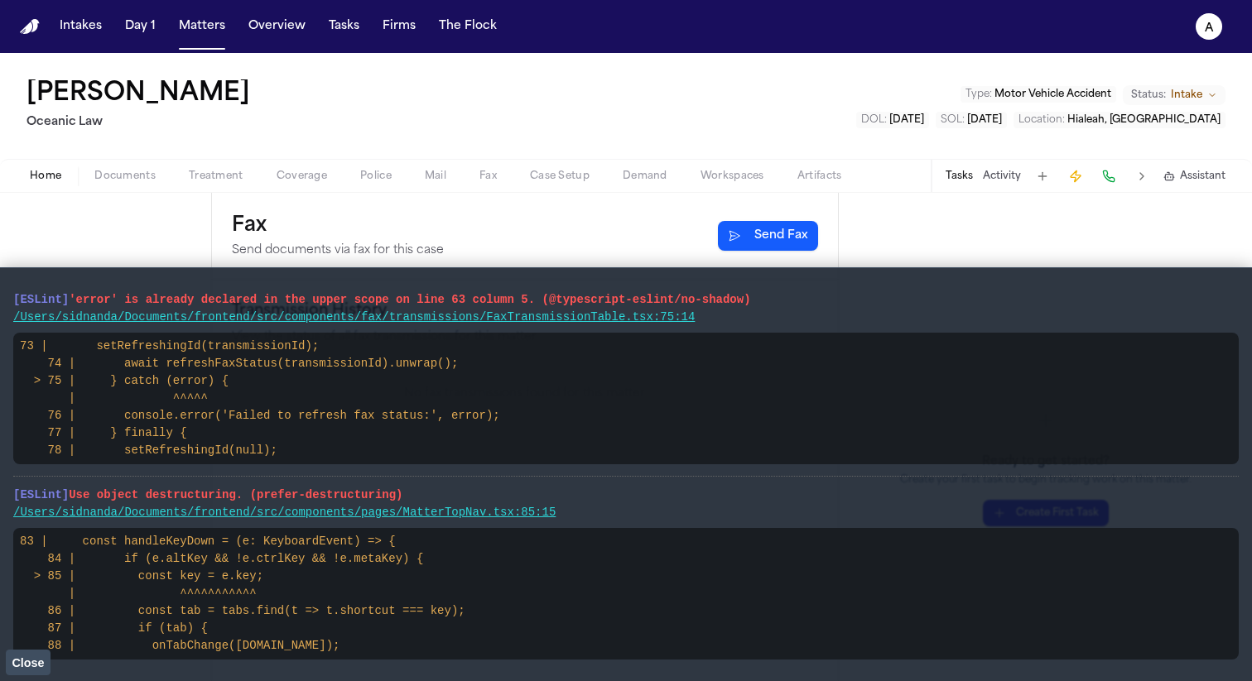
drag, startPoint x: 421, startPoint y: 488, endPoint x: 4, endPoint y: 496, distance: 417.3
click at [4, 496] on main "[ESLint] 'error' is already declared in the upper scope on line 63 column 5. (@…" at bounding box center [626, 474] width 1252 height 414
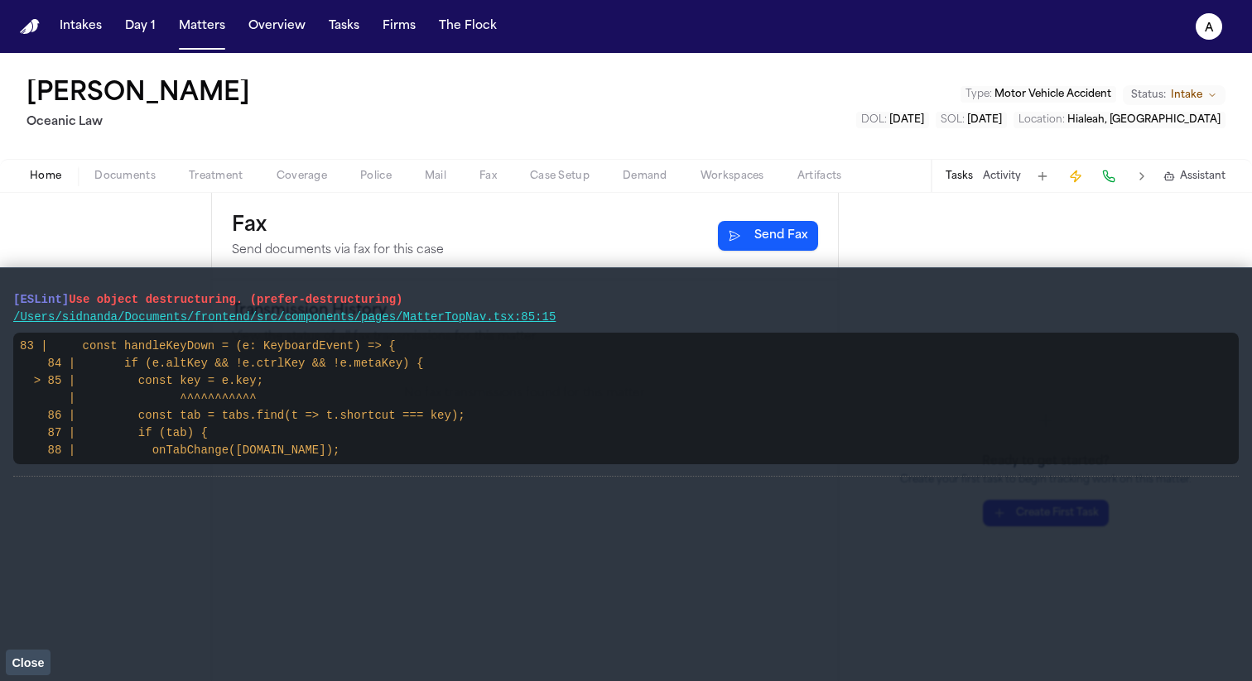
drag, startPoint x: 421, startPoint y: 317, endPoint x: 42, endPoint y: 313, distance: 379.2
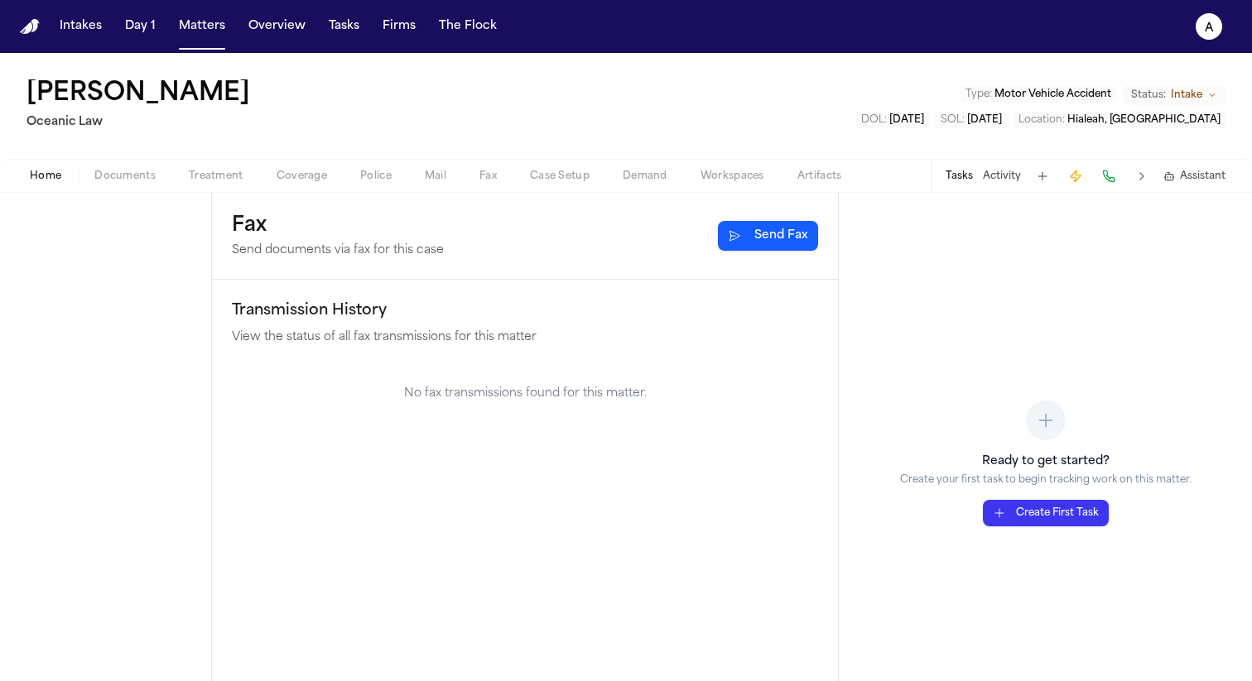
click at [766, 227] on button "Send Fax" at bounding box center [768, 236] width 100 height 30
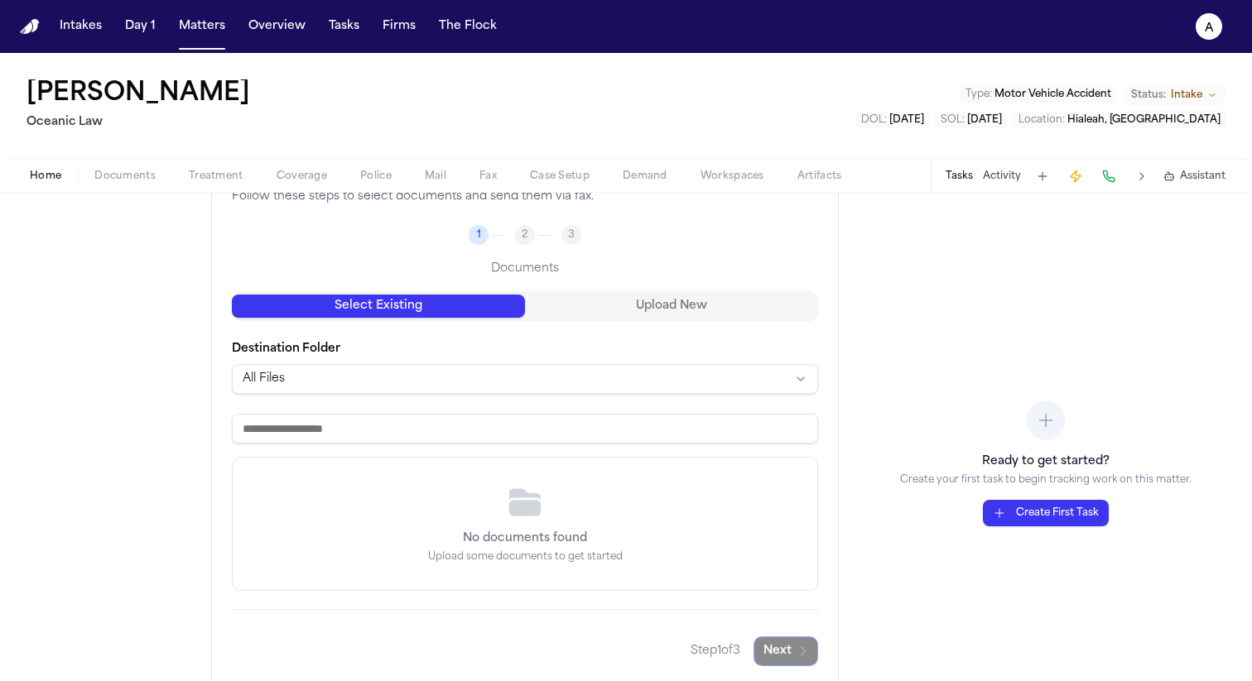
scroll to position [105, 0]
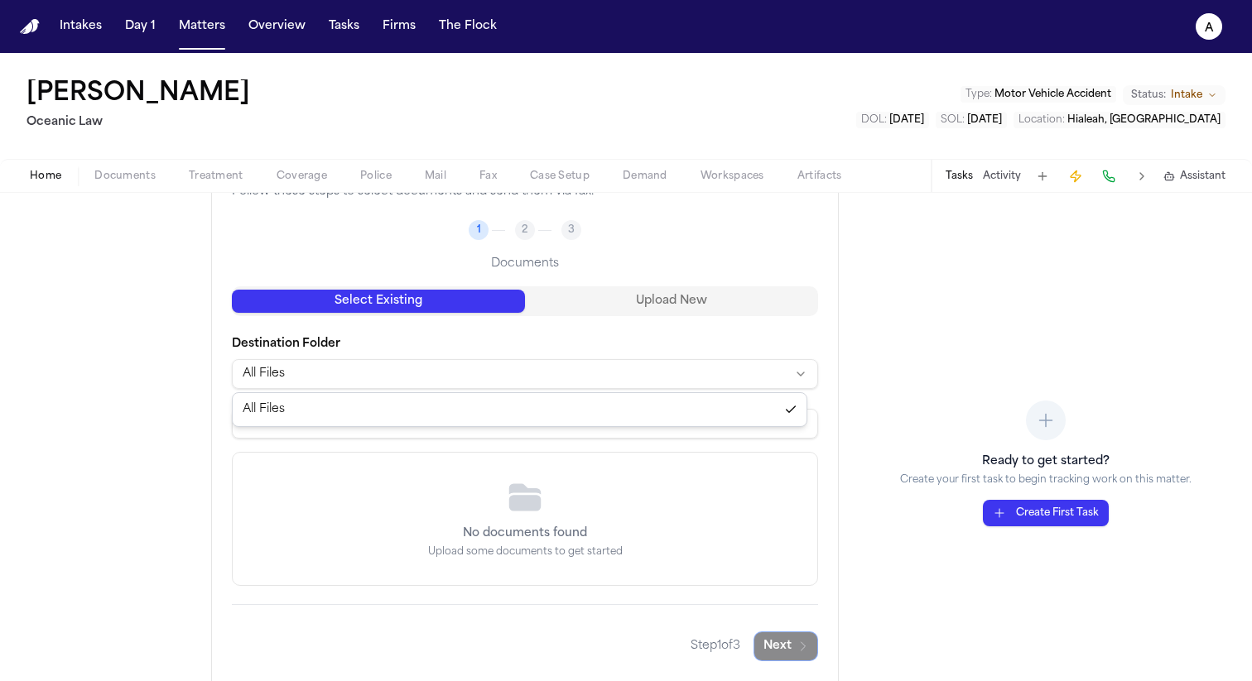
click at [565, 371] on html "Intakes Day 1 Matters Overview Tasks Firms The Flock a Elena Maris Calderón Oce…" at bounding box center [626, 340] width 1252 height 681
click at [563, 296] on html "Intakes Day 1 Matters Overview Tasks Firms The Flock a Elena Maris Calderón Oce…" at bounding box center [626, 340] width 1252 height 681
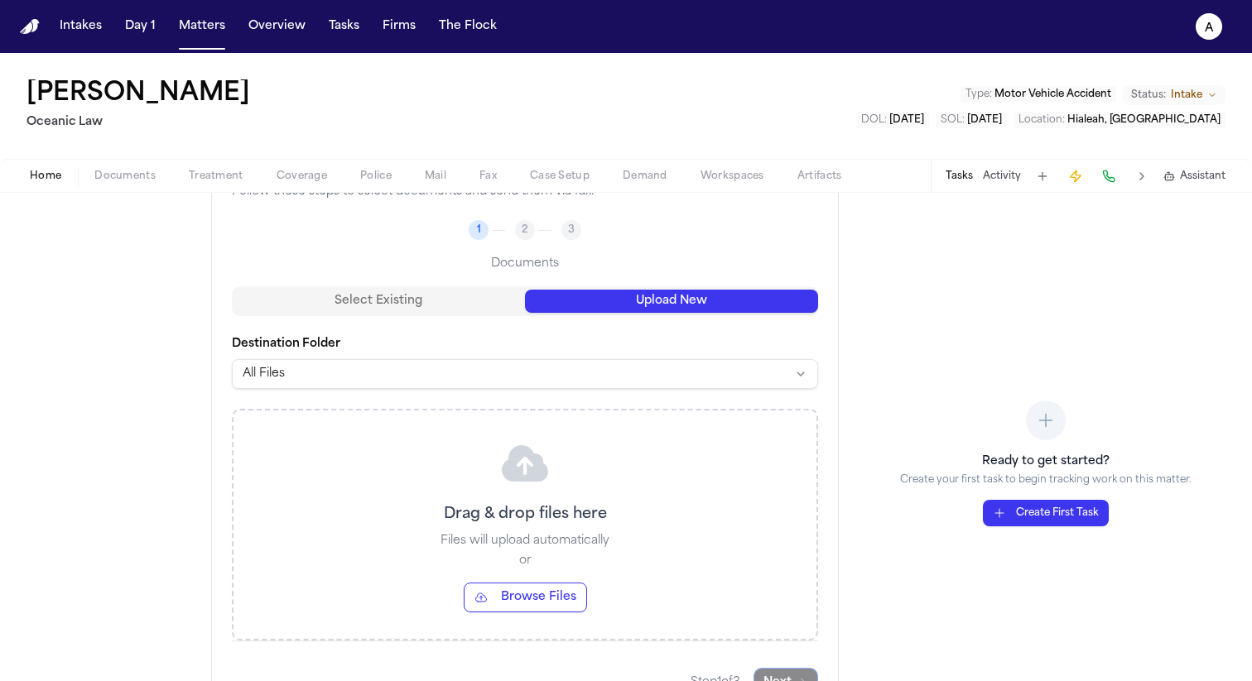
click at [577, 296] on button "Upload New" at bounding box center [671, 301] width 293 height 23
click at [552, 418] on div "Drag & drop files here Files will upload automatically or Browse Files" at bounding box center [524, 525] width 583 height 228
click at [555, 593] on button "Browse Files" at bounding box center [525, 598] width 123 height 30
click at [542, 609] on button "Browse Files" at bounding box center [525, 598] width 123 height 30
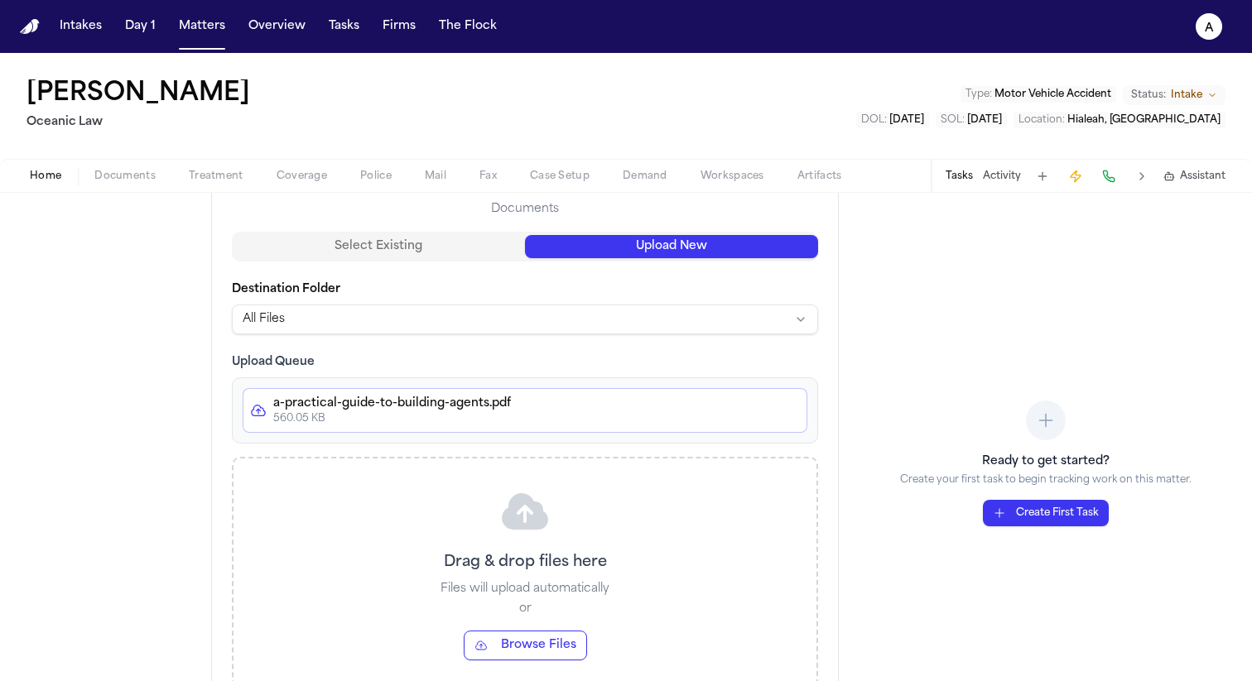
scroll to position [244, 0]
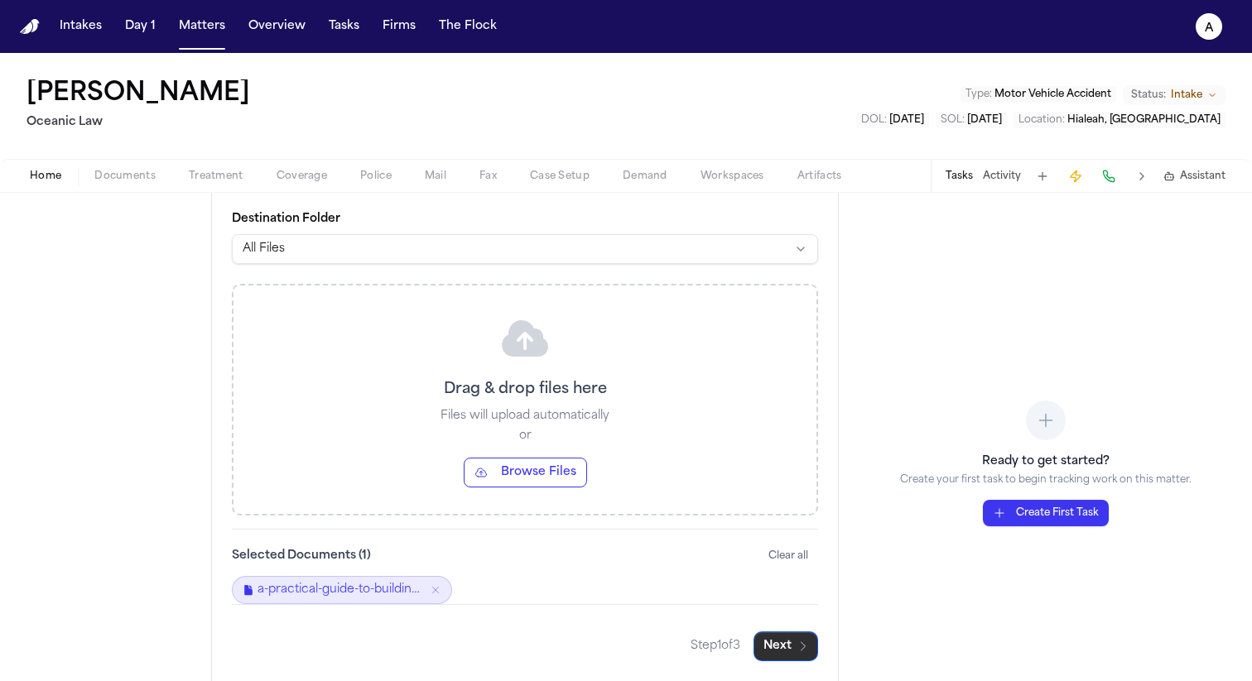
click at [782, 651] on button "Next" at bounding box center [785, 647] width 65 height 30
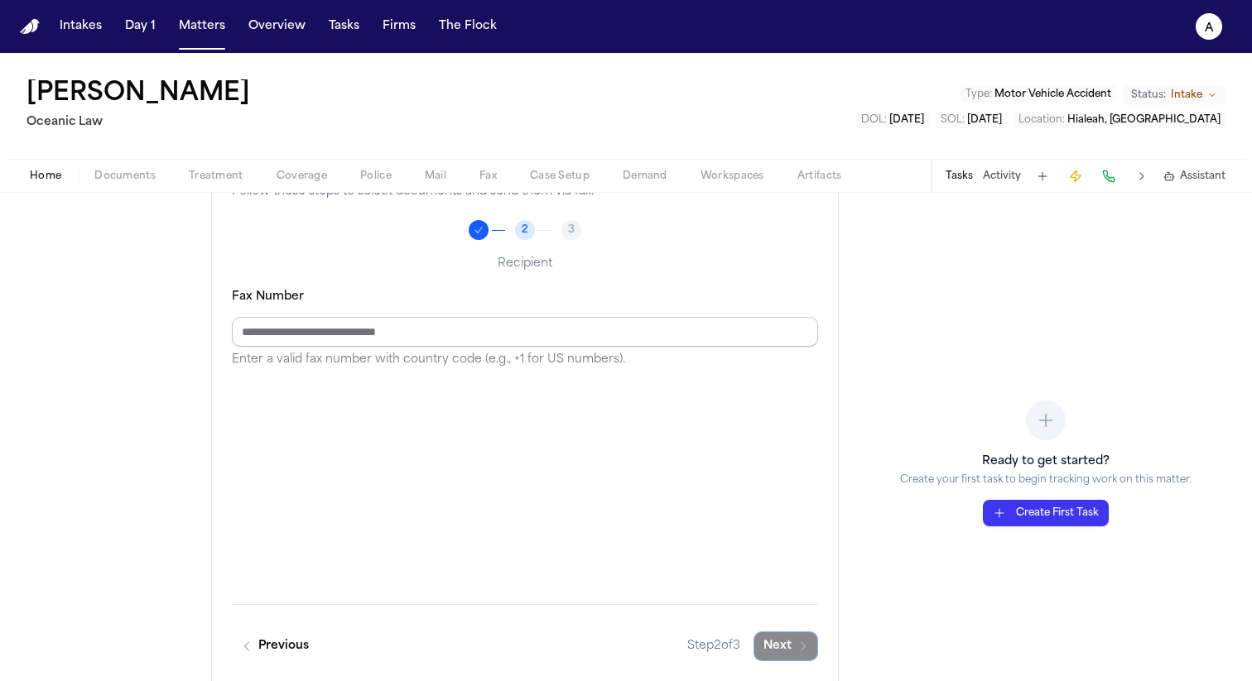
click at [645, 329] on input "Fax Number" at bounding box center [525, 332] width 586 height 30
type input "**********"
click at [771, 641] on button "Next" at bounding box center [785, 647] width 65 height 30
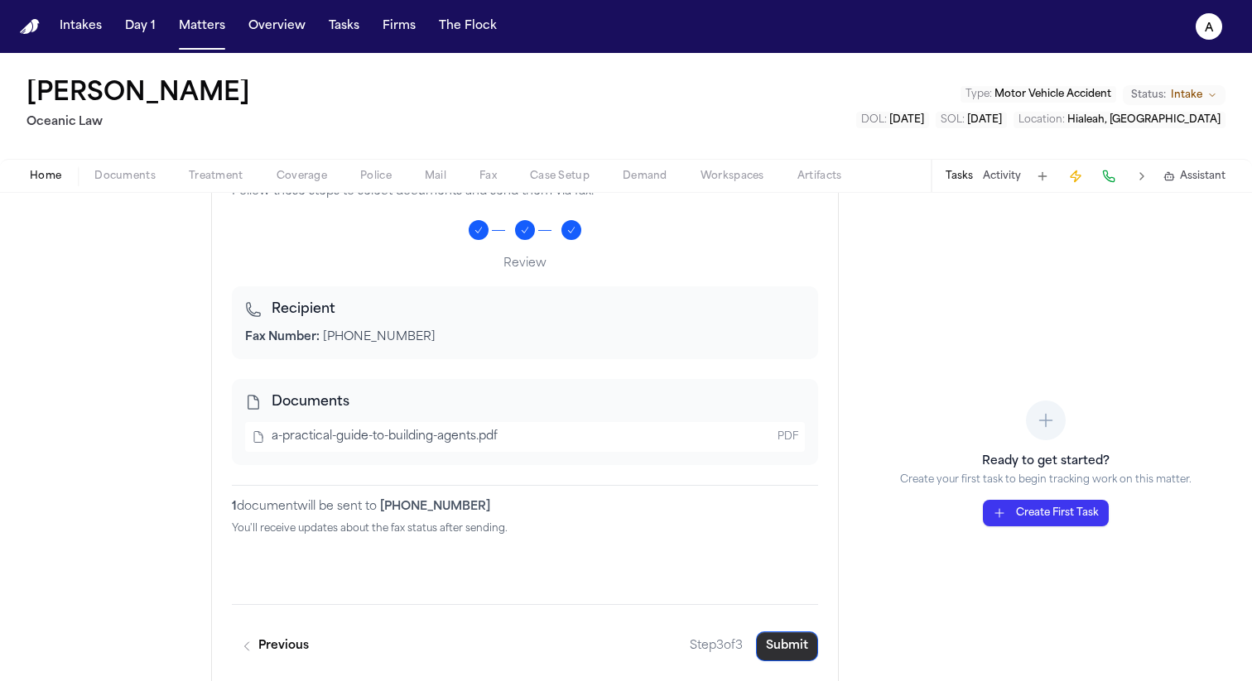
click at [790, 656] on button "Submit" at bounding box center [787, 647] width 62 height 30
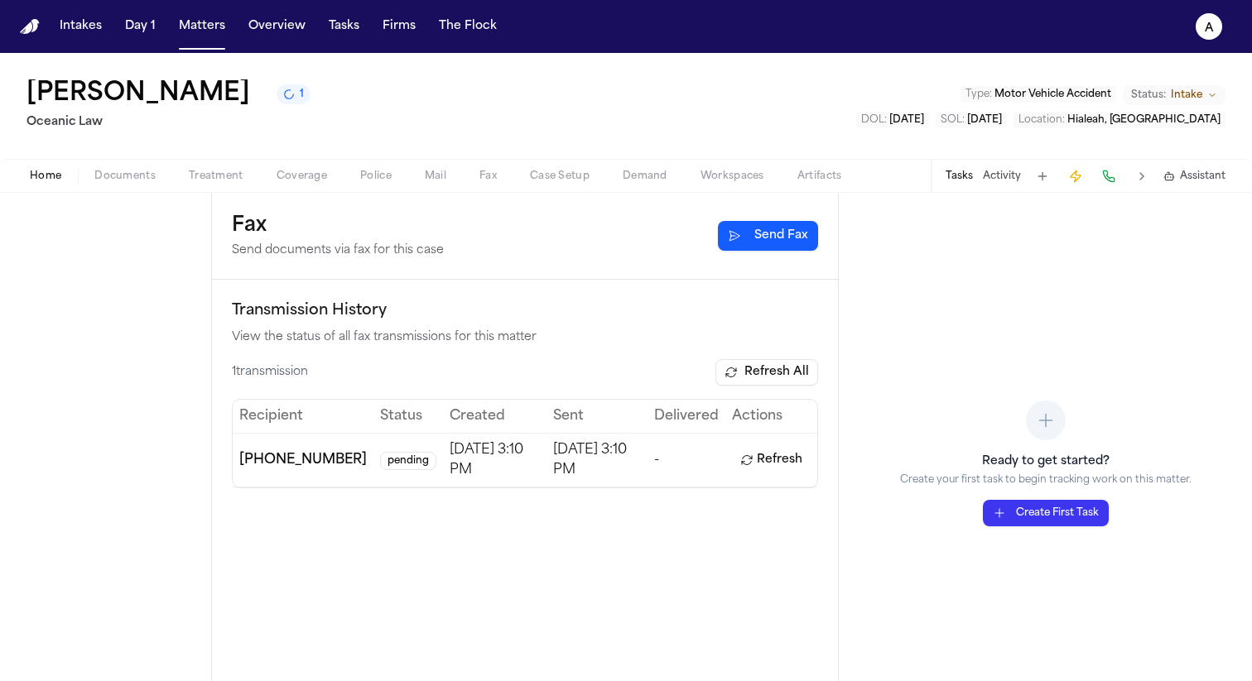
click at [765, 467] on button "Refresh" at bounding box center [771, 460] width 79 height 26
click at [782, 248] on button "Send Fax" at bounding box center [768, 236] width 100 height 30
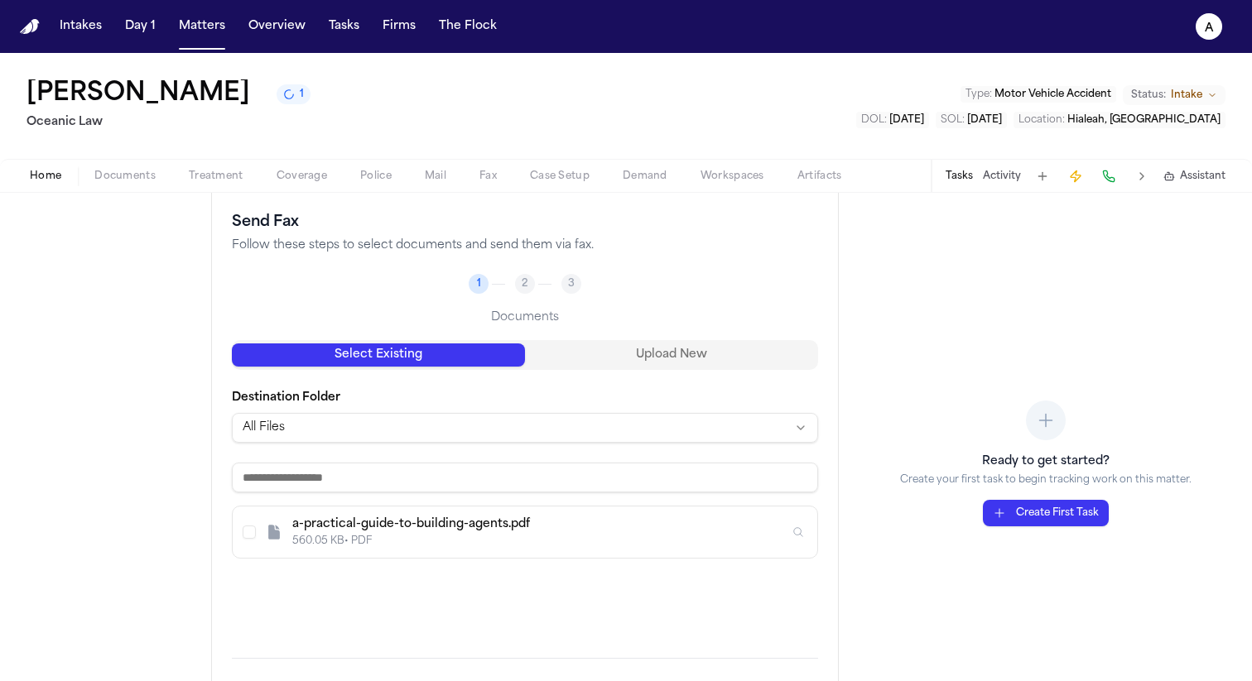
scroll to position [106, 0]
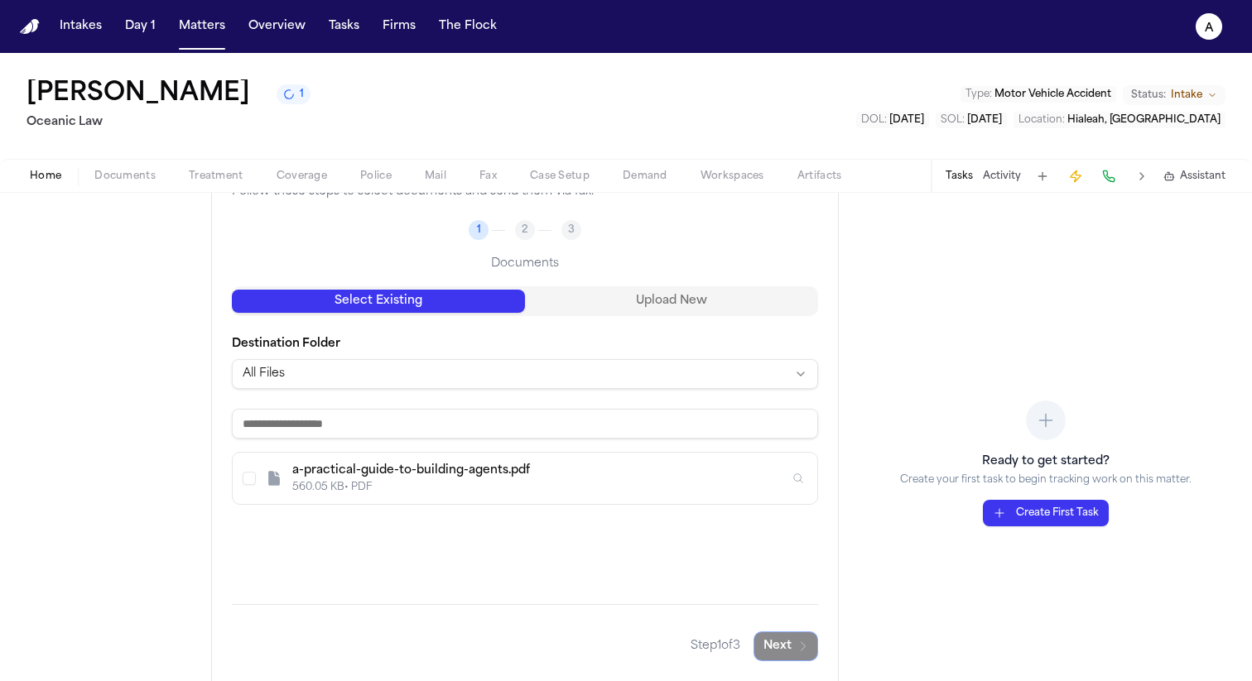
click at [648, 430] on input at bounding box center [525, 424] width 586 height 30
click at [245, 478] on button "Select a-practical-guide-to-building-agents.pdf" at bounding box center [249, 478] width 13 height 13
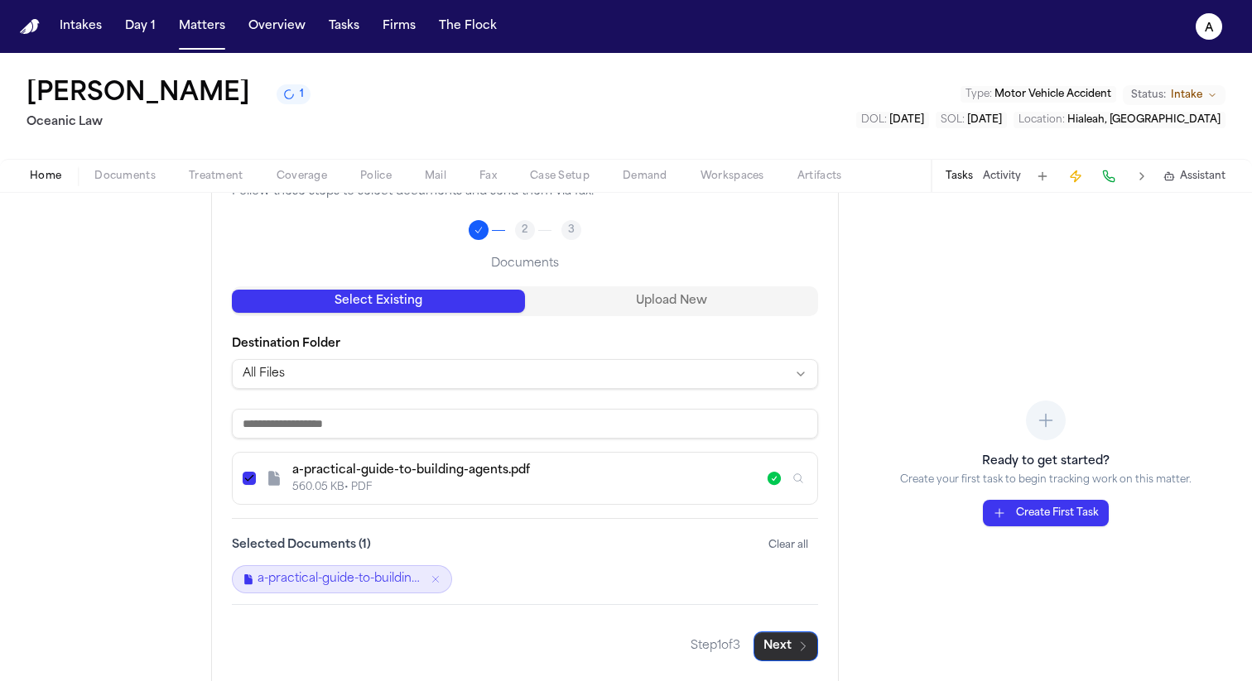
click at [772, 650] on button "Next" at bounding box center [785, 647] width 65 height 30
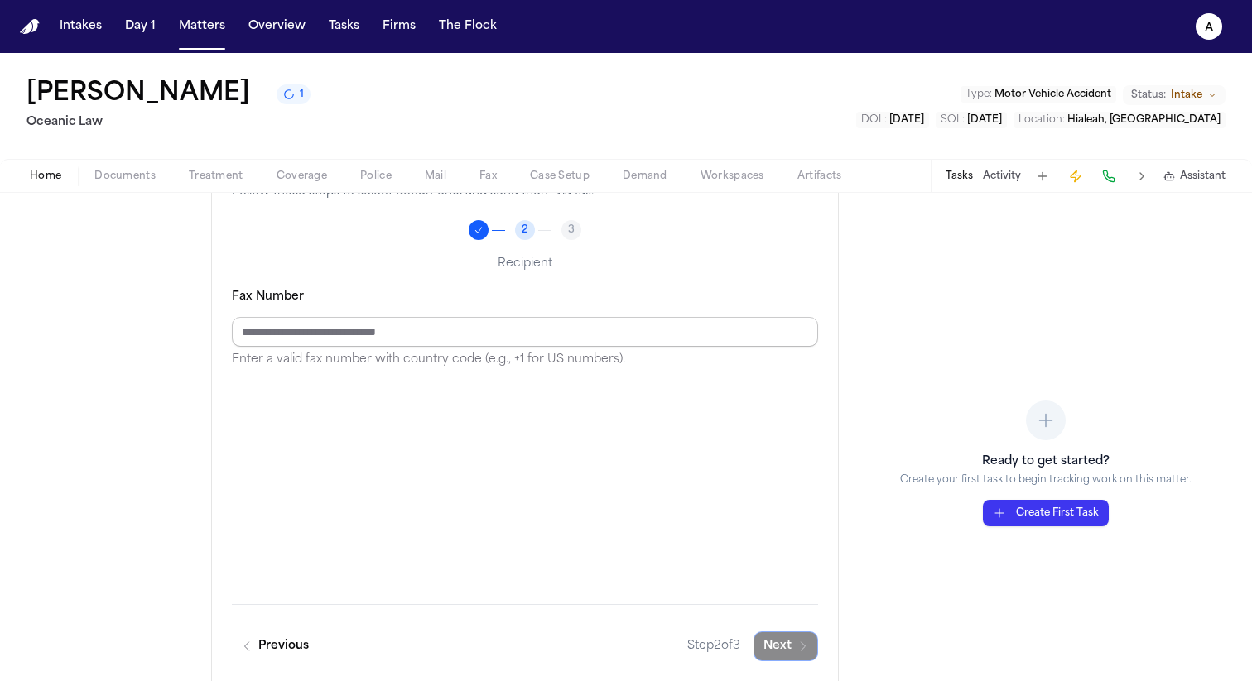
click at [674, 328] on input "Fax Number" at bounding box center [525, 332] width 586 height 30
type input "**********"
click at [753, 647] on button "Next" at bounding box center [785, 647] width 65 height 30
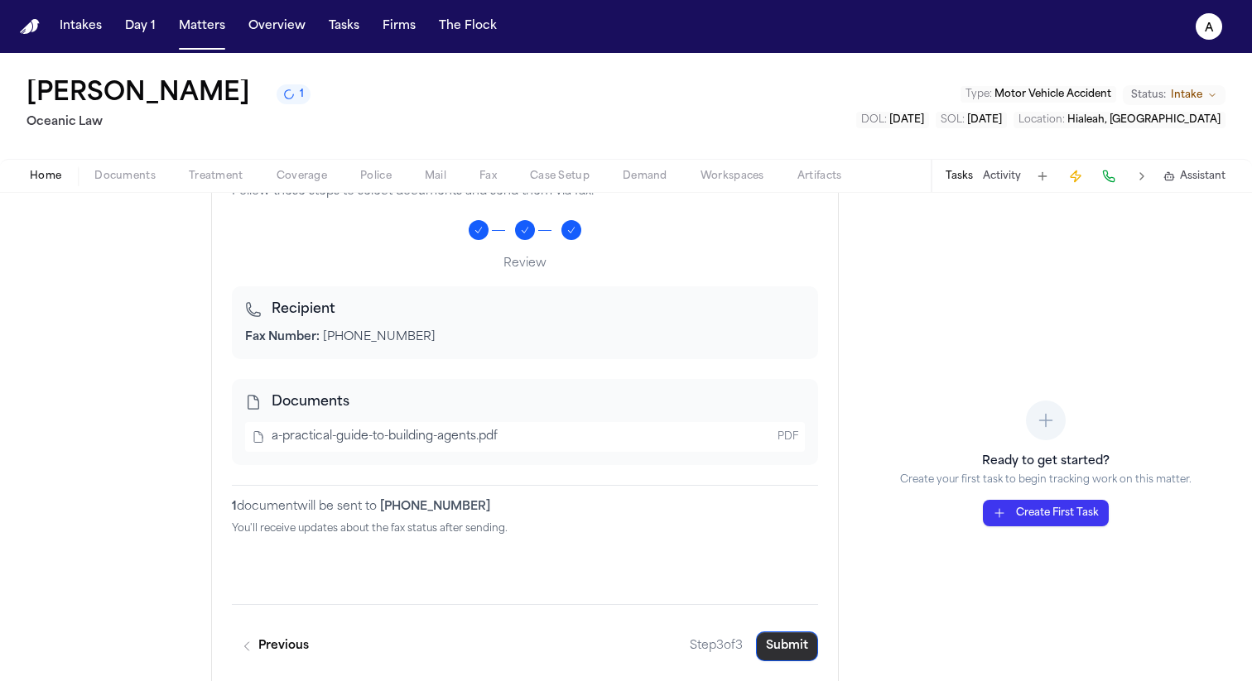
click at [768, 640] on button "Submit" at bounding box center [787, 647] width 62 height 30
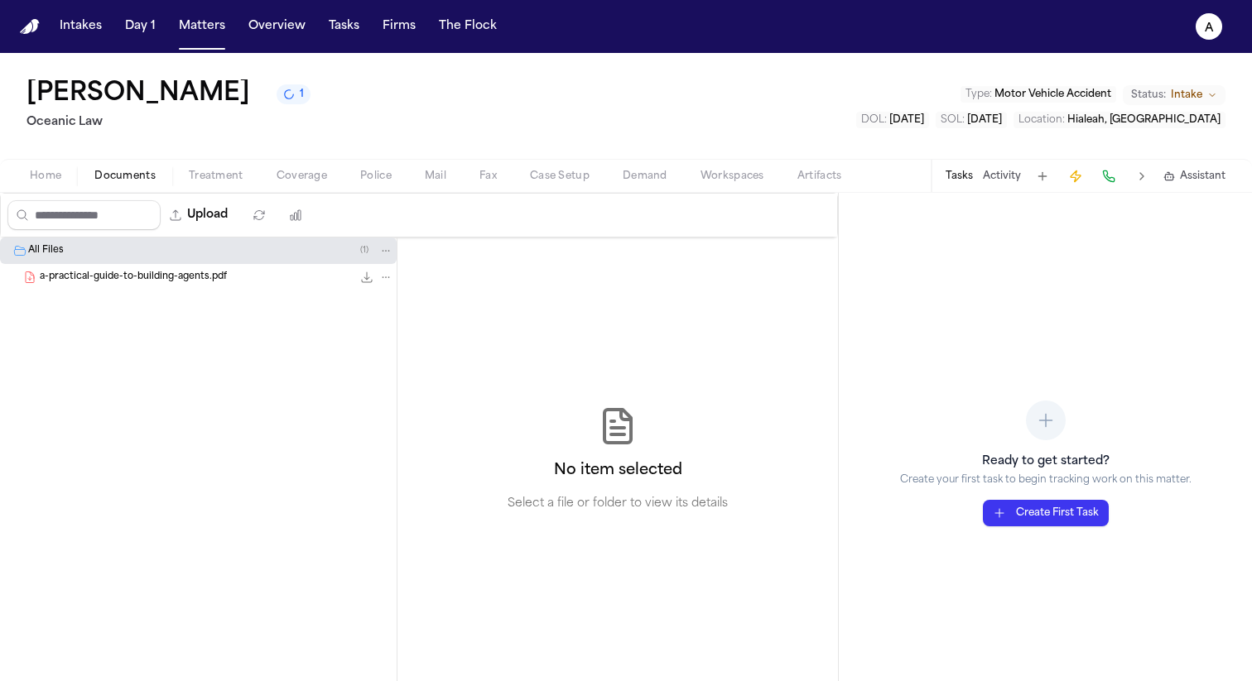
click at [111, 176] on span "Documents" at bounding box center [124, 176] width 61 height 13
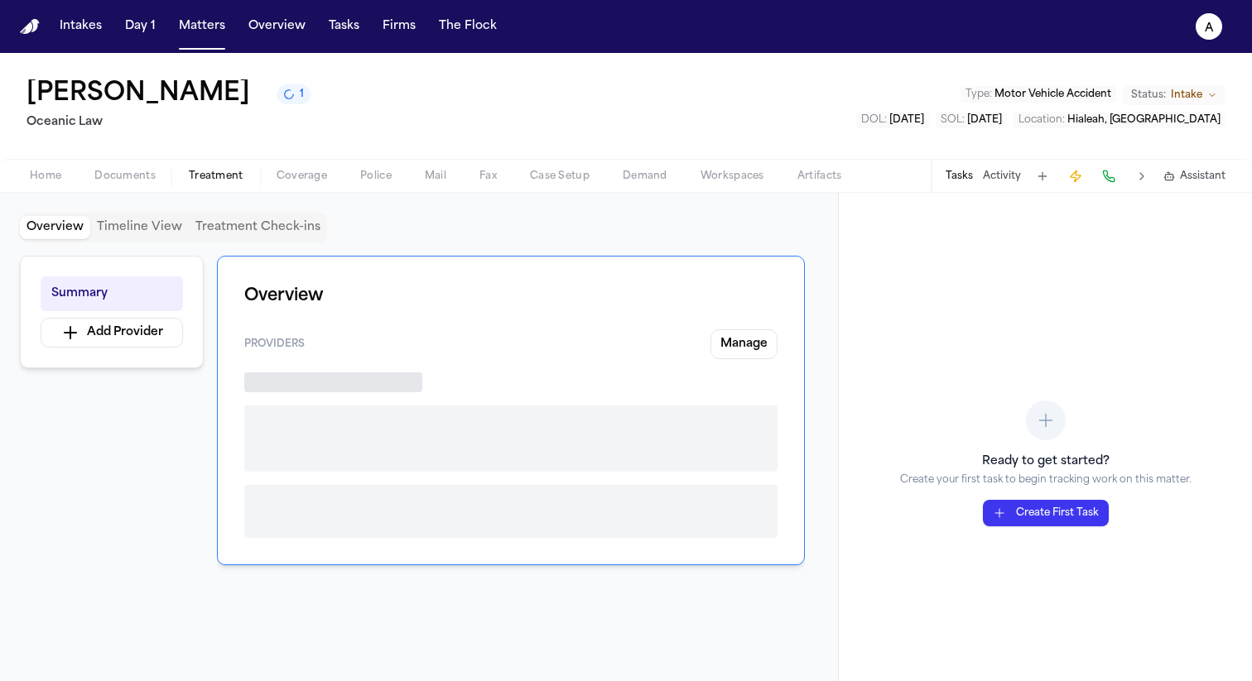
click at [214, 178] on span "Treatment" at bounding box center [216, 176] width 55 height 13
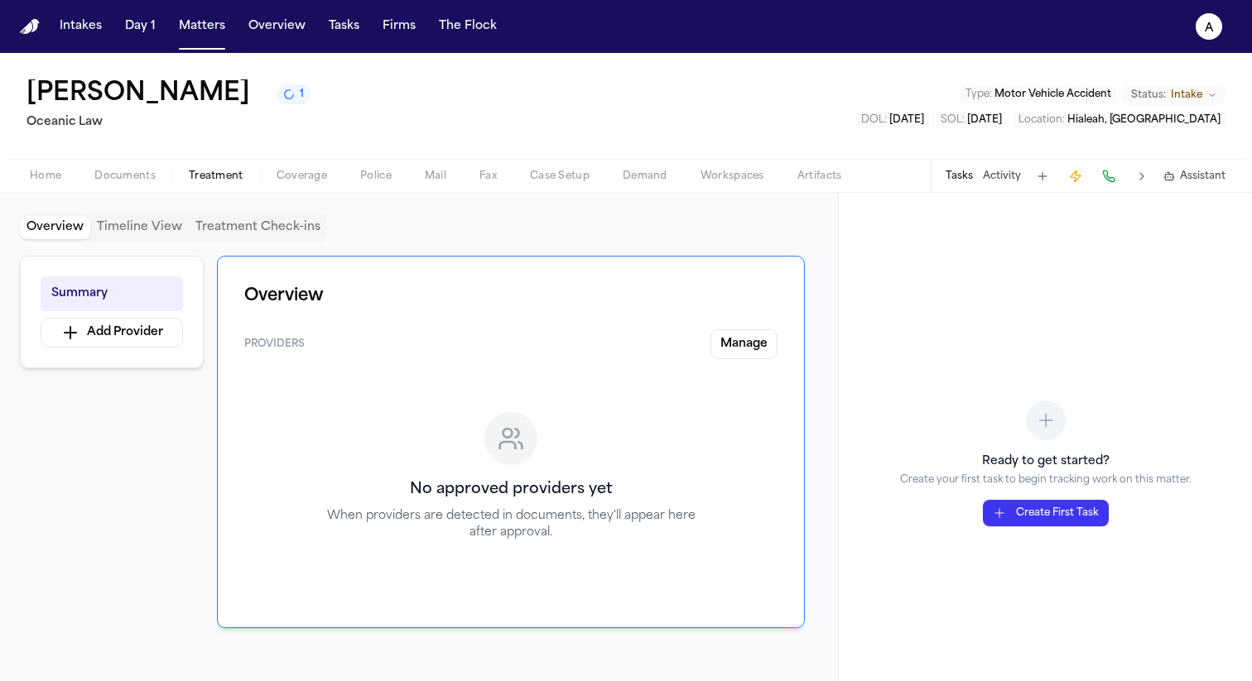
click at [435, 171] on span "Mail" at bounding box center [436, 176] width 22 height 13
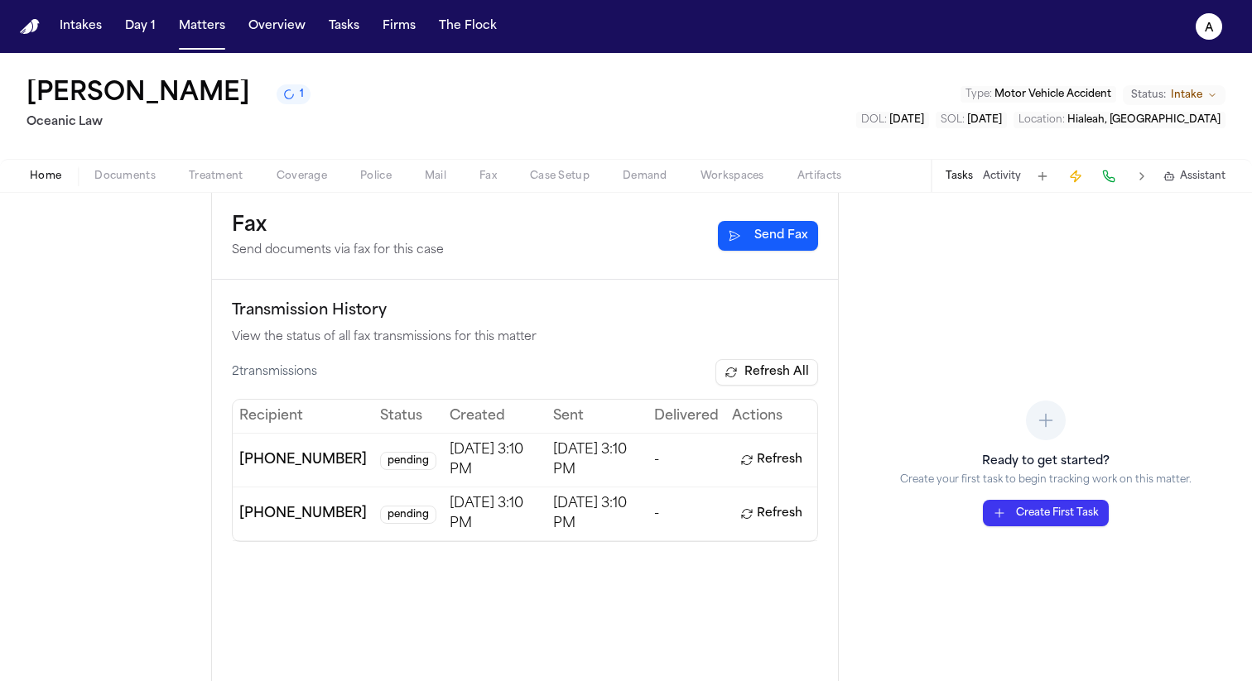
click at [492, 177] on span "Fax" at bounding box center [487, 176] width 17 height 13
click at [736, 236] on button "Send Fax" at bounding box center [768, 236] width 100 height 30
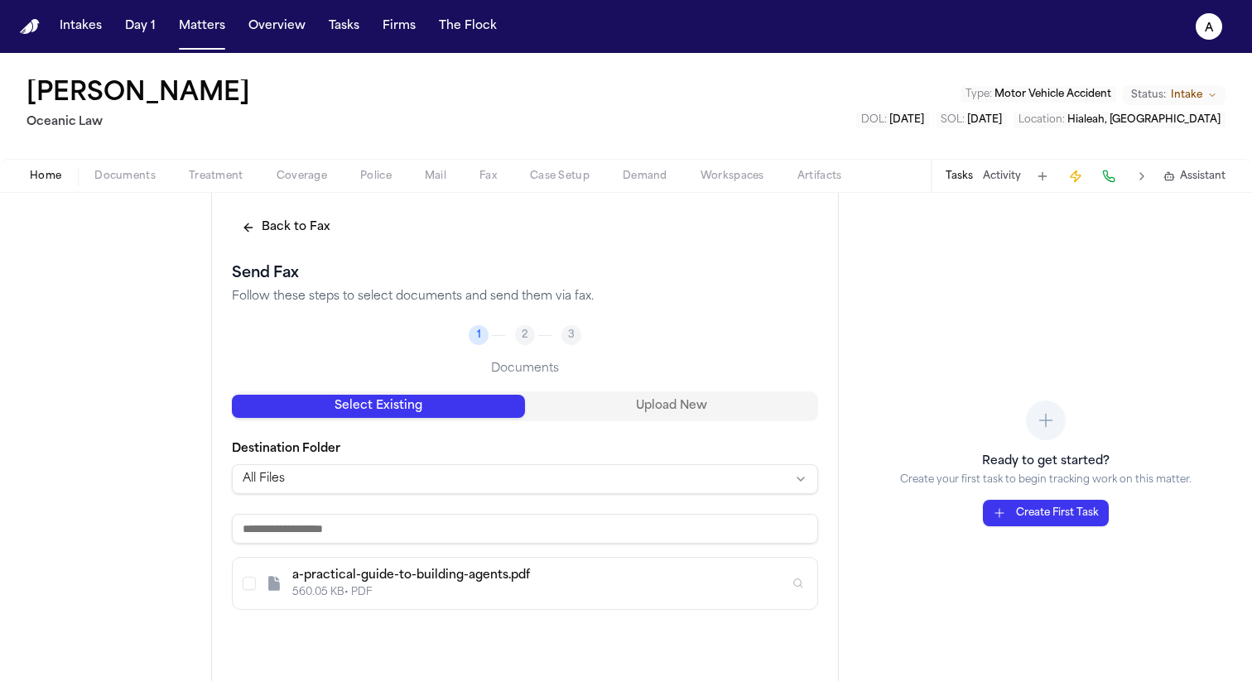
click at [497, 576] on div "a-practical-guide-to-building-agents.pdf" at bounding box center [540, 576] width 497 height 17
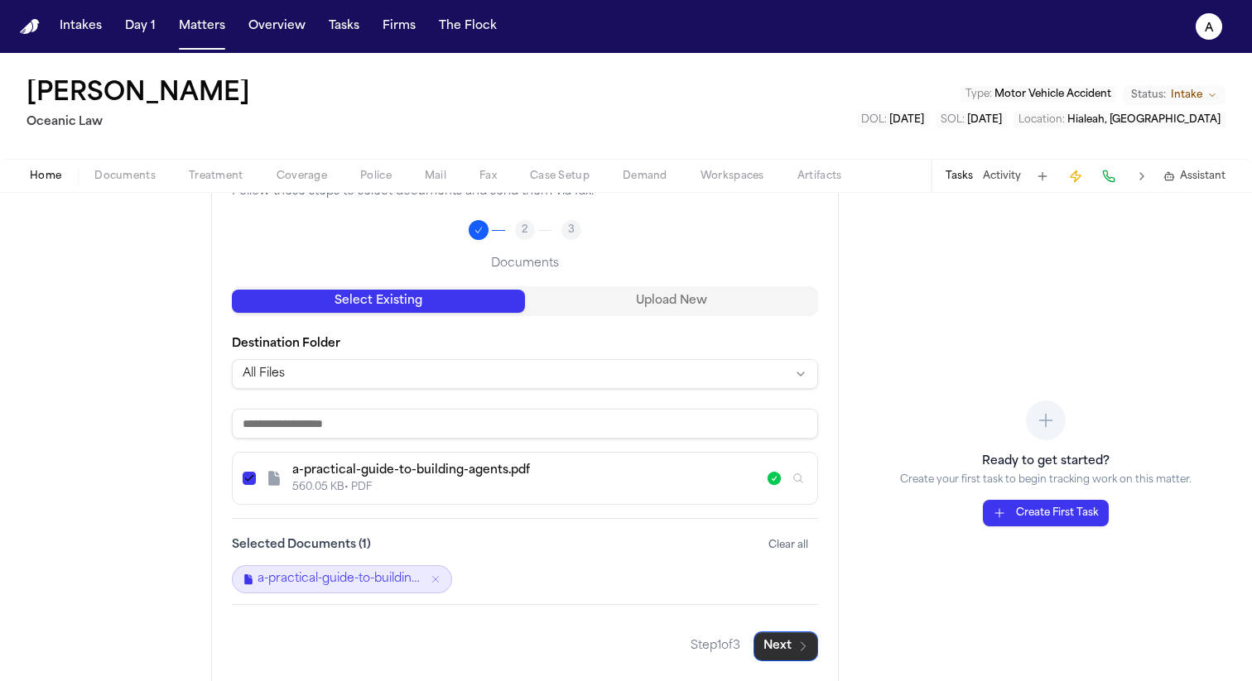
click at [784, 655] on button "Next" at bounding box center [785, 647] width 65 height 30
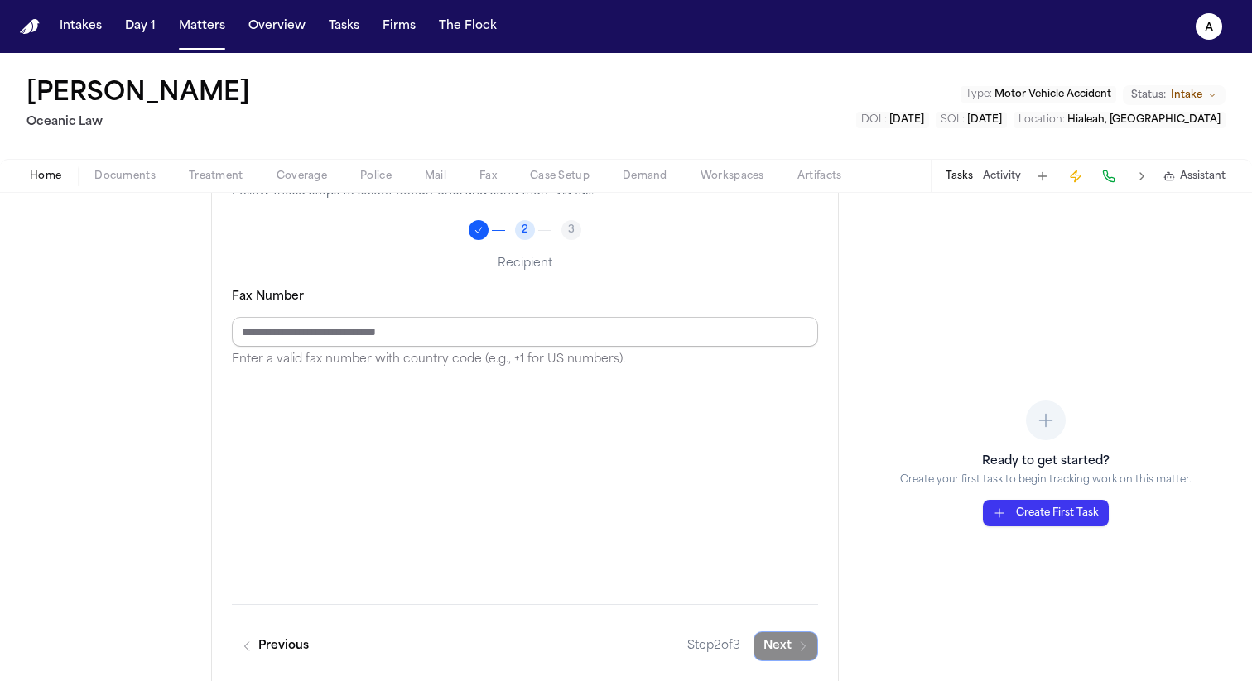
click at [604, 337] on input "Fax Number" at bounding box center [525, 332] width 586 height 30
type input "**********"
click at [781, 649] on button "Next" at bounding box center [785, 647] width 65 height 30
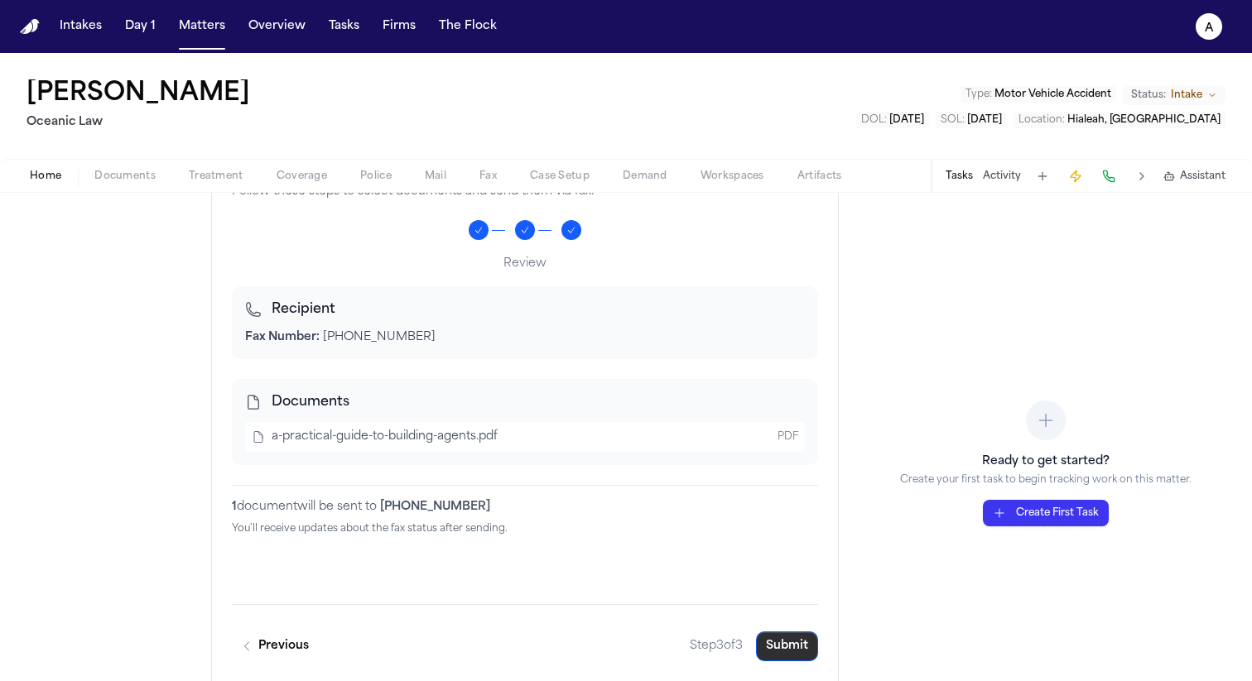
click at [781, 649] on button "Submit" at bounding box center [787, 647] width 62 height 30
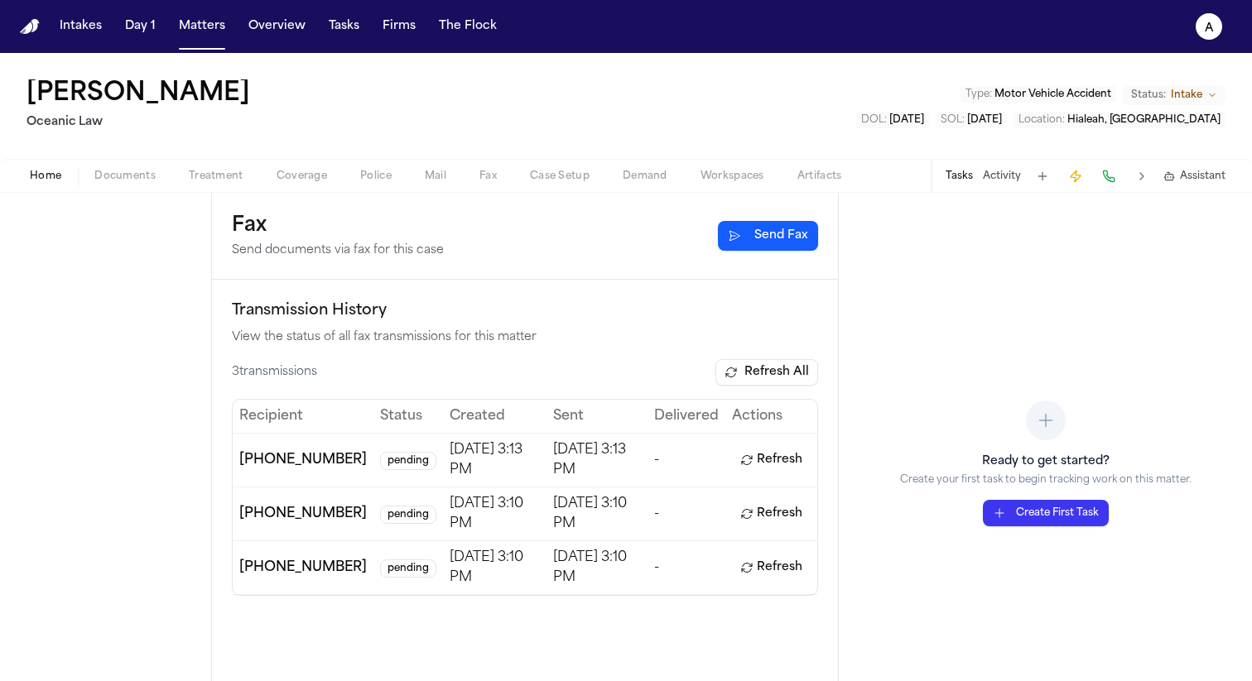
click at [790, 377] on button "Refresh All" at bounding box center [766, 372] width 103 height 26
click at [795, 372] on button "Refresh All" at bounding box center [766, 372] width 103 height 26
click at [777, 463] on button "Refresh" at bounding box center [771, 460] width 79 height 26
click at [777, 510] on button "Refresh" at bounding box center [771, 514] width 79 height 26
click at [778, 557] on button "Refresh" at bounding box center [771, 568] width 79 height 26
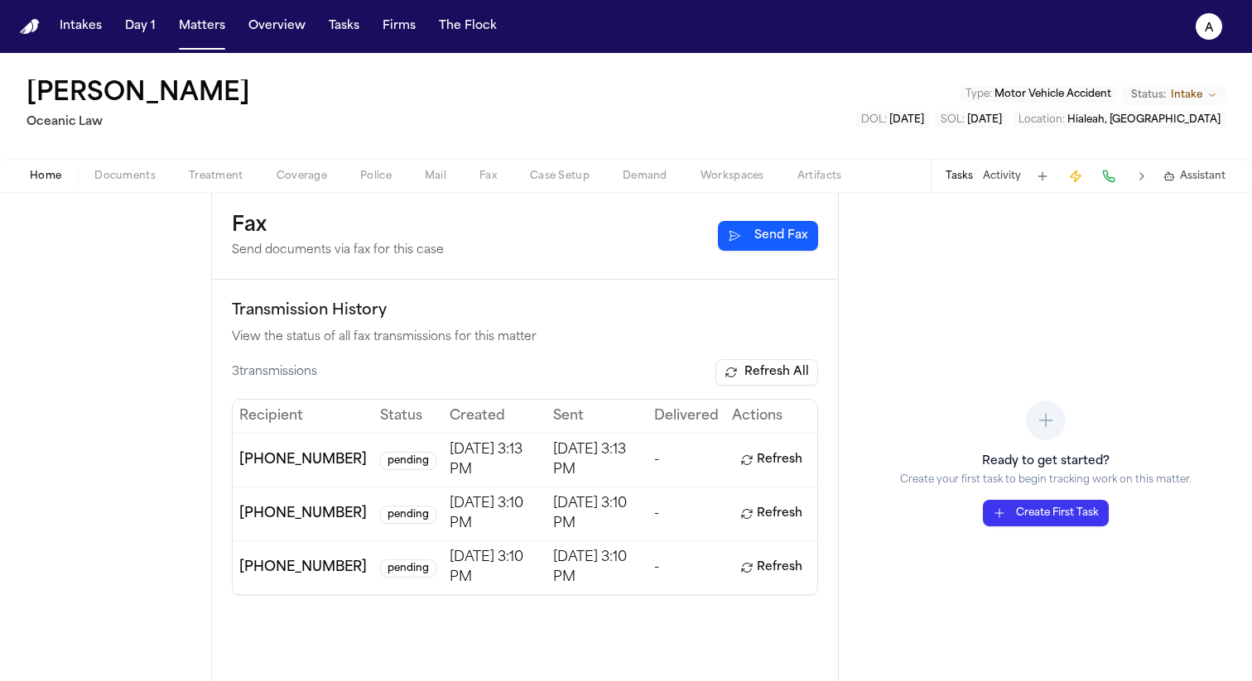
click at [439, 175] on span "Mail" at bounding box center [436, 176] width 22 height 13
click at [486, 177] on span "Fax" at bounding box center [487, 176] width 17 height 13
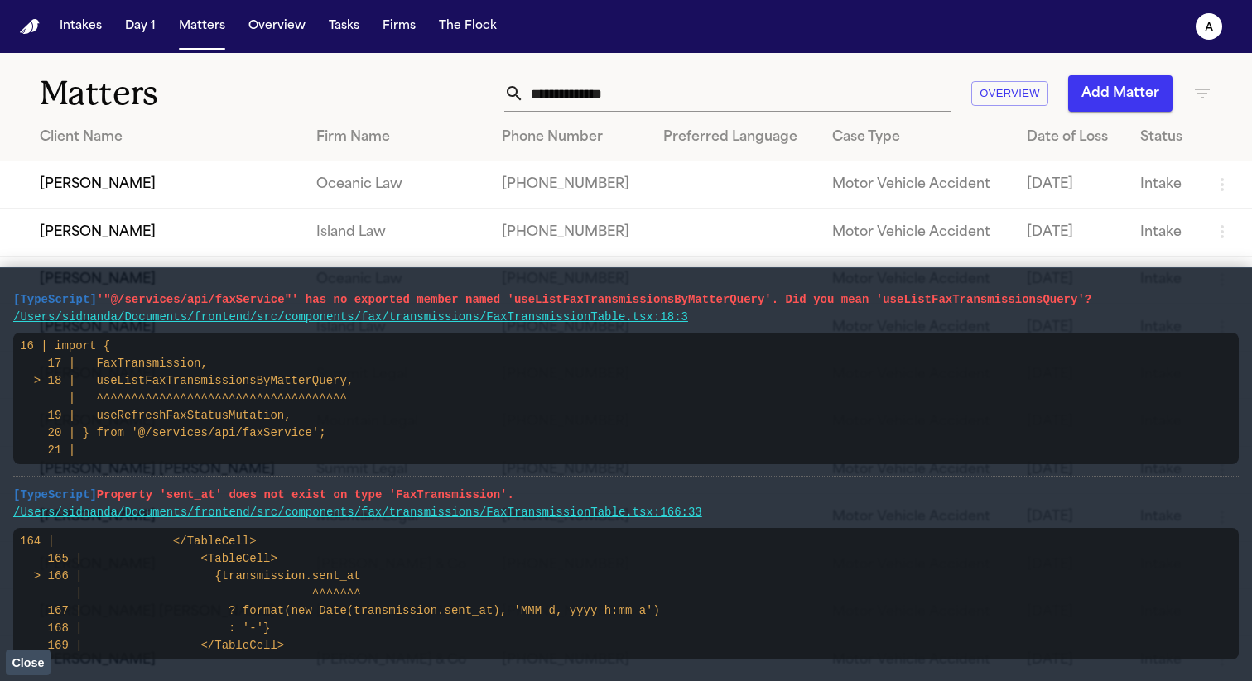
scroll to position [20, 0]
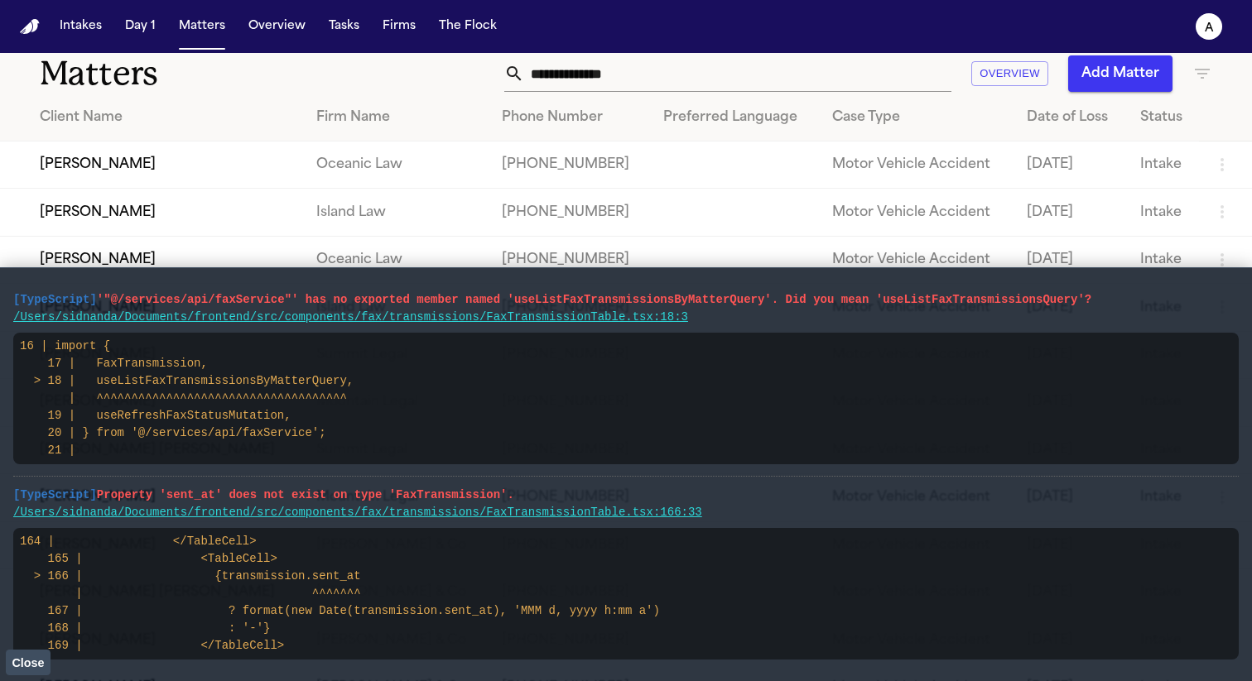
click at [127, 159] on td "Elena Maris Calderón" at bounding box center [151, 165] width 303 height 47
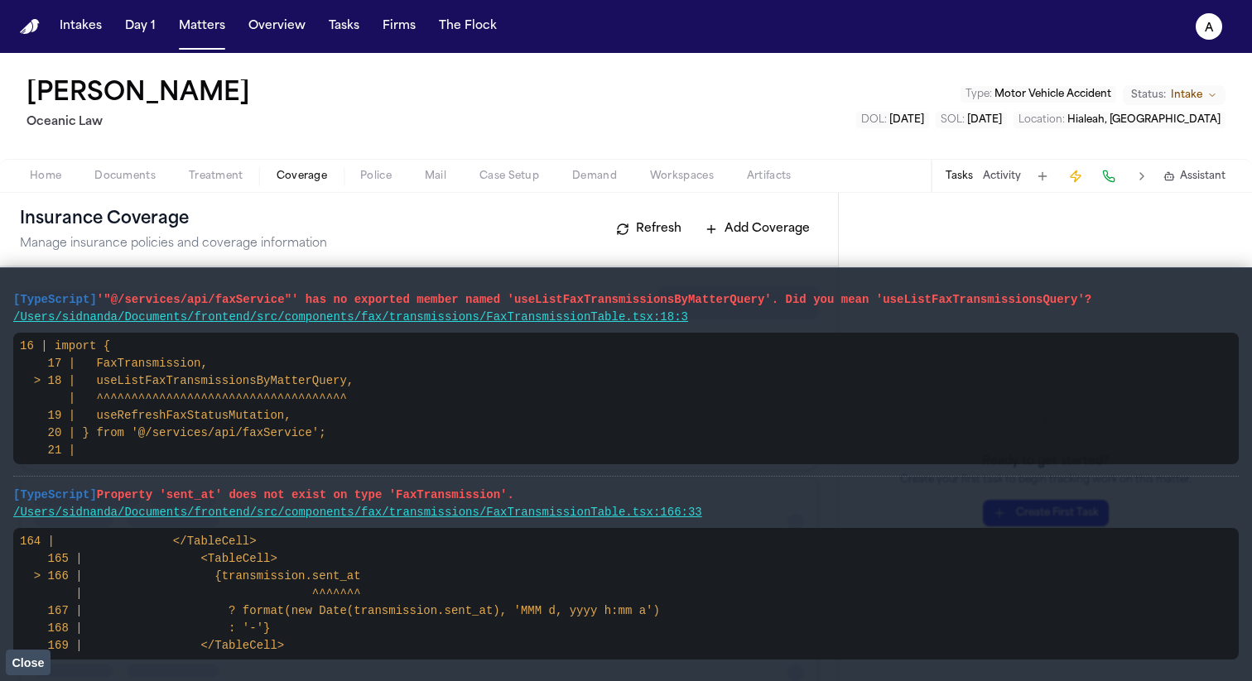
click at [308, 174] on span "Coverage" at bounding box center [301, 176] width 50 height 13
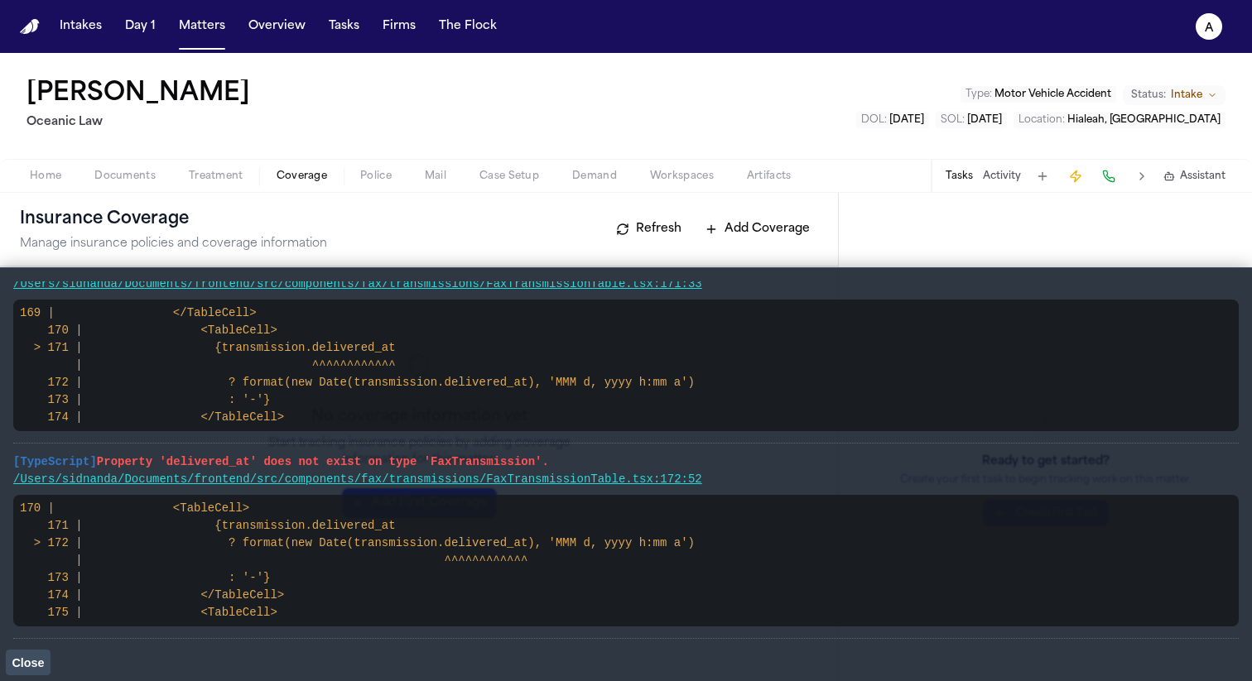
scroll to position [620, 0]
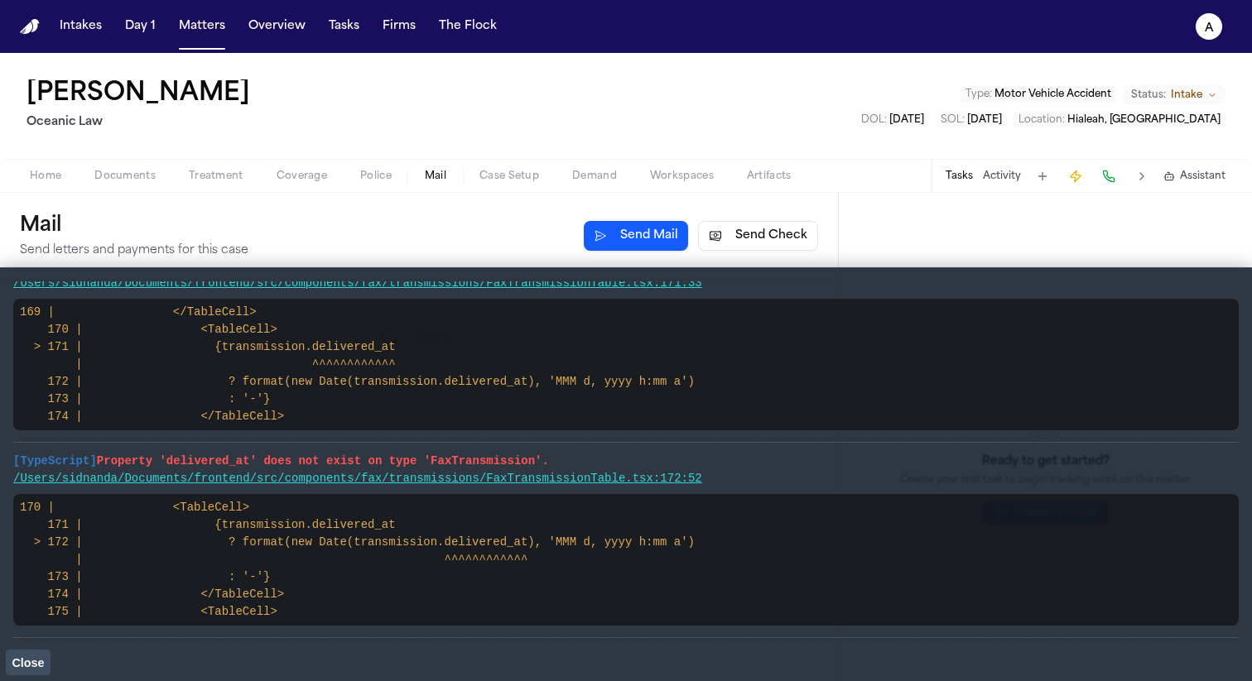
click at [415, 178] on button "Mail" at bounding box center [435, 176] width 55 height 20
click at [367, 173] on span "Police" at bounding box center [375, 176] width 31 height 13
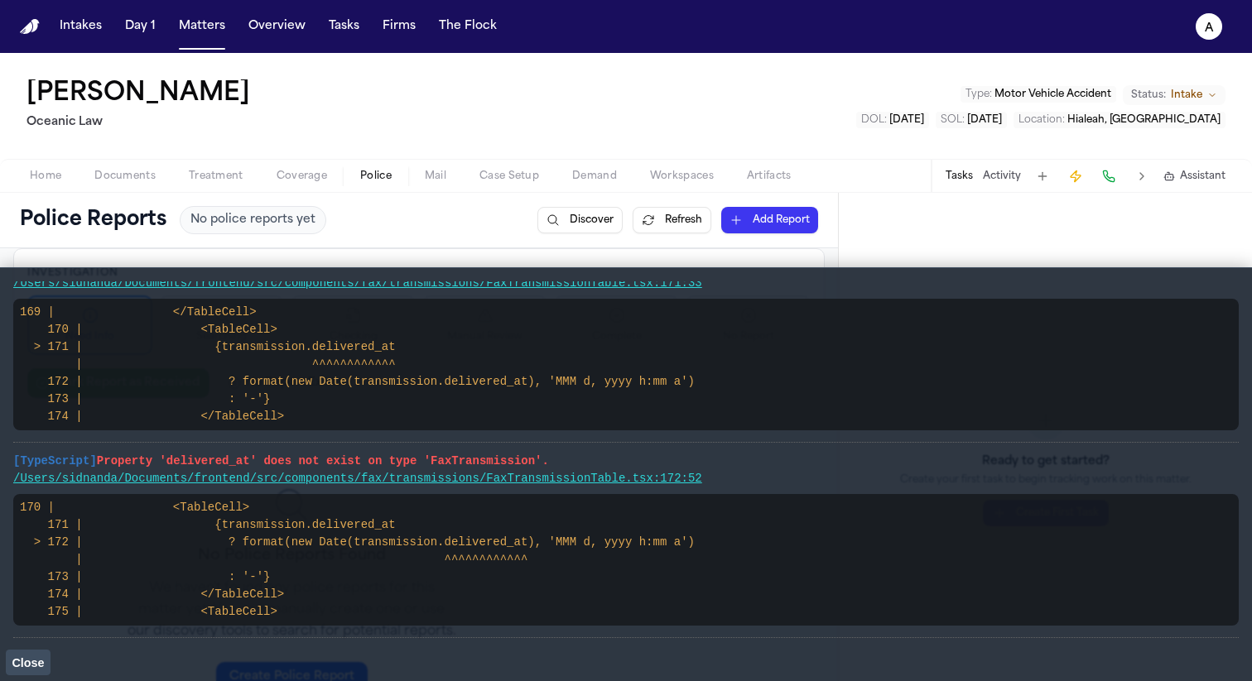
click at [27, 663] on span "Close" at bounding box center [28, 662] width 32 height 13
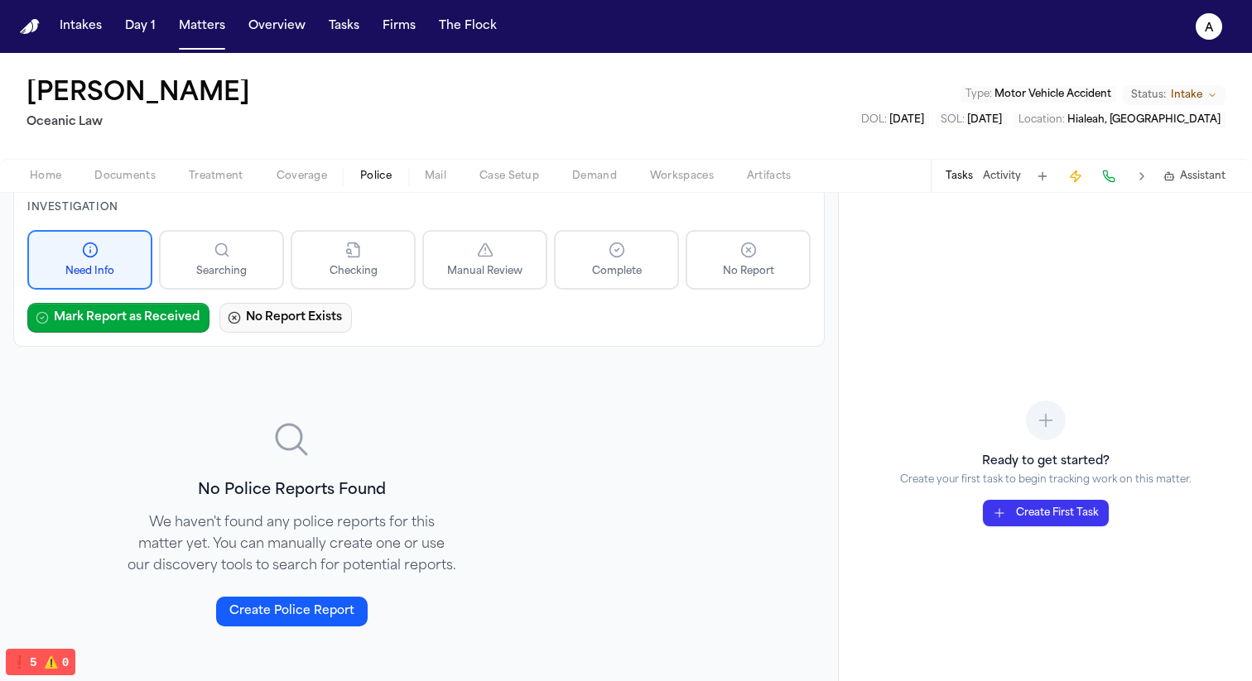
scroll to position [68, 0]
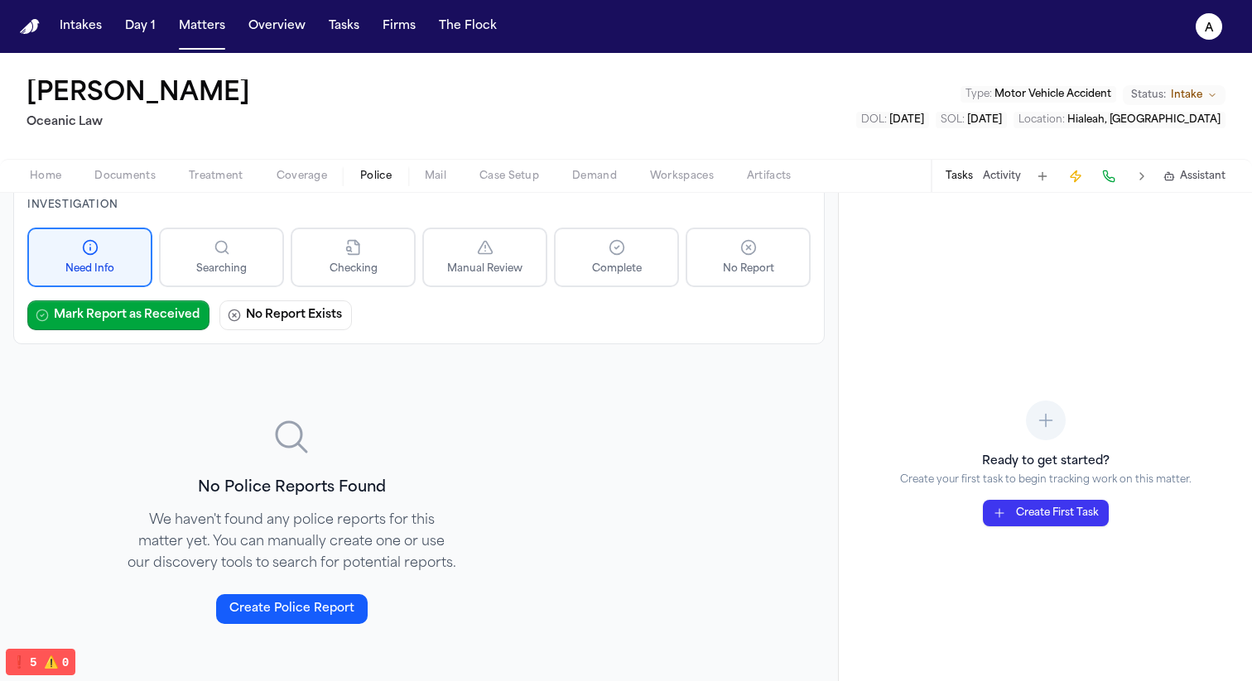
click at [302, 183] on span "Coverage" at bounding box center [301, 176] width 50 height 13
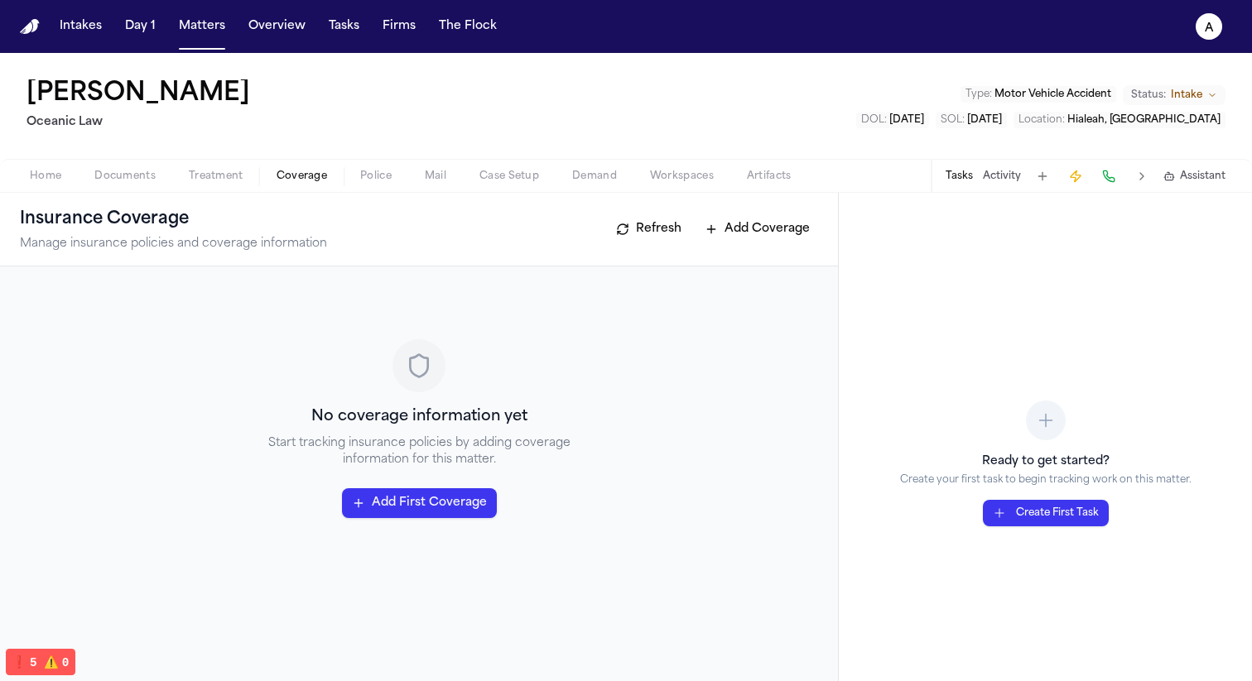
click at [254, 166] on button "Treatment" at bounding box center [216, 176] width 88 height 20
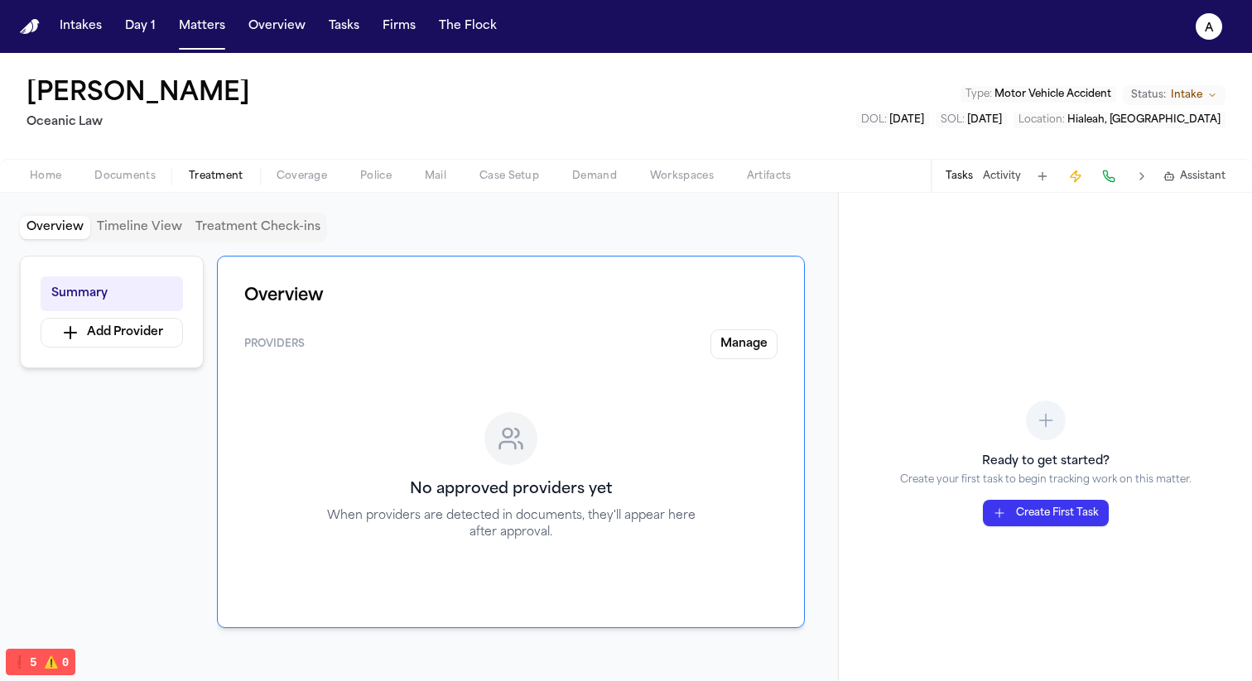
click at [319, 176] on span "Coverage" at bounding box center [301, 176] width 50 height 13
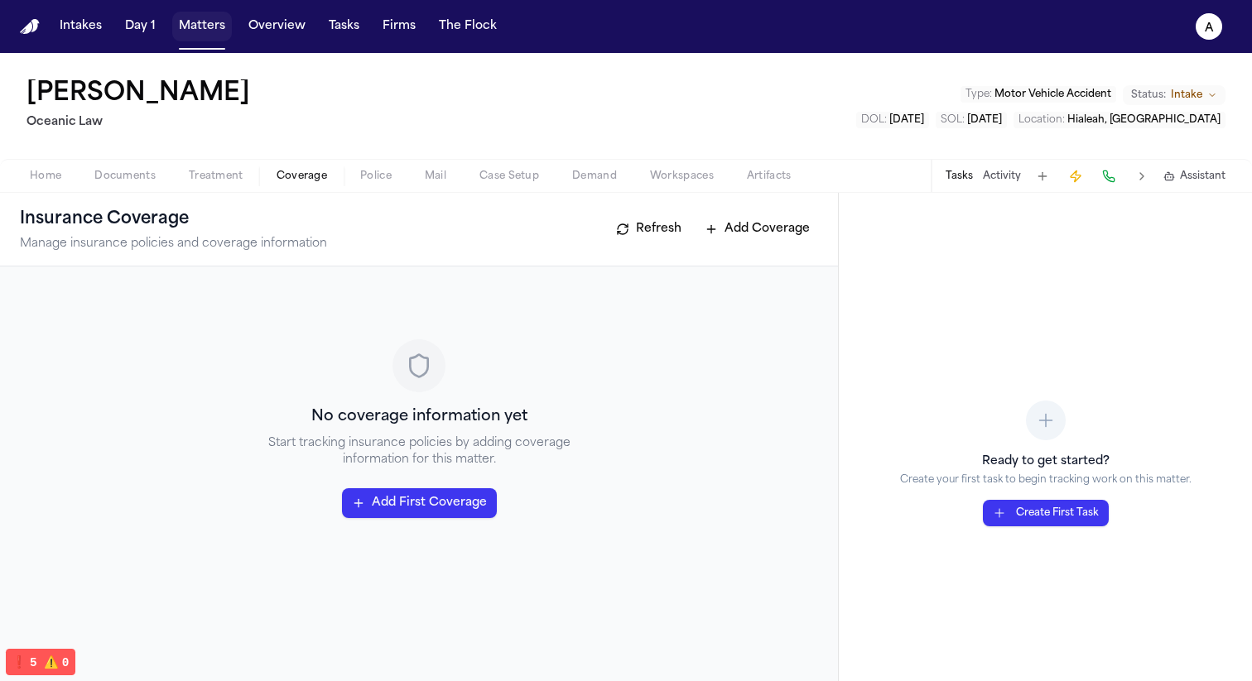
click at [204, 37] on button "Matters" at bounding box center [202, 27] width 60 height 30
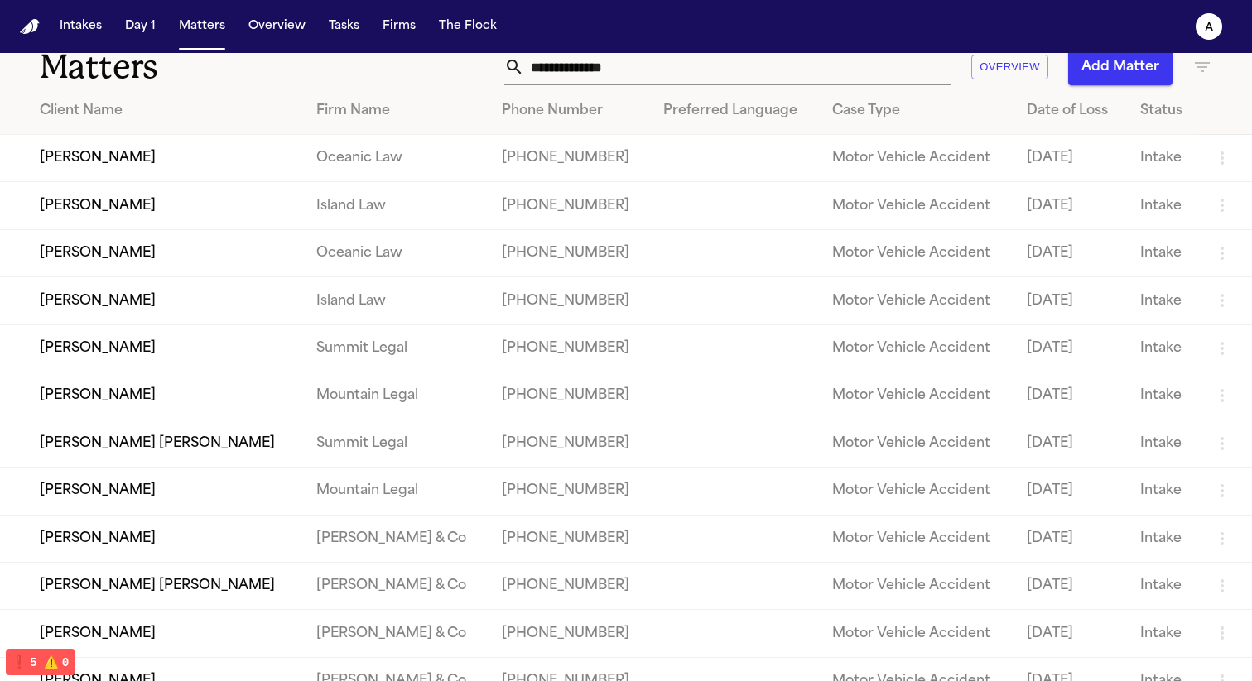
scroll to position [41, 0]
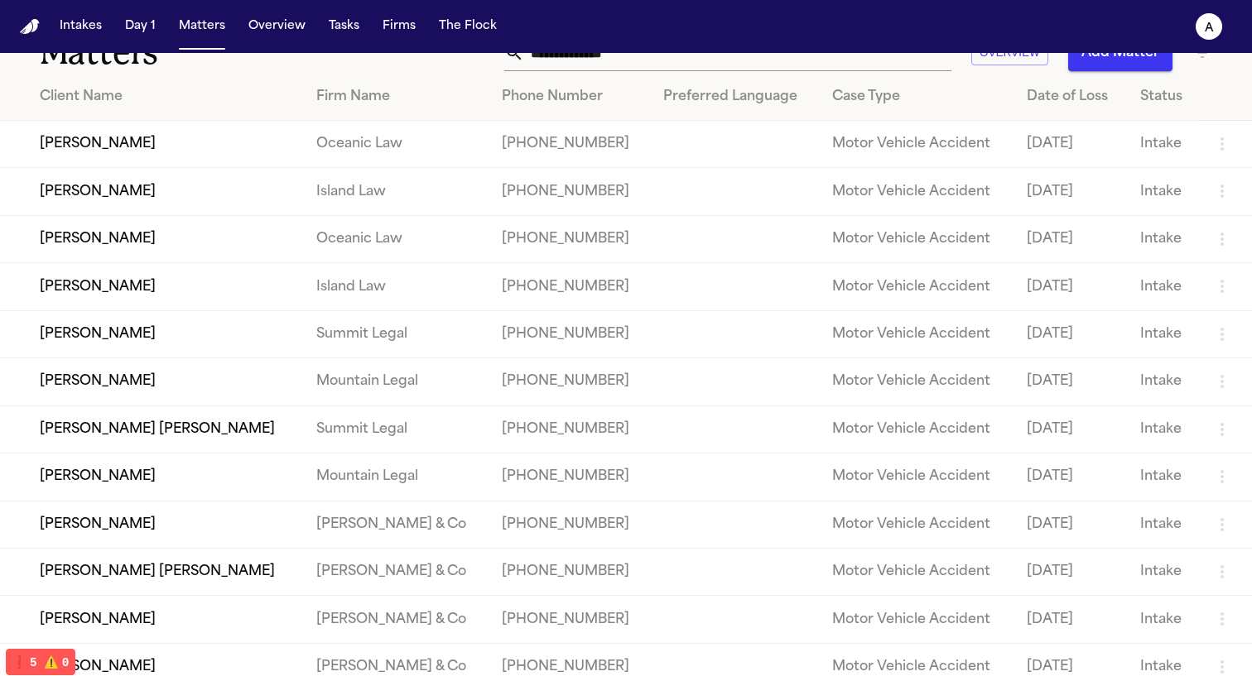
click at [123, 291] on td "Leilani Kealoha" at bounding box center [151, 286] width 303 height 47
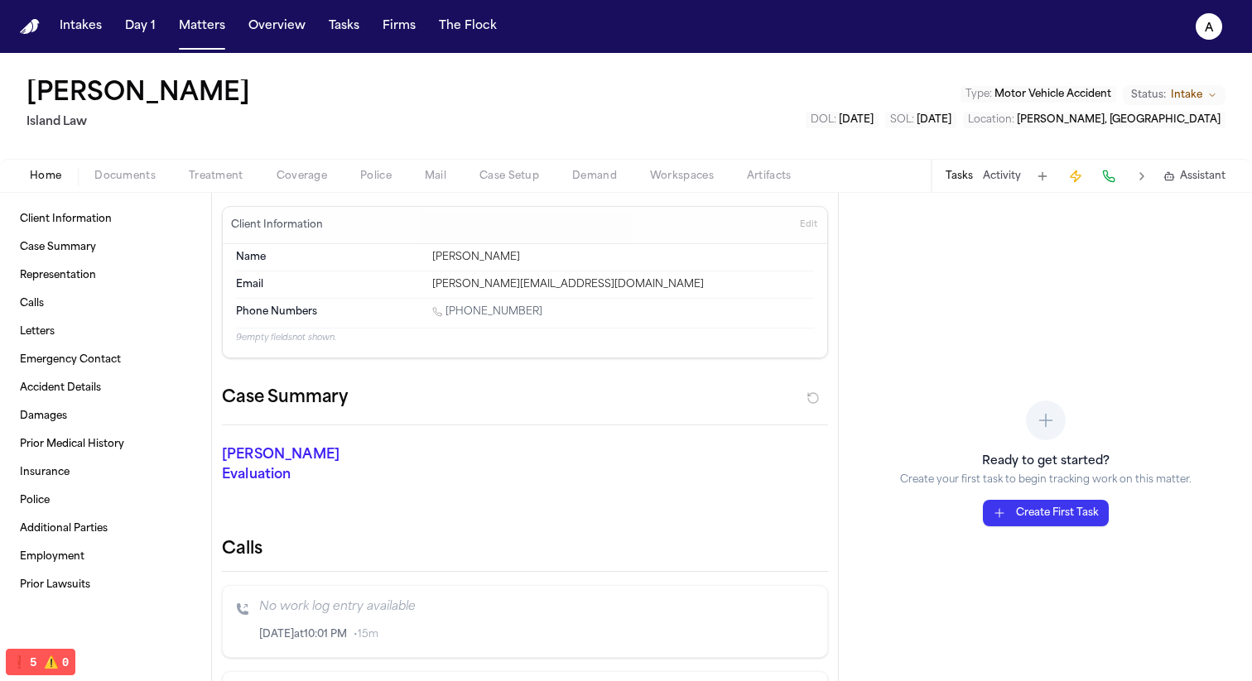
click at [300, 177] on span "Coverage" at bounding box center [301, 176] width 50 height 13
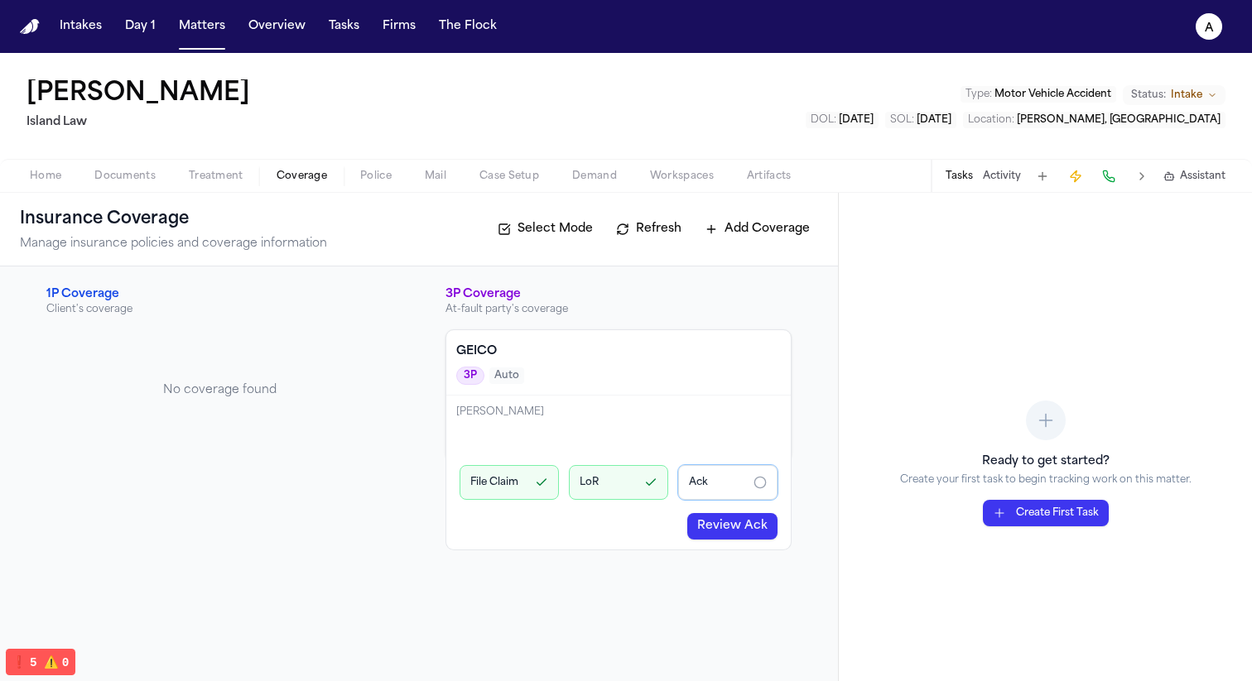
click at [673, 483] on div "File Claim LoR Ack" at bounding box center [618, 482] width 318 height 35
click at [724, 523] on link "Review Ack" at bounding box center [732, 526] width 90 height 26
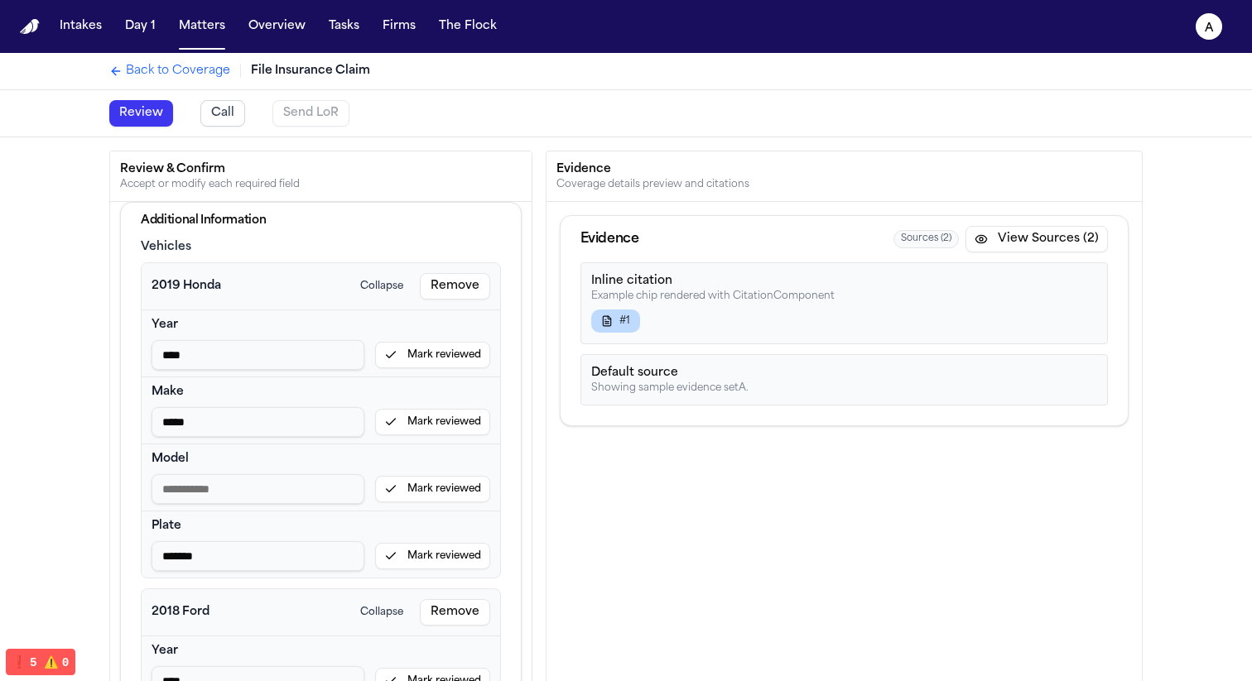
click at [325, 125] on div "Send LoR" at bounding box center [310, 113] width 77 height 26
click at [233, 120] on button "Call" at bounding box center [222, 113] width 45 height 26
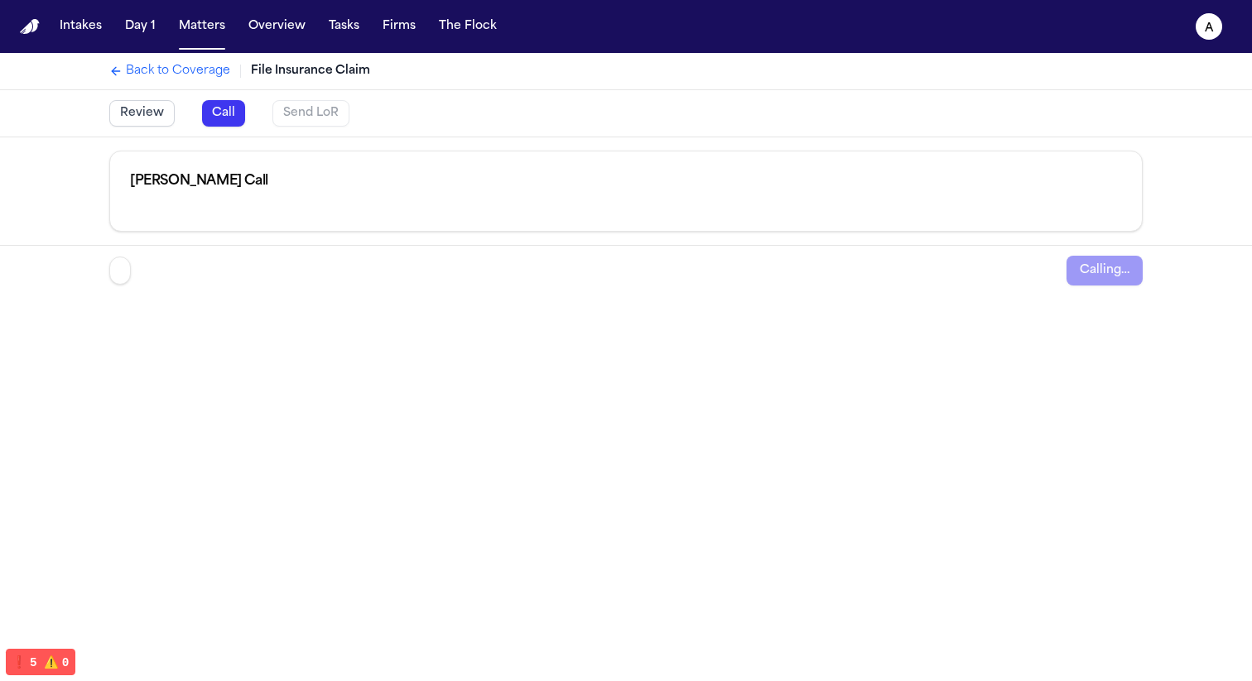
click at [132, 108] on button "Review" at bounding box center [141, 113] width 65 height 26
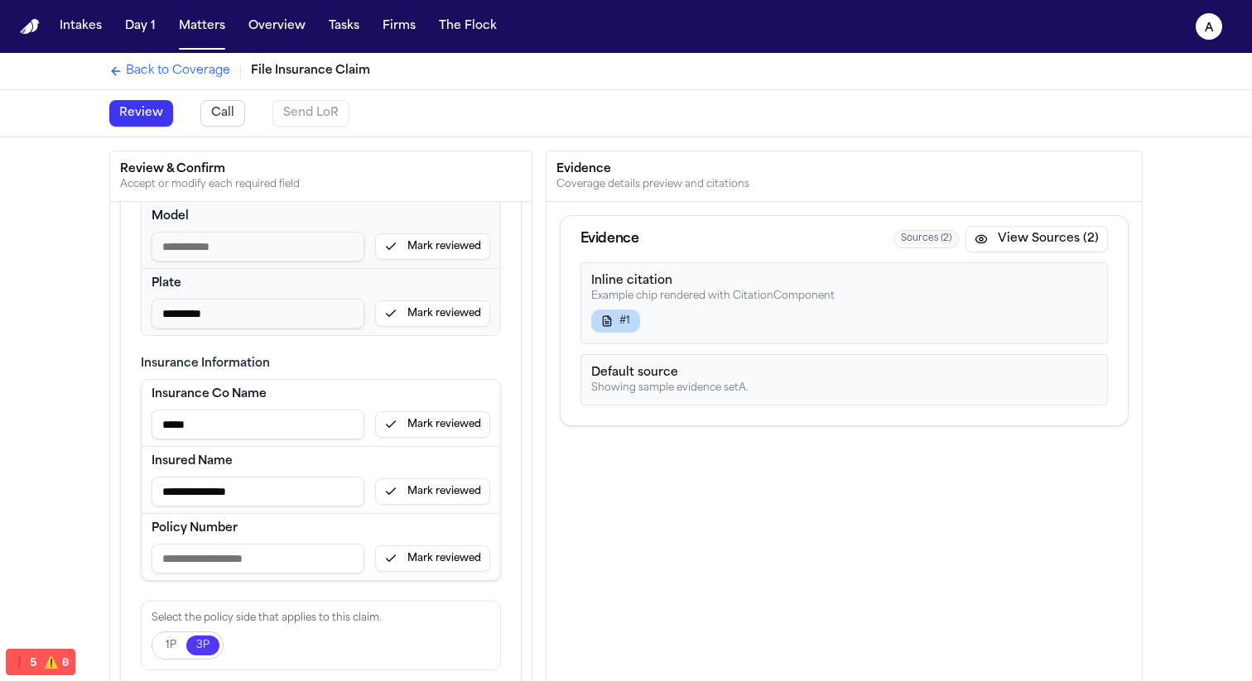
scroll to position [84, 0]
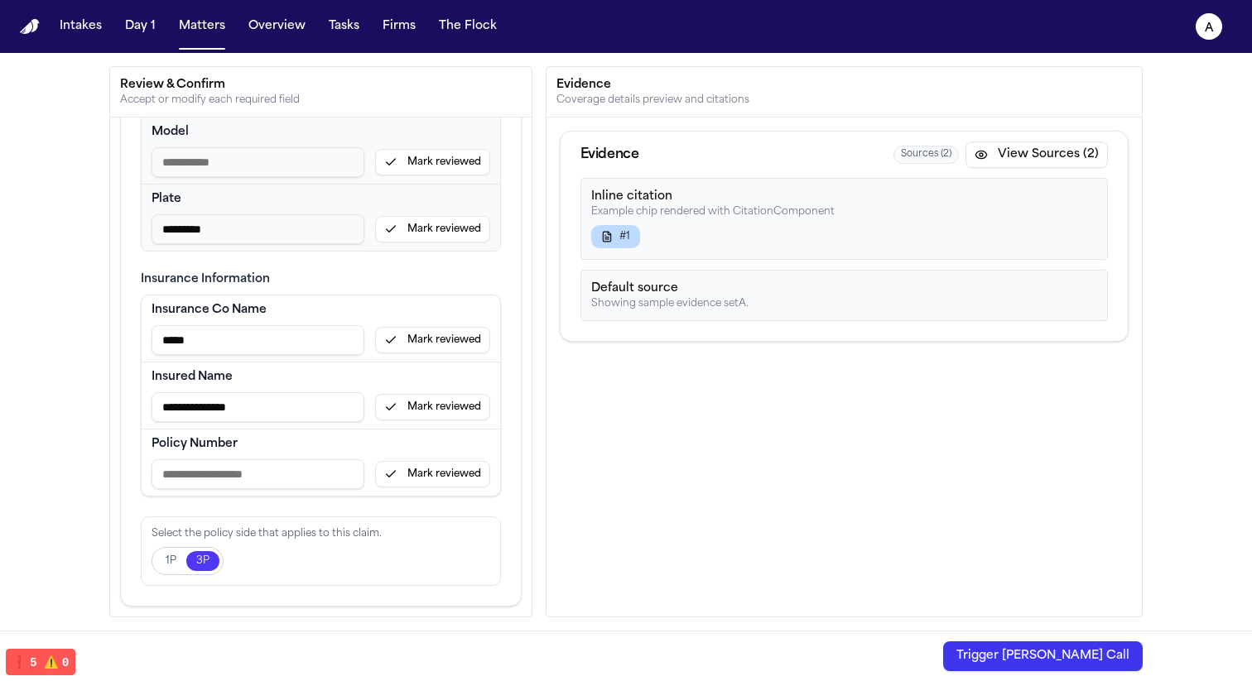
click at [1007, 656] on button "Trigger Bland Call" at bounding box center [1043, 657] width 200 height 30
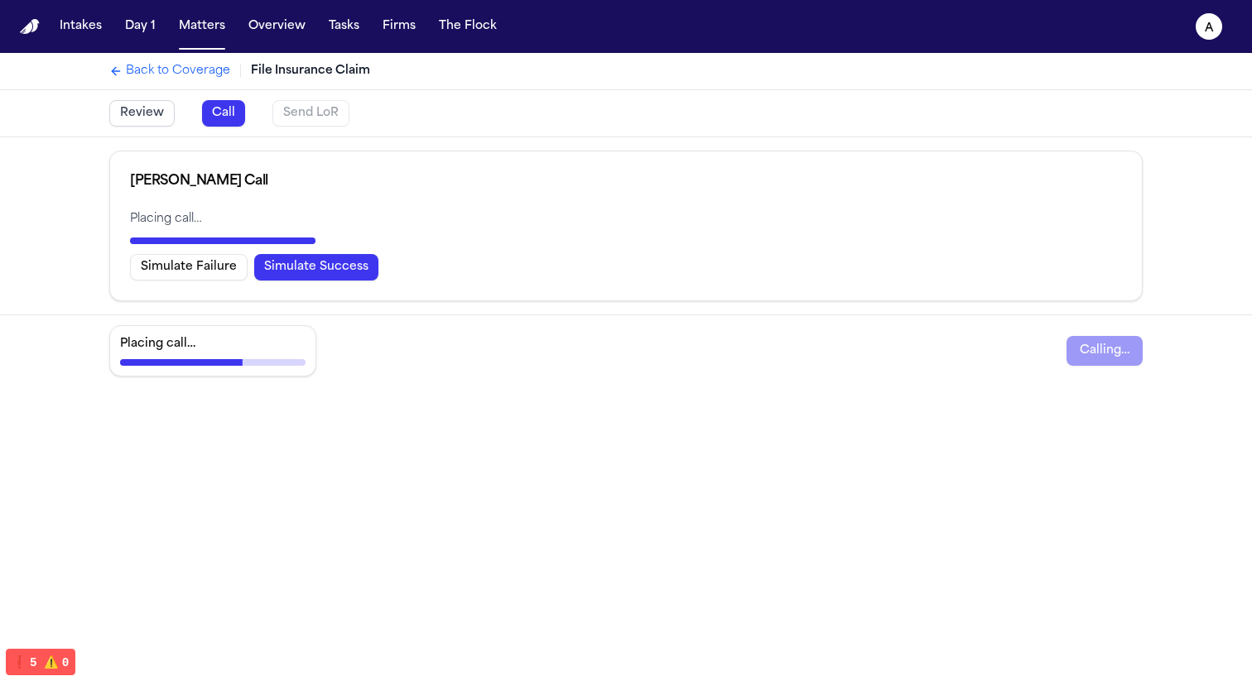
click at [330, 257] on button "Simulate Success" at bounding box center [316, 267] width 124 height 26
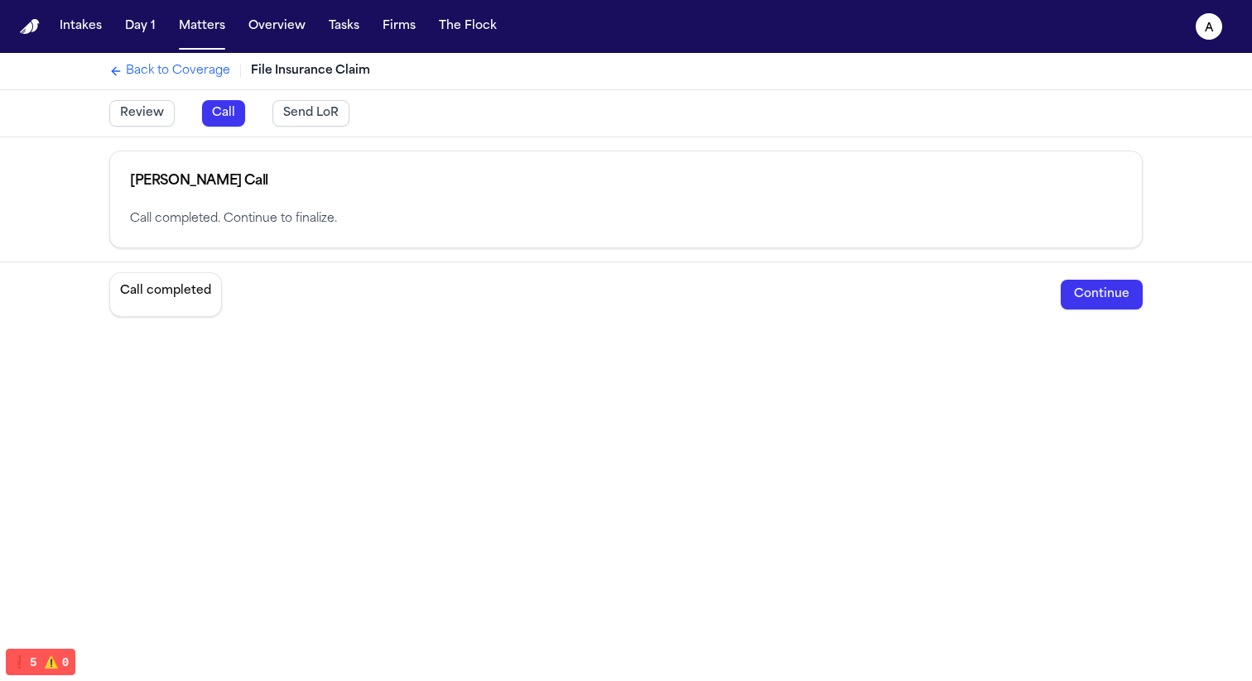
click at [310, 108] on button "Send LoR" at bounding box center [310, 113] width 77 height 26
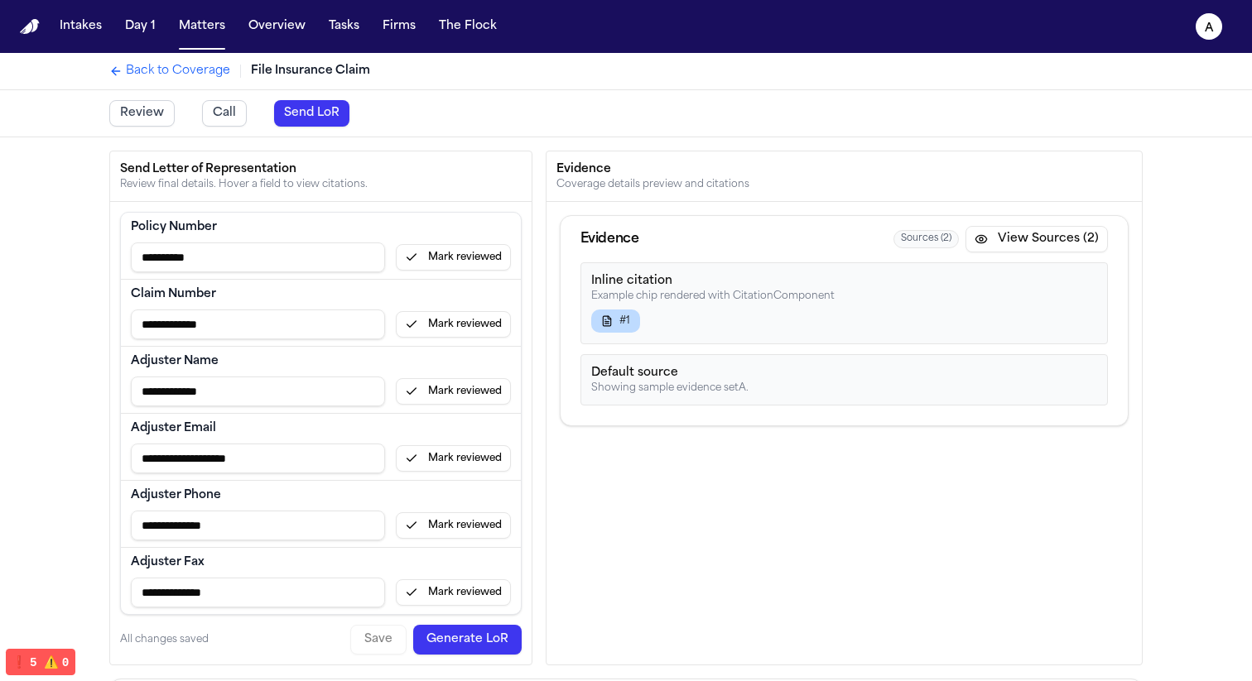
click at [955, 171] on div "Evidence" at bounding box center [843, 169] width 575 height 17
click at [1120, 217] on div "Evidence Sources ( 2 ) View Sources (2)" at bounding box center [843, 239] width 567 height 46
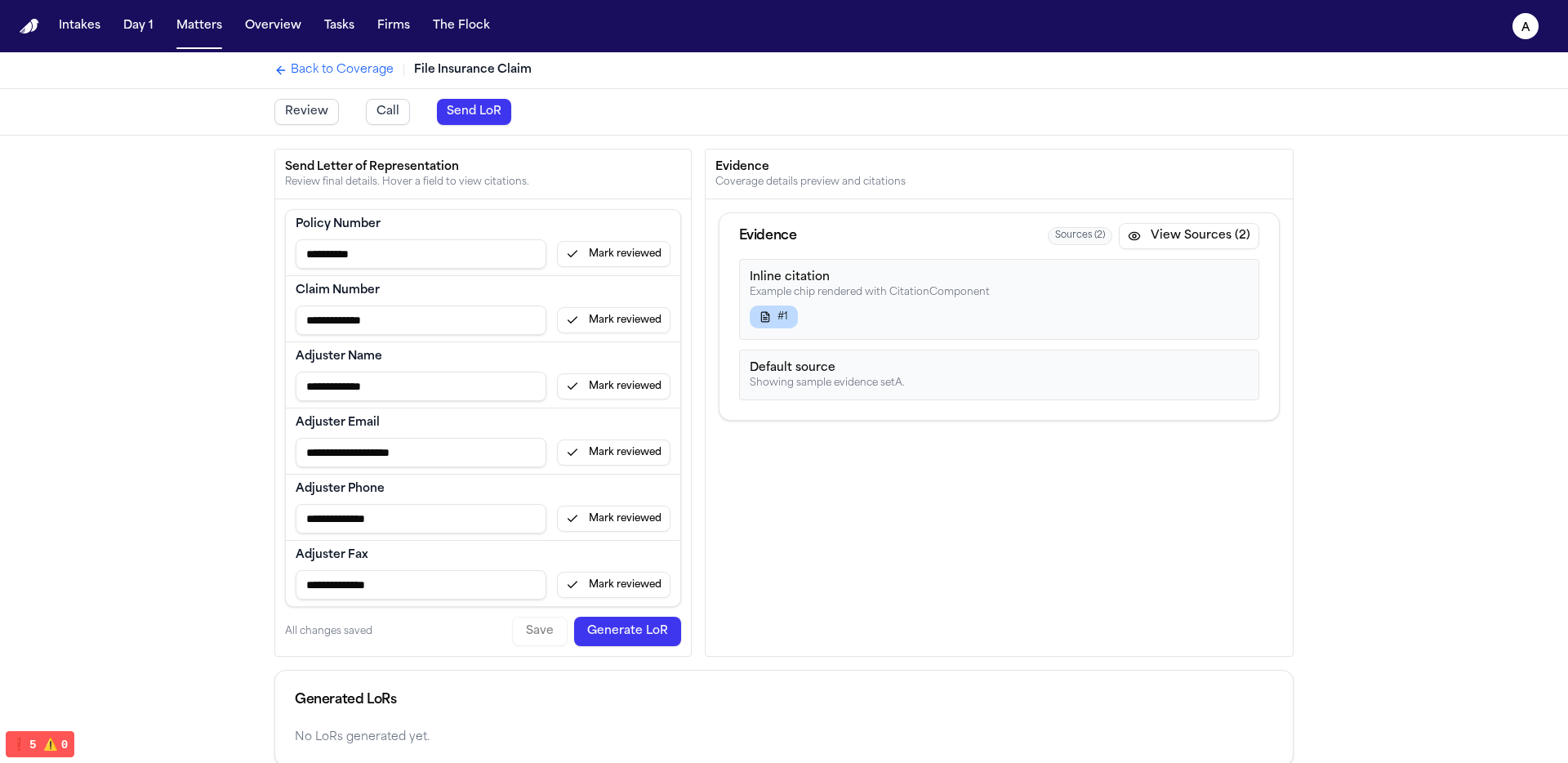
scroll to position [74, 0]
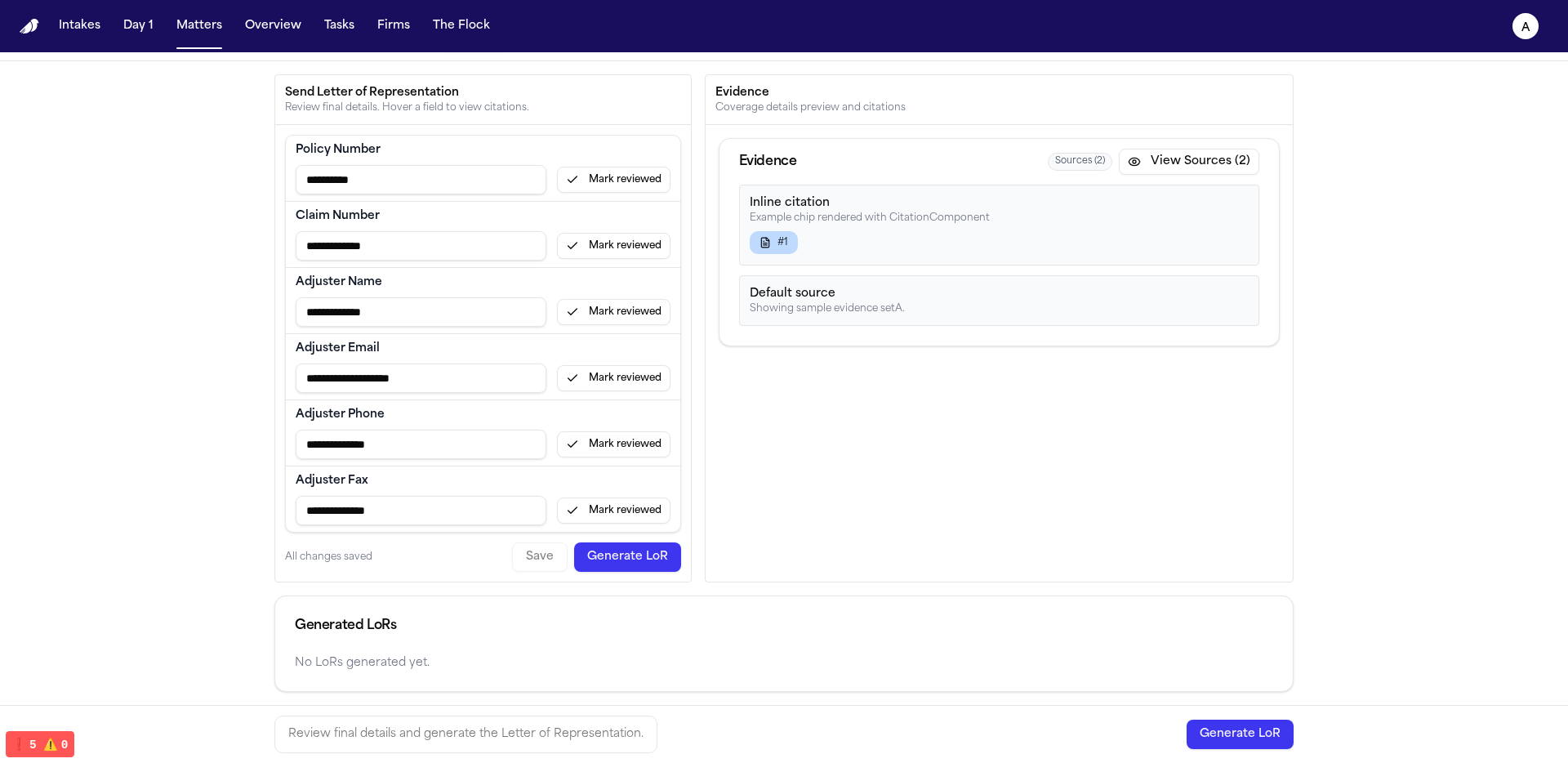
click at [621, 566] on button "Generate LoR" at bounding box center [628, 558] width 107 height 30
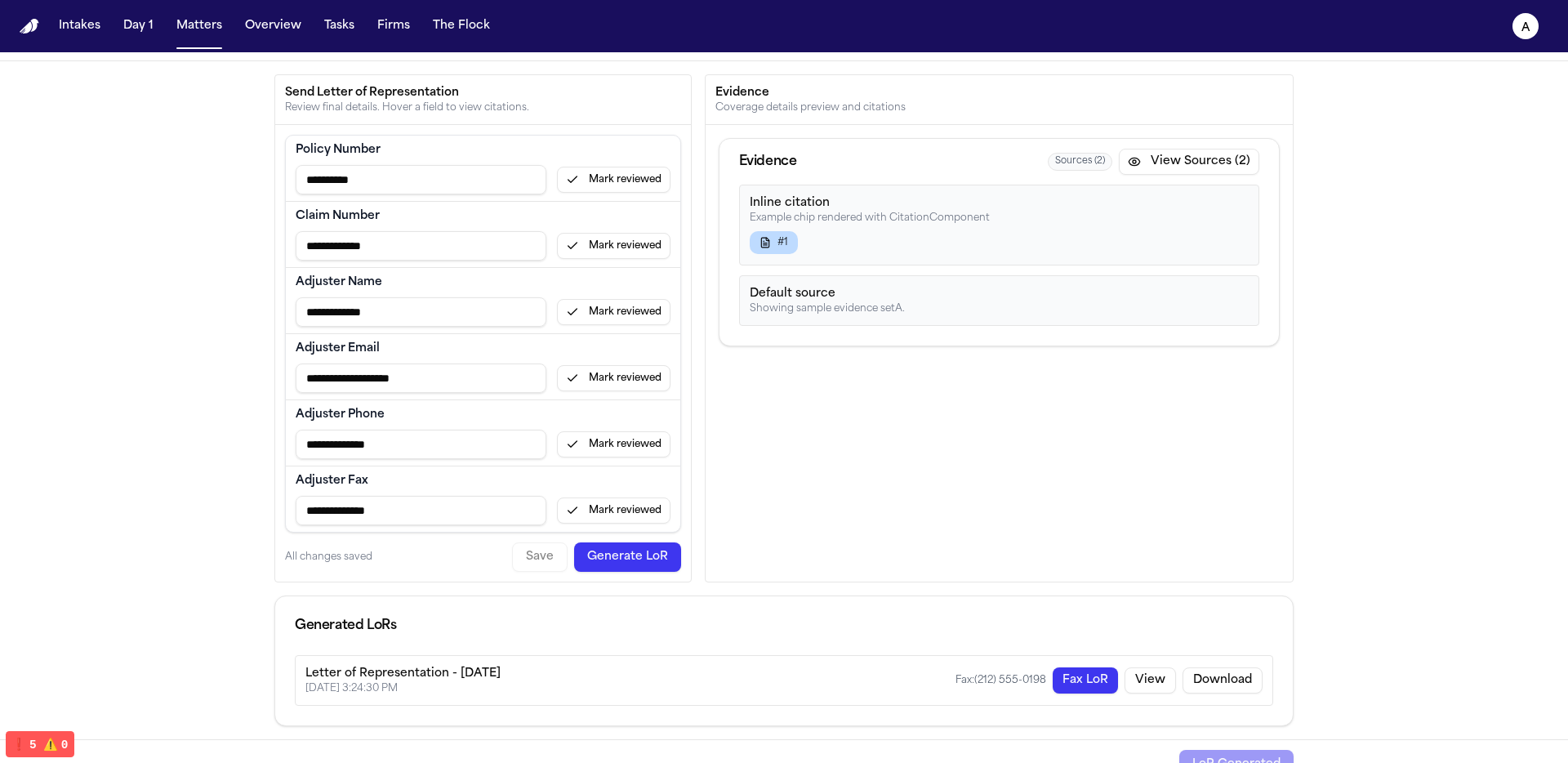
scroll to position [101, 0]
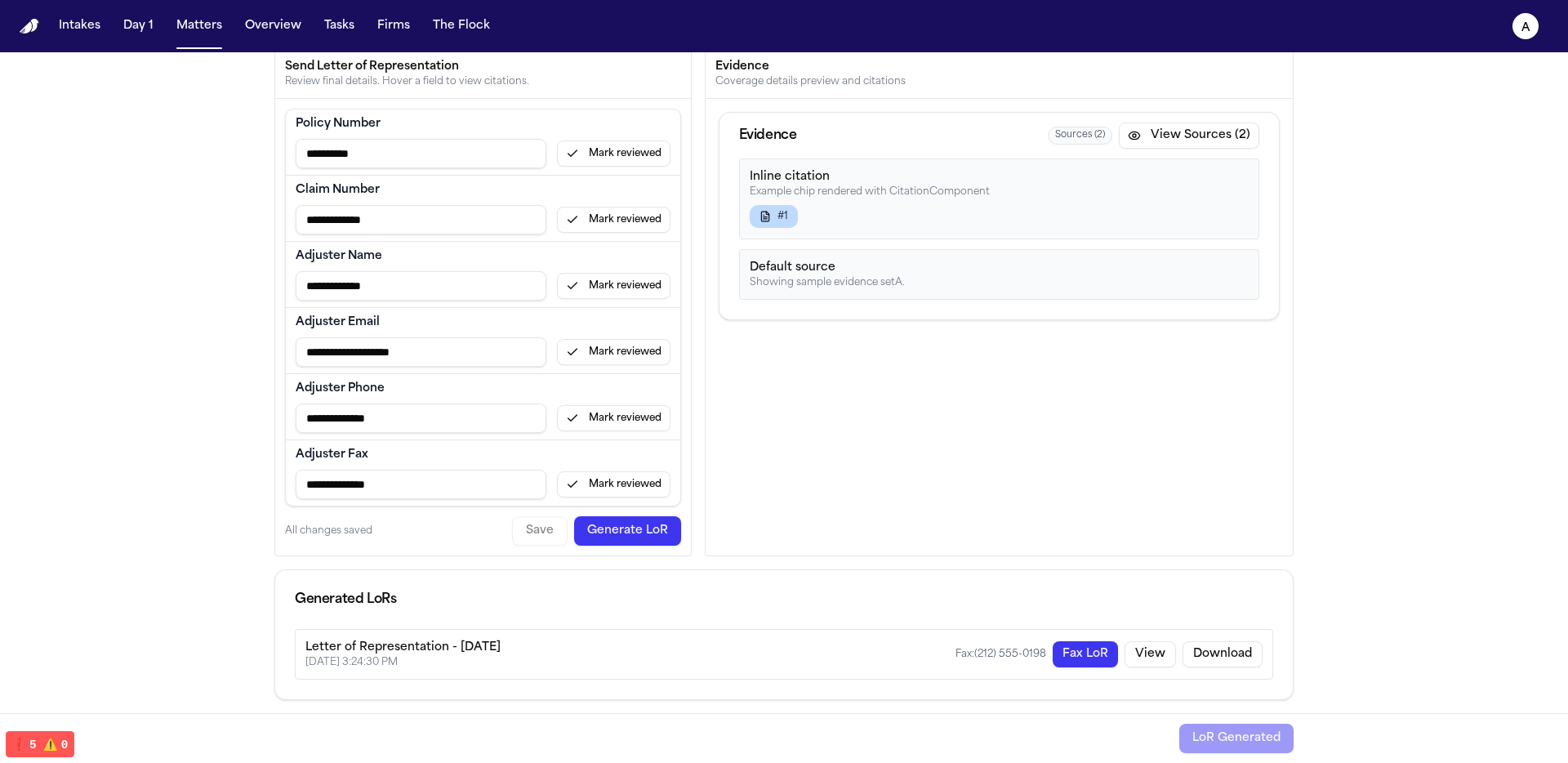
click at [1083, 649] on button "Fax LoR" at bounding box center [1085, 654] width 65 height 26
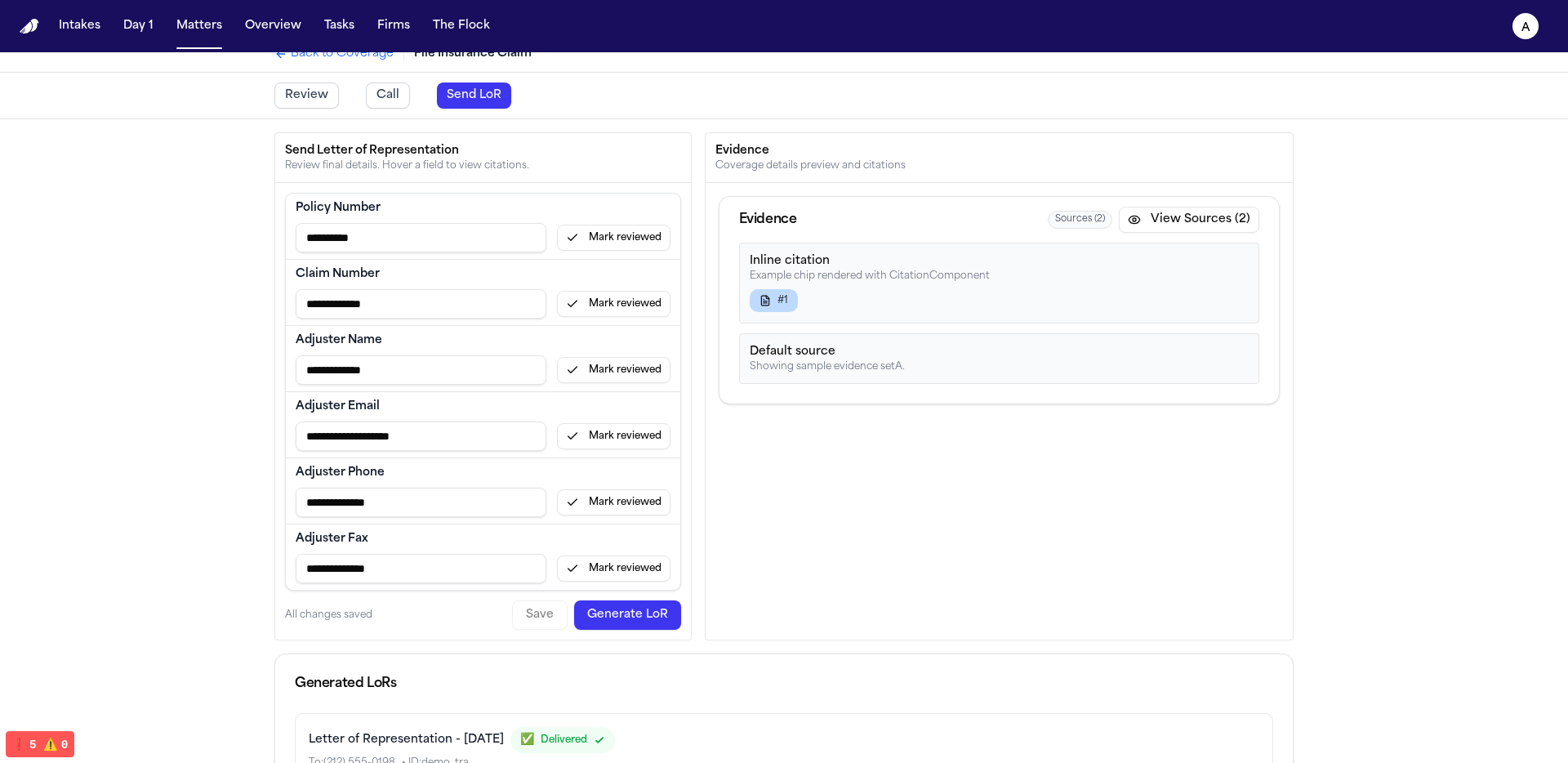
scroll to position [136, 0]
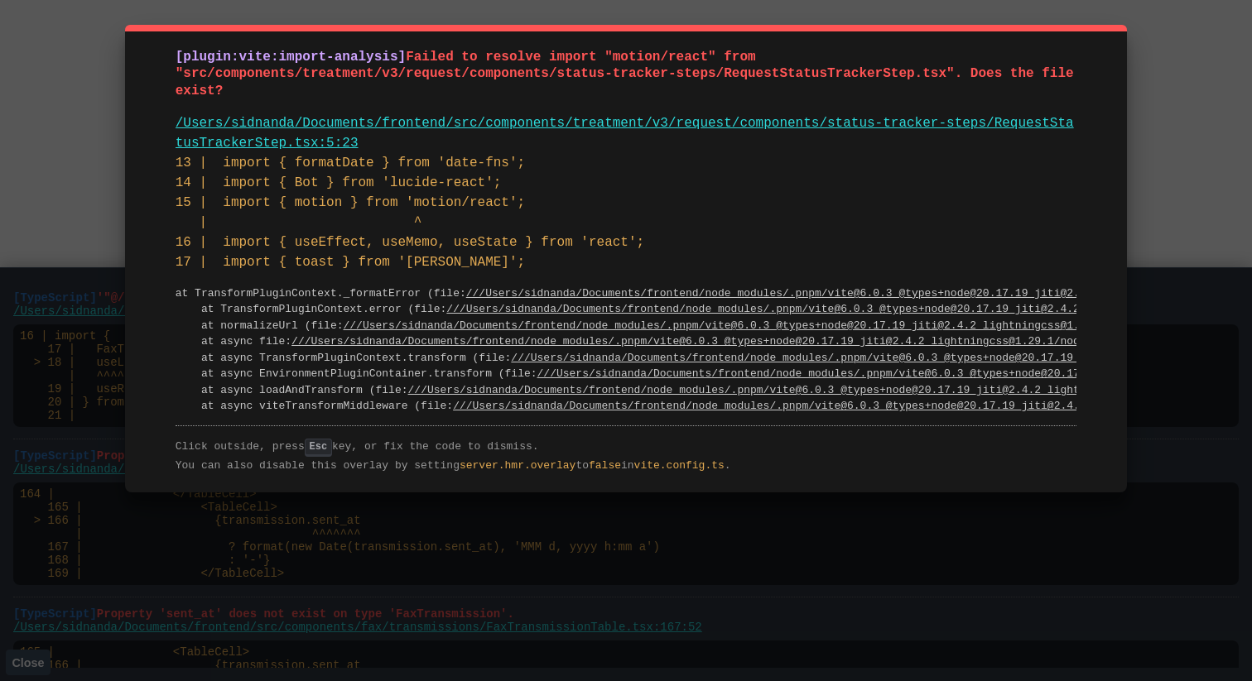
click at [1180, 348] on div "[plugin:vite:import-analysis] Failed to resolve import "motion/react" from "src…" at bounding box center [626, 340] width 1252 height 681
